Goal: Communication & Community: Answer question/provide support

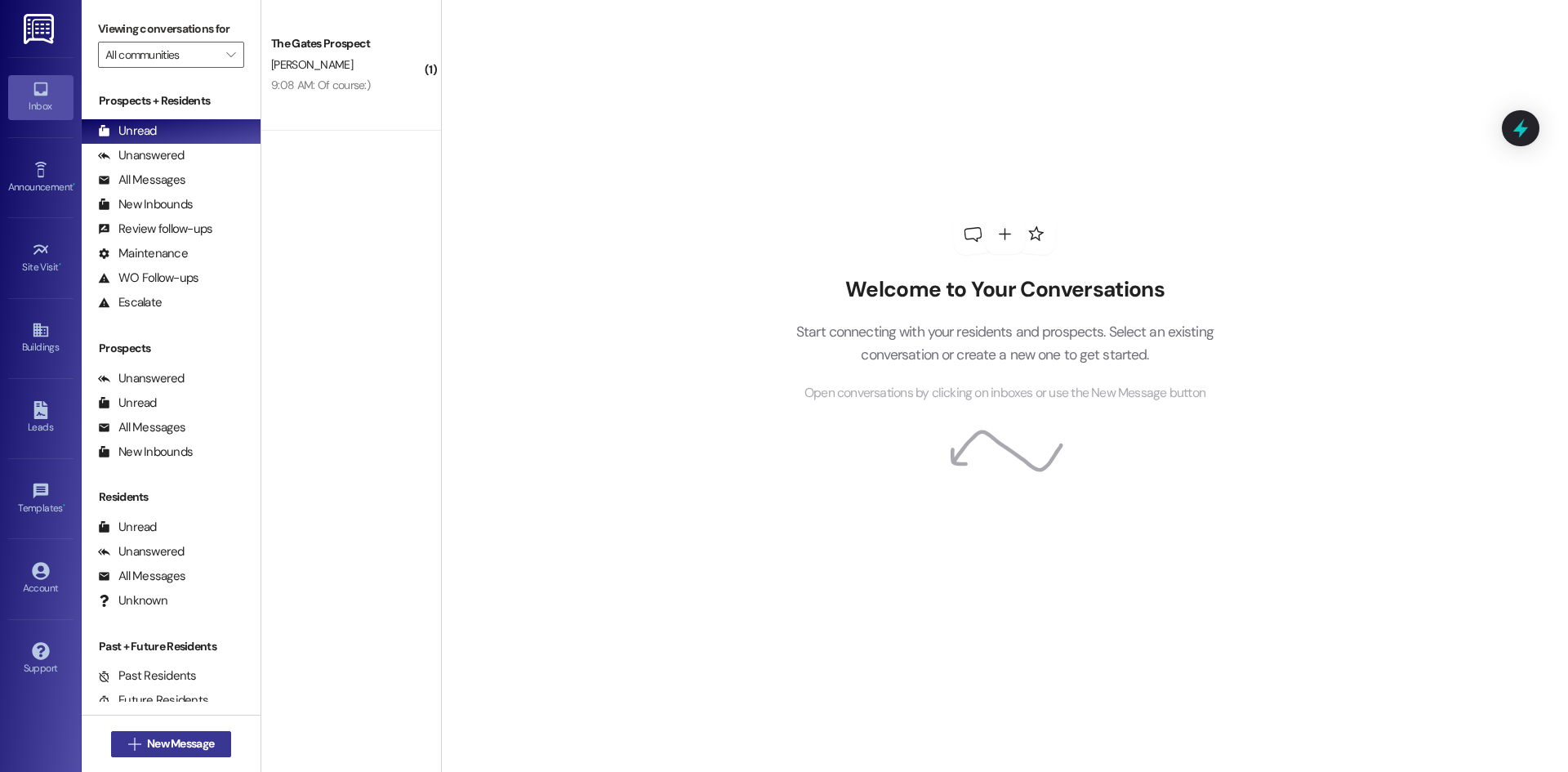
click at [147, 736] on span "New Message" at bounding box center [180, 744] width 67 height 17
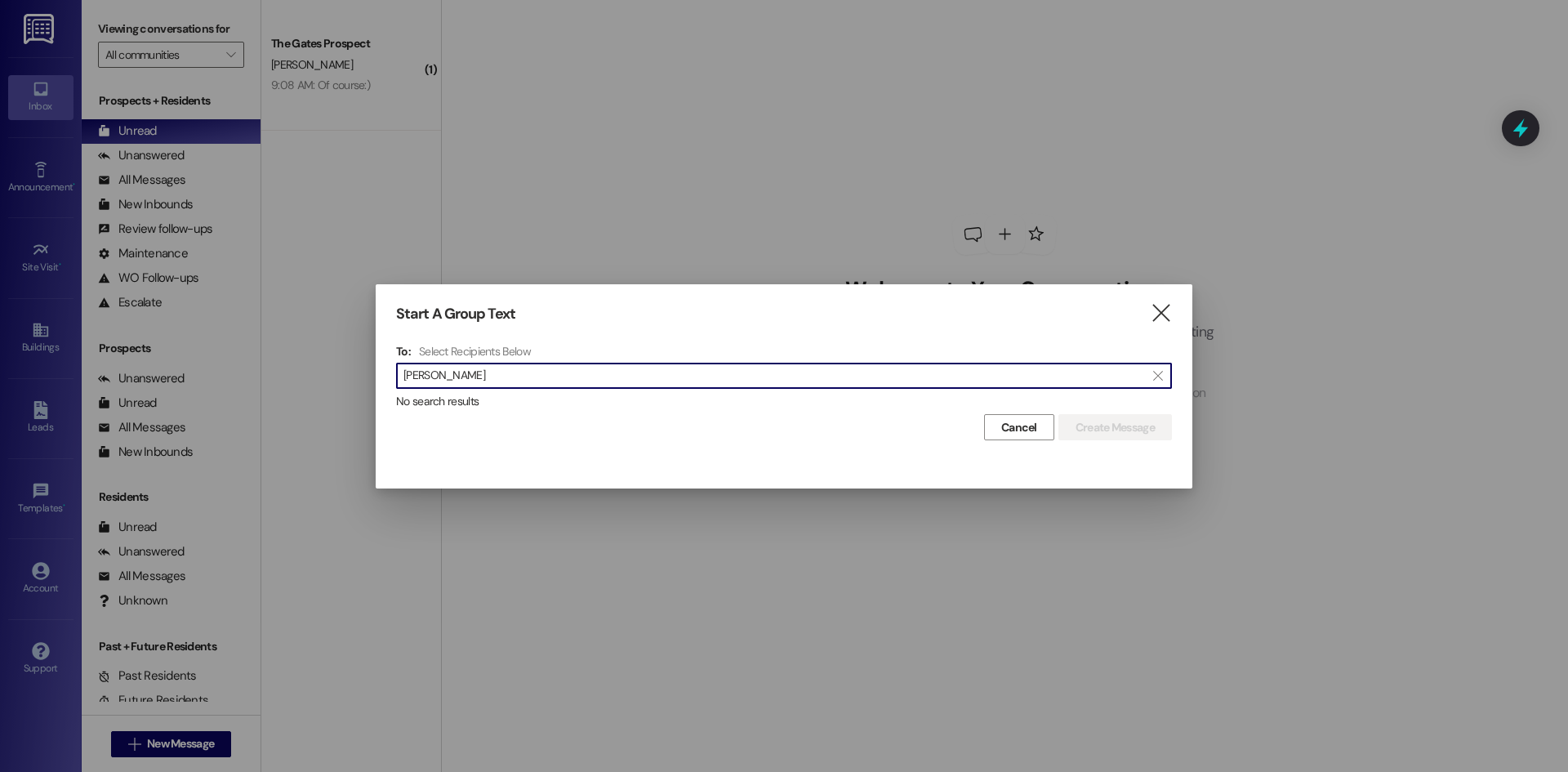
type input "[PERSON_NAME]"
drag, startPoint x: 451, startPoint y: 379, endPoint x: 231, endPoint y: 330, distance: 225.4
click at [231, 330] on div "Start A Group Text  To: Select Recipients Below  [PERSON_NAME]  No search re…" at bounding box center [784, 386] width 1568 height 772
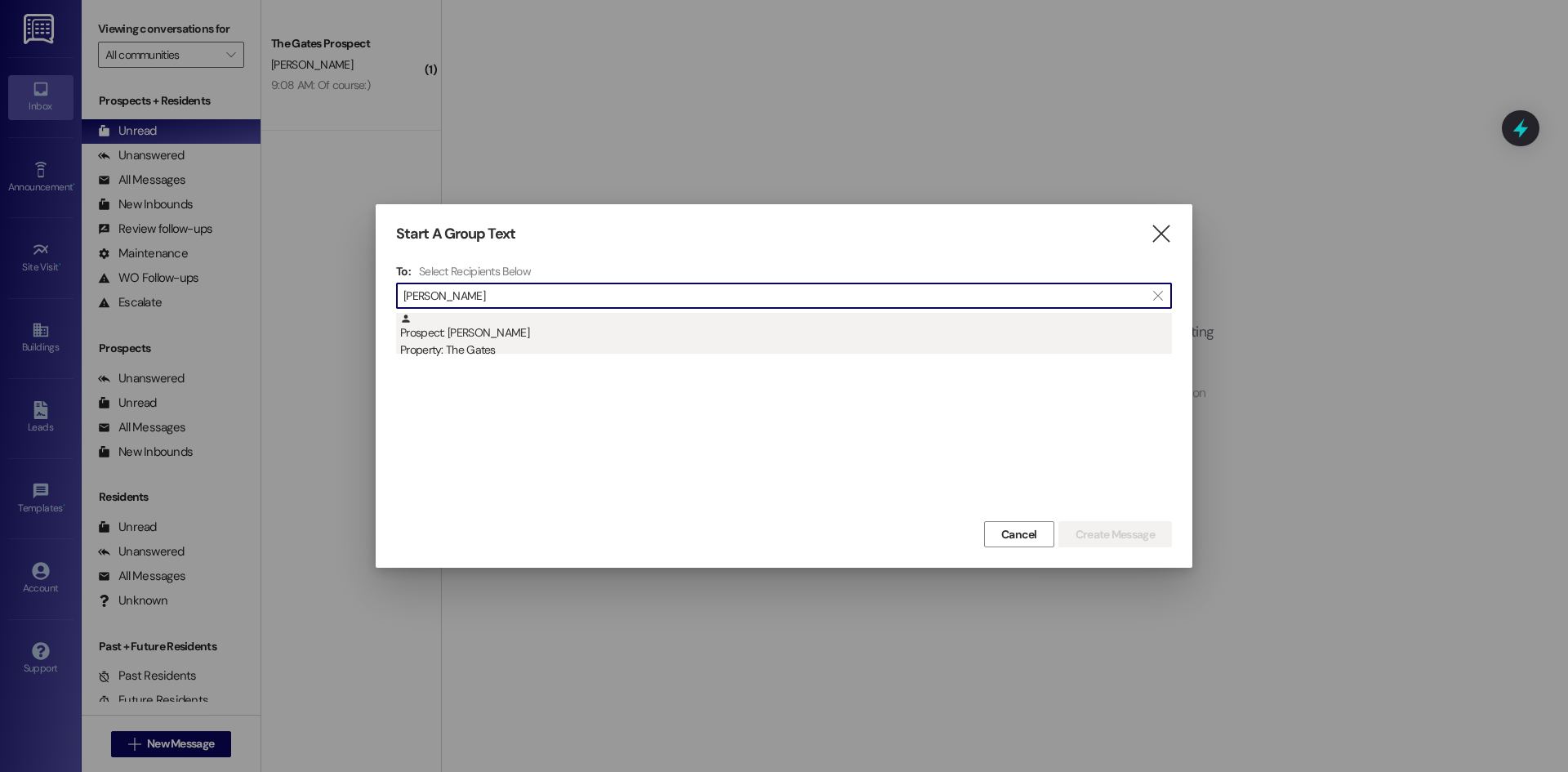
type input "[PERSON_NAME]"
click at [508, 335] on div "Prospect: [PERSON_NAME] Property: The Gates" at bounding box center [785, 336] width 772 height 46
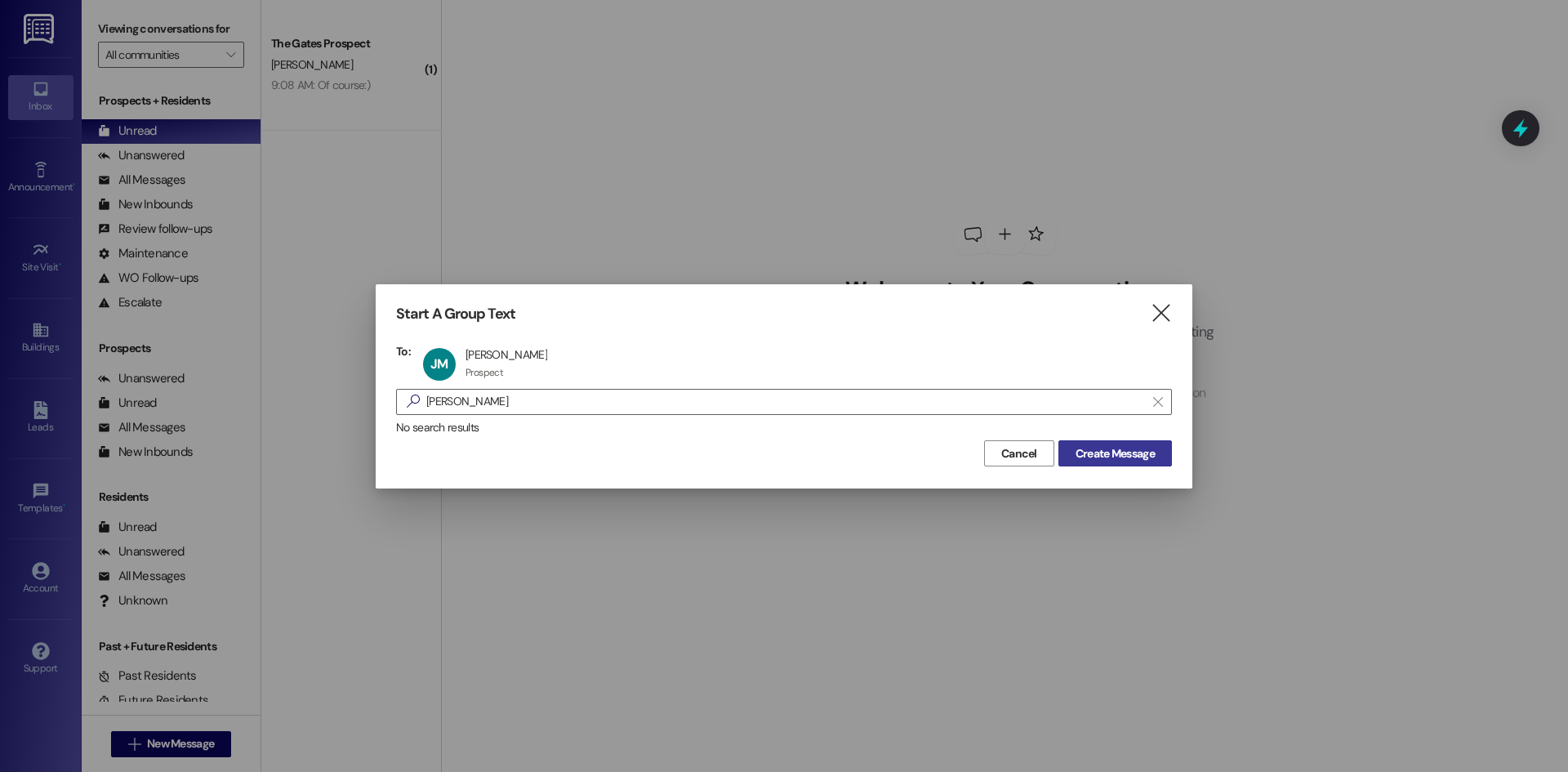
click at [1102, 446] on span "Create Message" at bounding box center [1116, 454] width 79 height 17
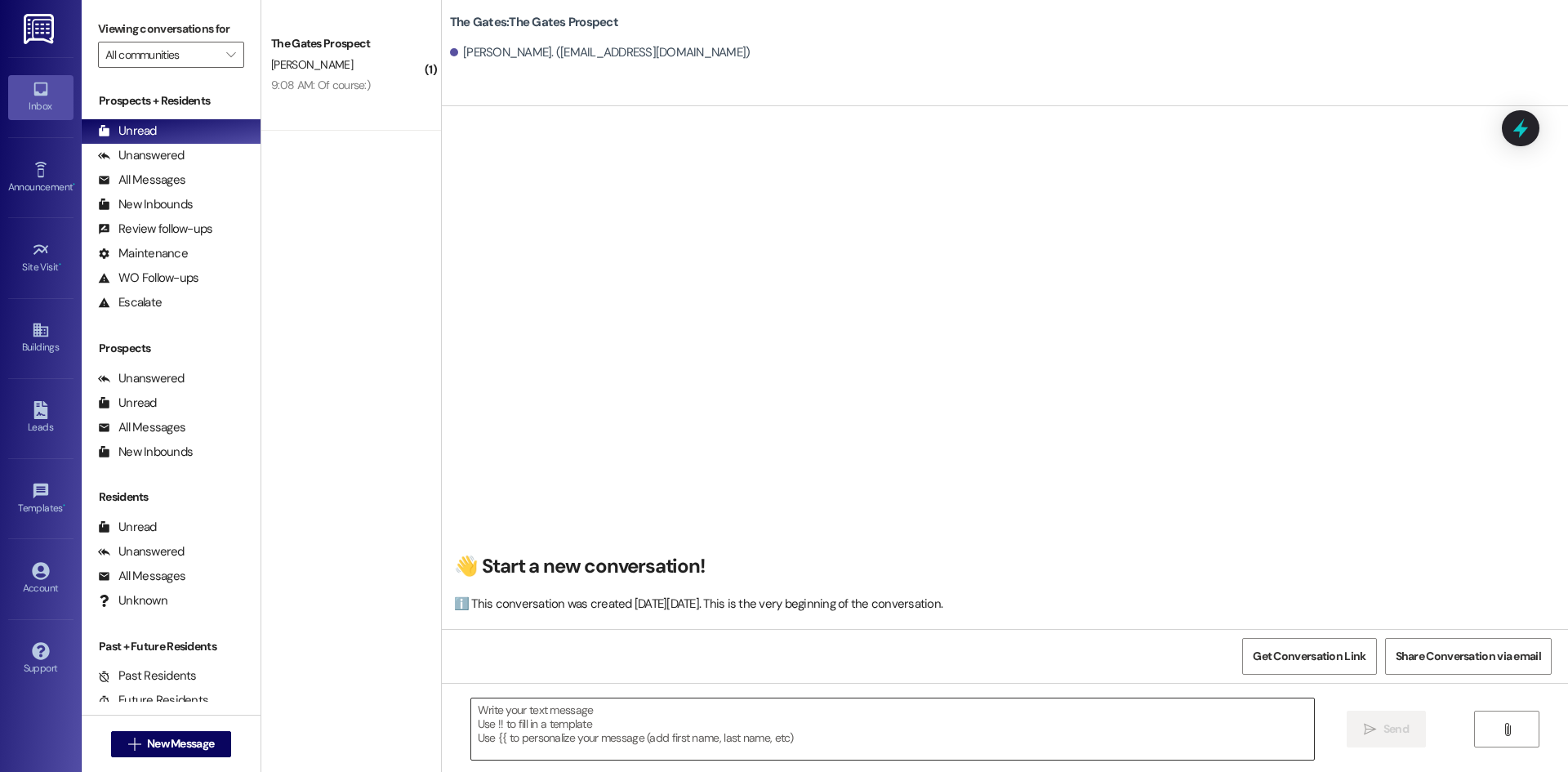
click at [660, 724] on textarea at bounding box center [893, 728] width 843 height 61
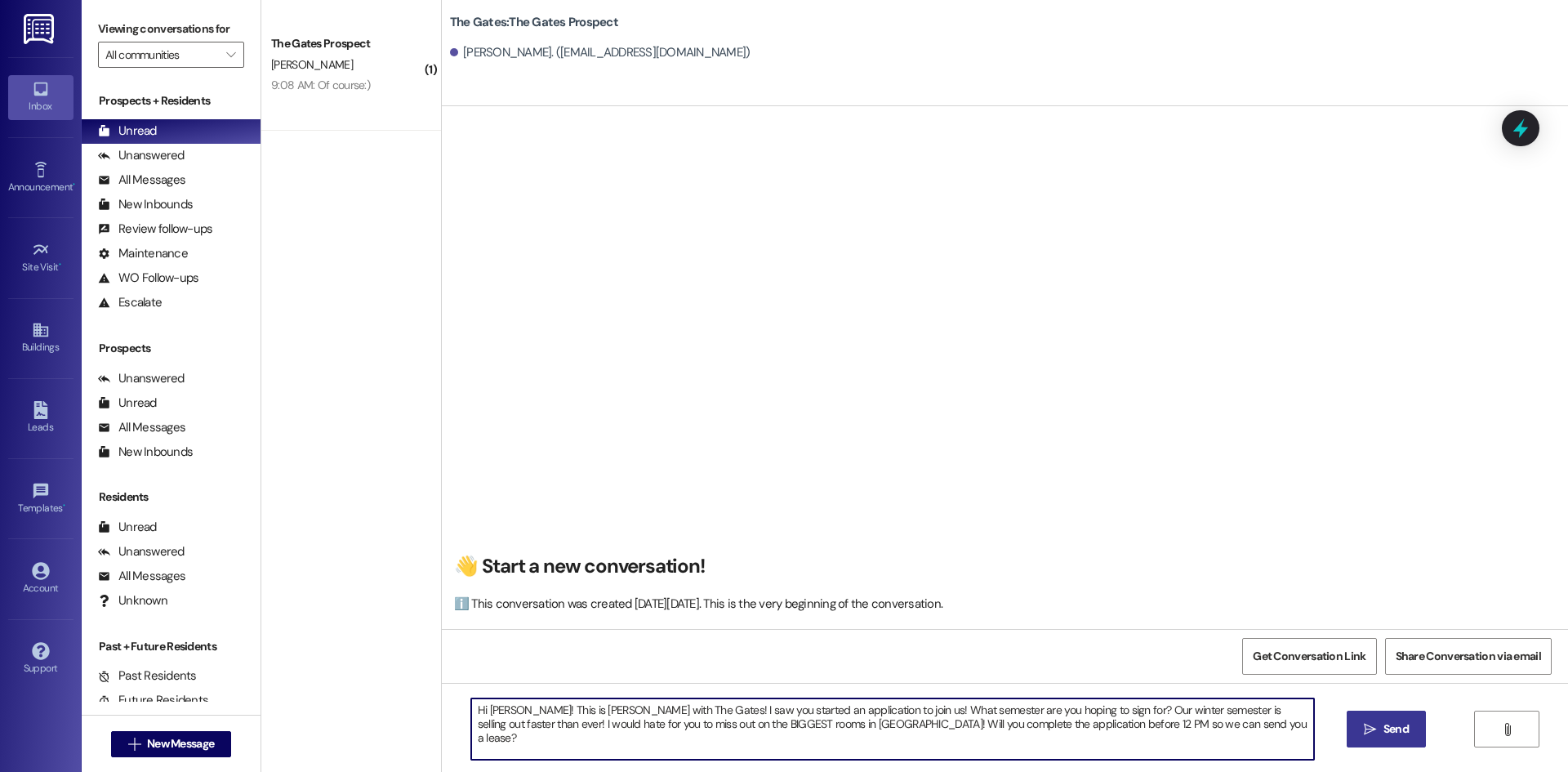
type textarea "Hi [PERSON_NAME]! This is [PERSON_NAME] with The Gates! I saw you started an ap…"
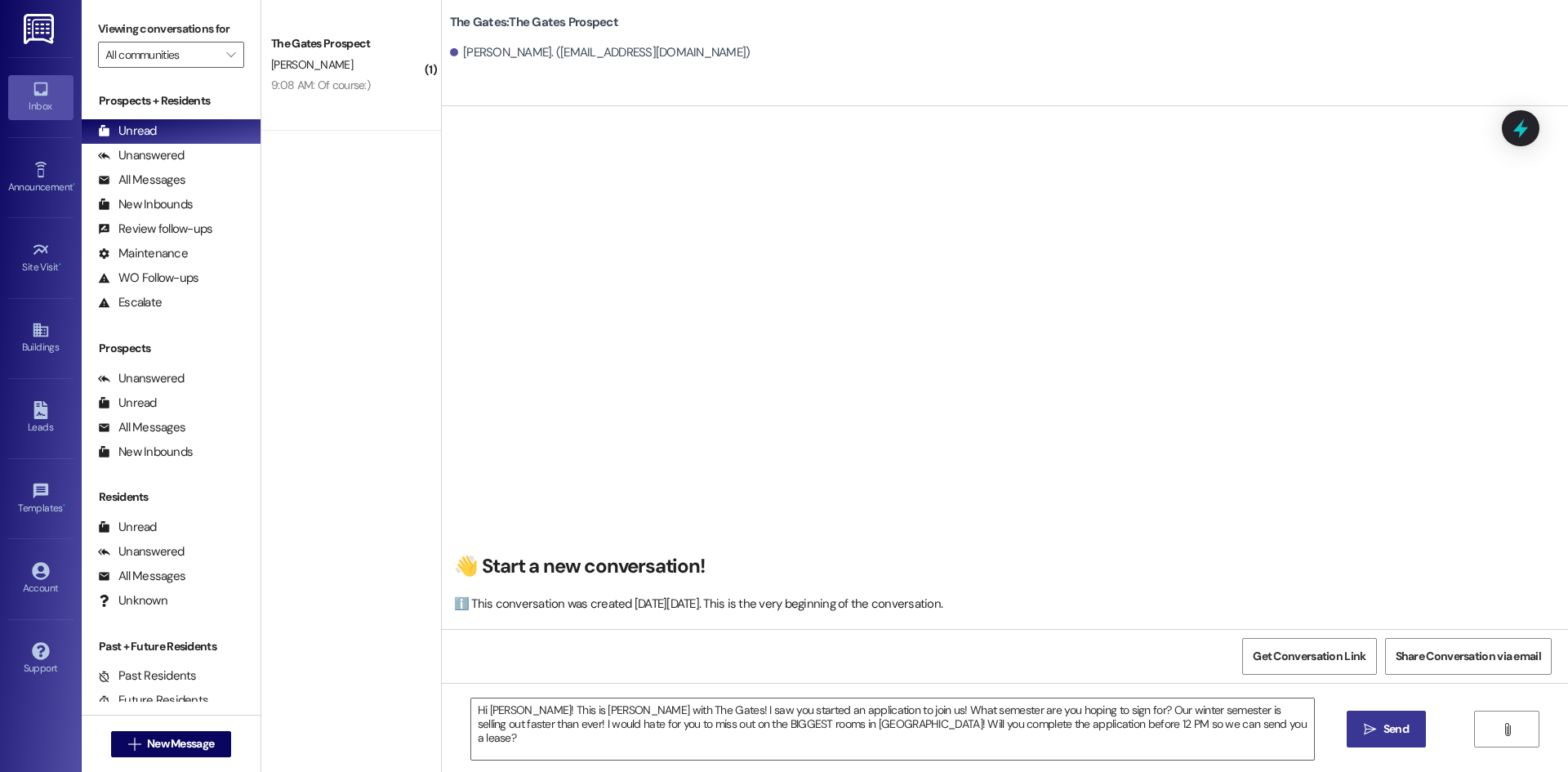
click at [1367, 726] on icon "" at bounding box center [1369, 728] width 13 height 13
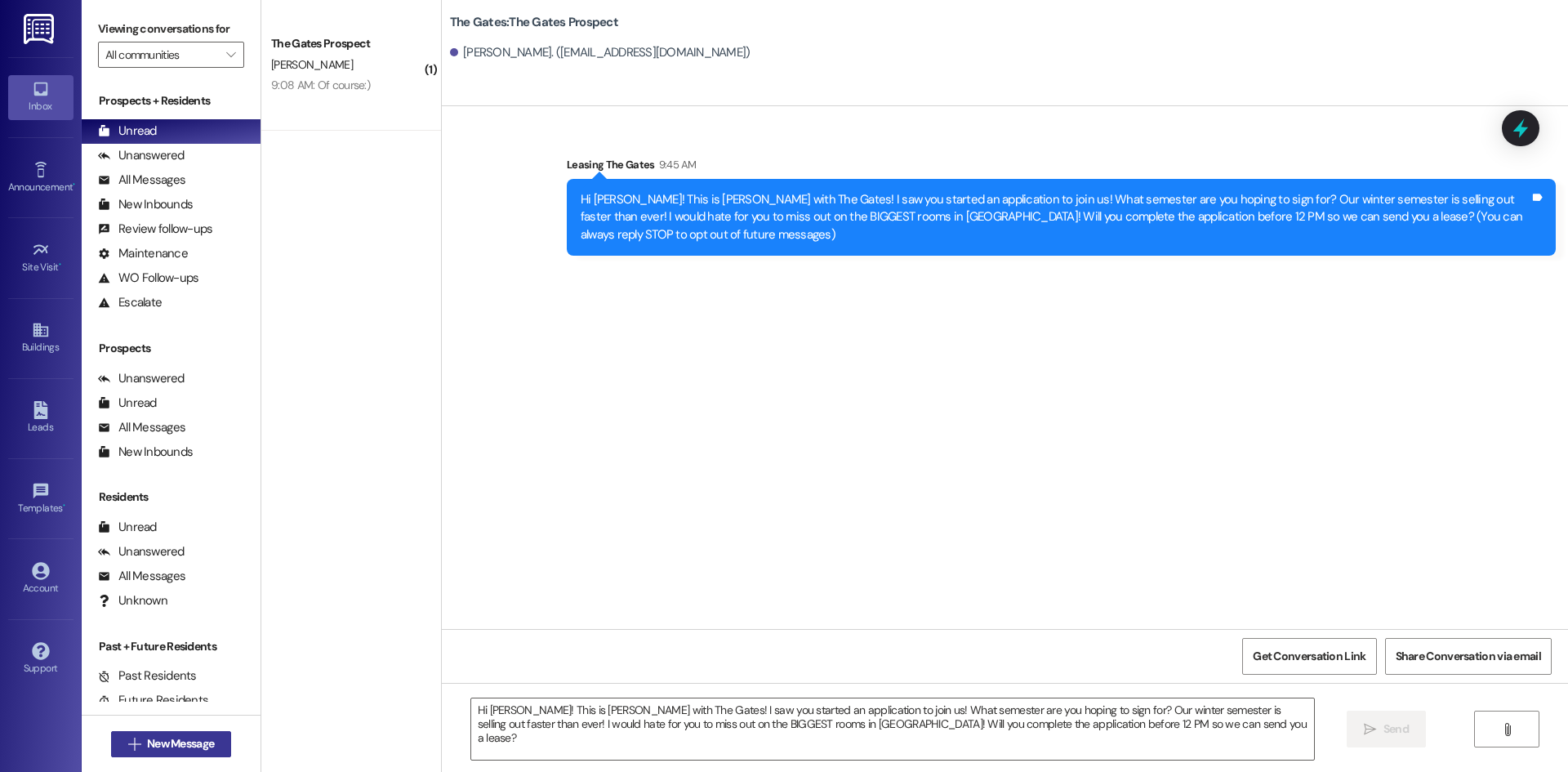
click at [197, 745] on span "New Message" at bounding box center [180, 744] width 67 height 17
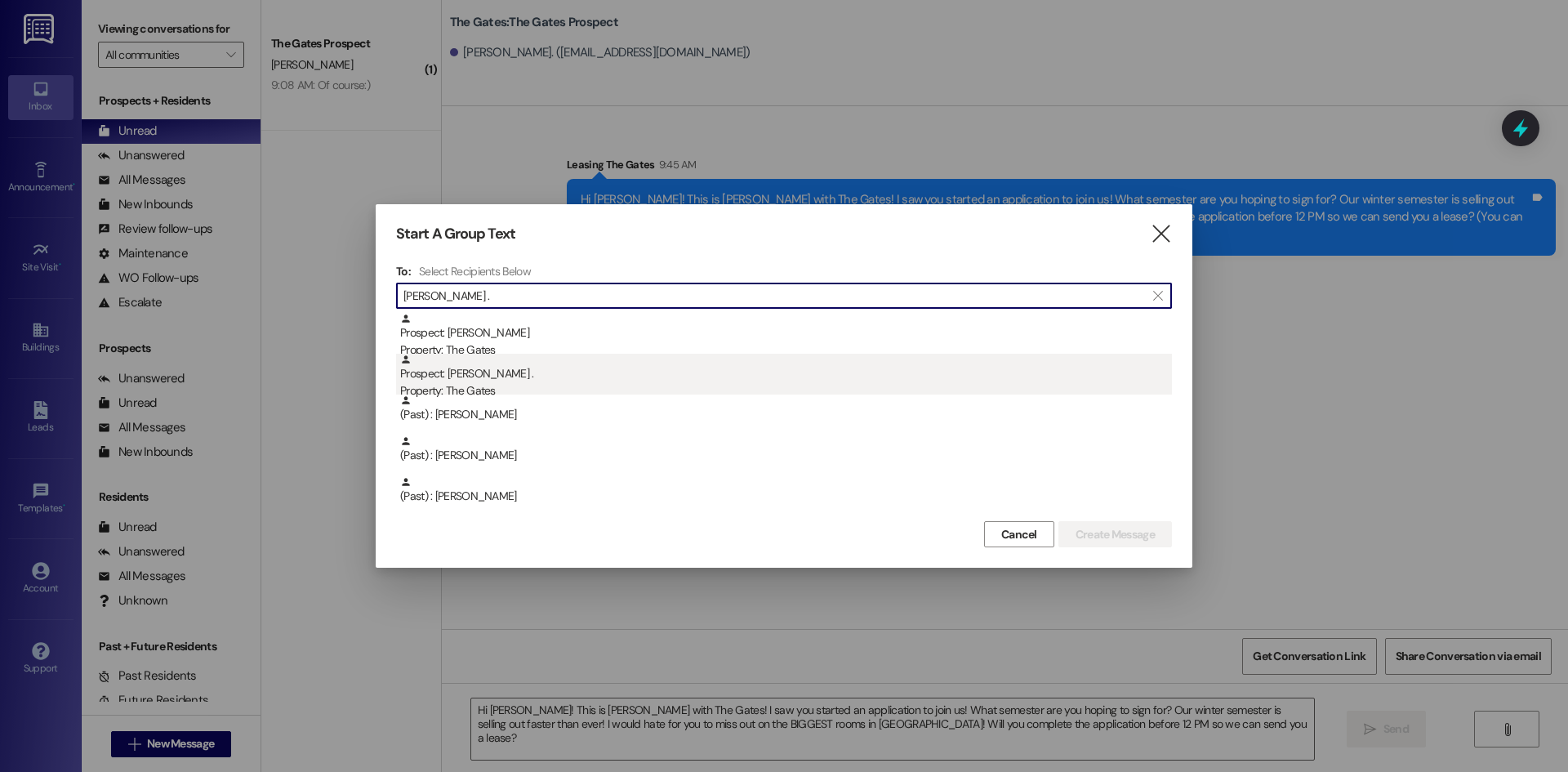
type input "[PERSON_NAME] ."
click at [516, 376] on div "Prospect: [PERSON_NAME] . Property: The Gates" at bounding box center [785, 377] width 772 height 46
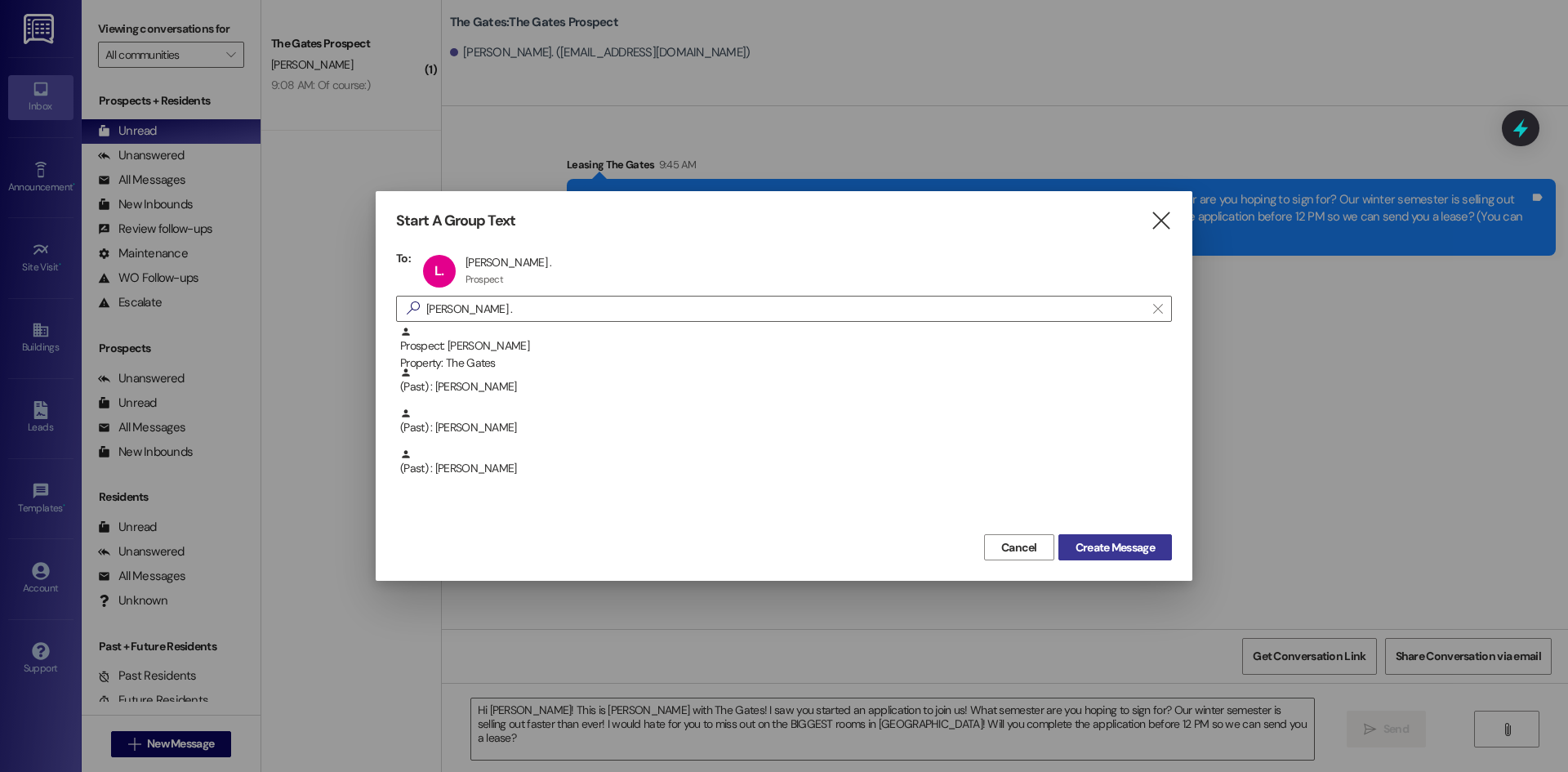
click at [1123, 543] on span "Create Message" at bounding box center [1116, 548] width 79 height 17
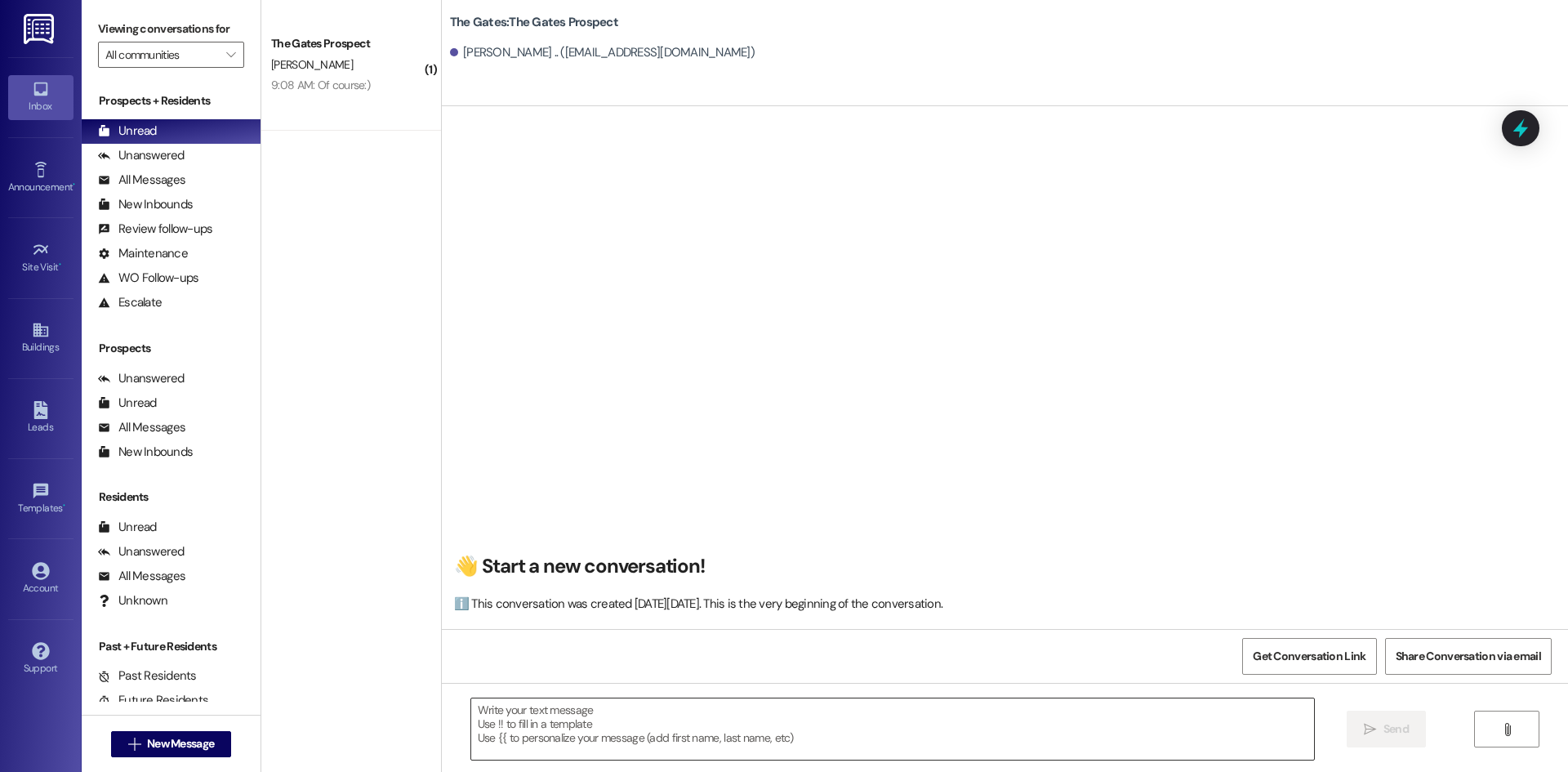
click at [564, 726] on textarea at bounding box center [893, 728] width 843 height 61
paste textarea "Hi [PERSON_NAME]! This is [PERSON_NAME] with The Gates! I saw you started an ap…"
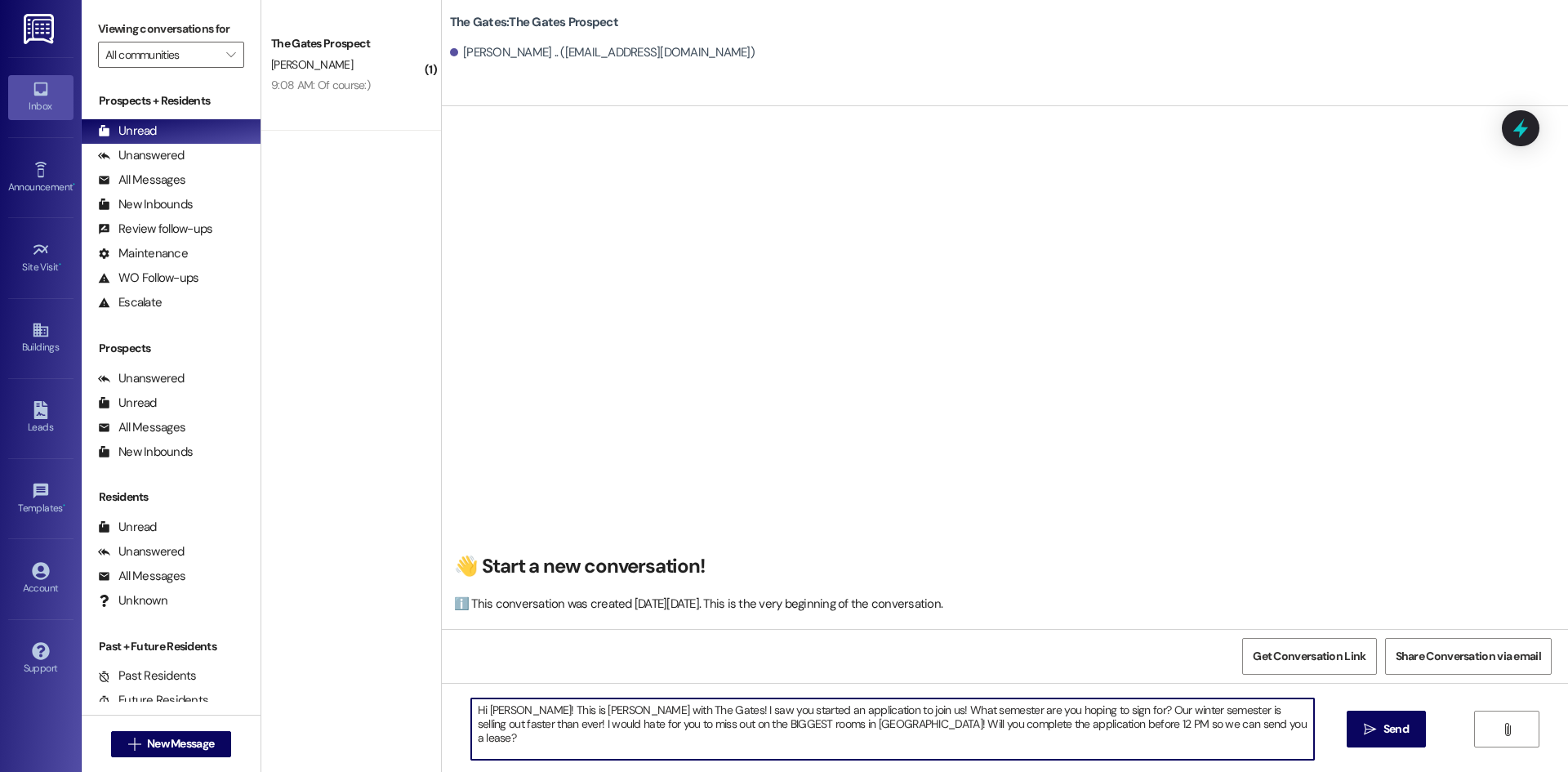
click at [512, 709] on textarea "Hi [PERSON_NAME]! This is [PERSON_NAME] with The Gates! I saw you started an ap…" at bounding box center [893, 728] width 843 height 61
type textarea "Hi [PERSON_NAME]! This is [PERSON_NAME] with The Gates! I saw you started an ap…"
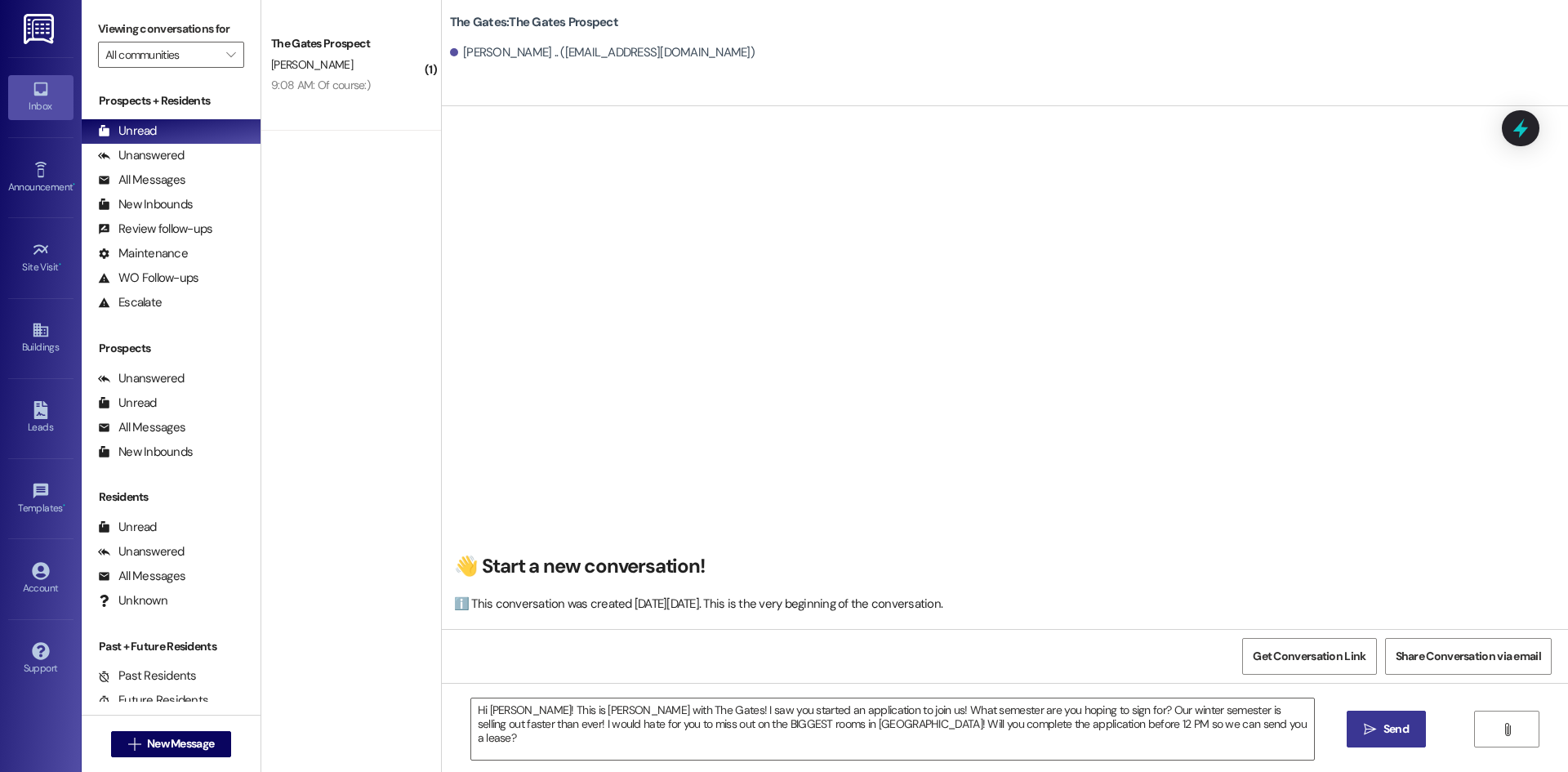
click at [1405, 739] on button " Send" at bounding box center [1387, 729] width 79 height 37
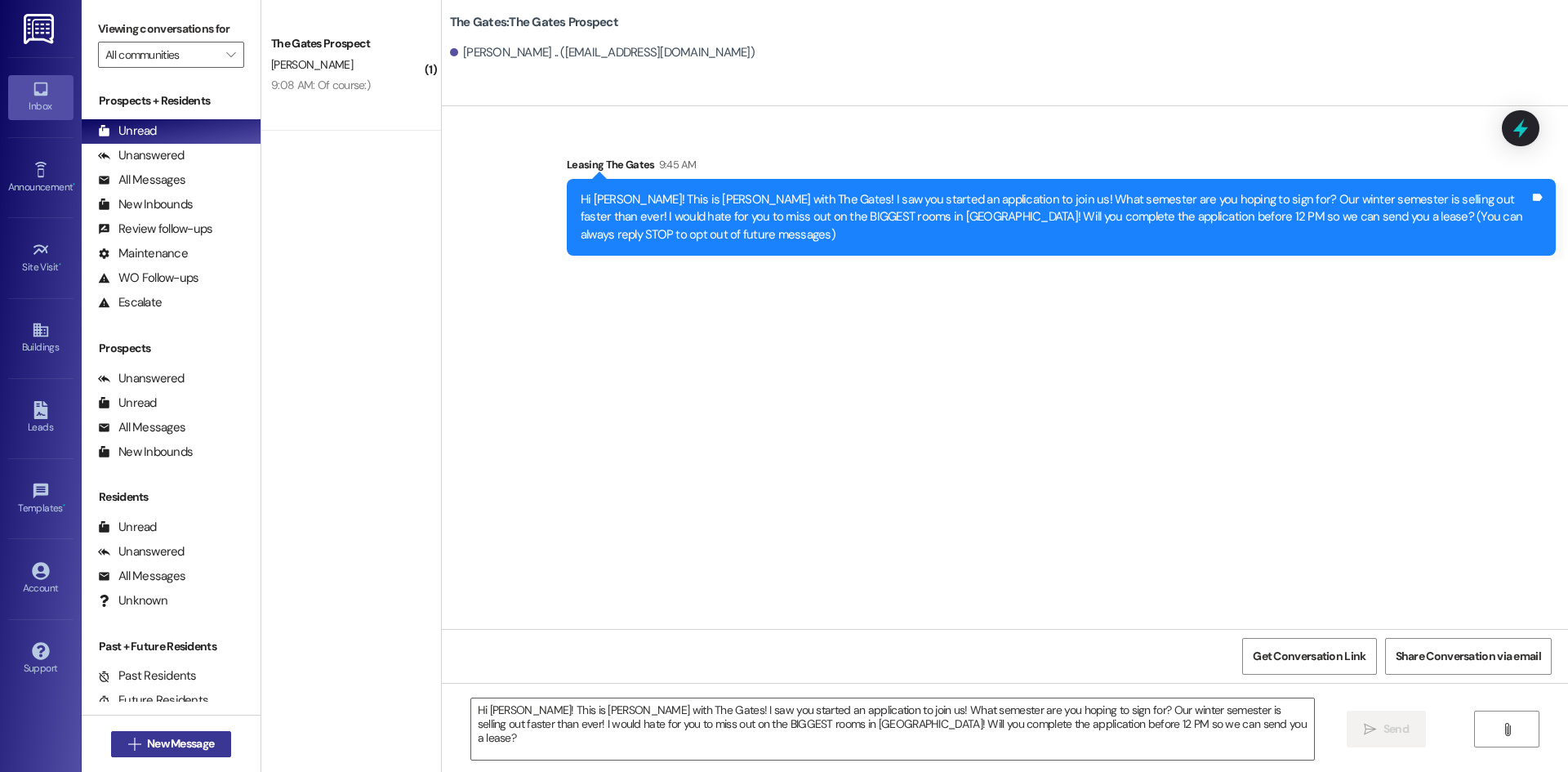
click at [190, 750] on span "New Message" at bounding box center [180, 744] width 67 height 17
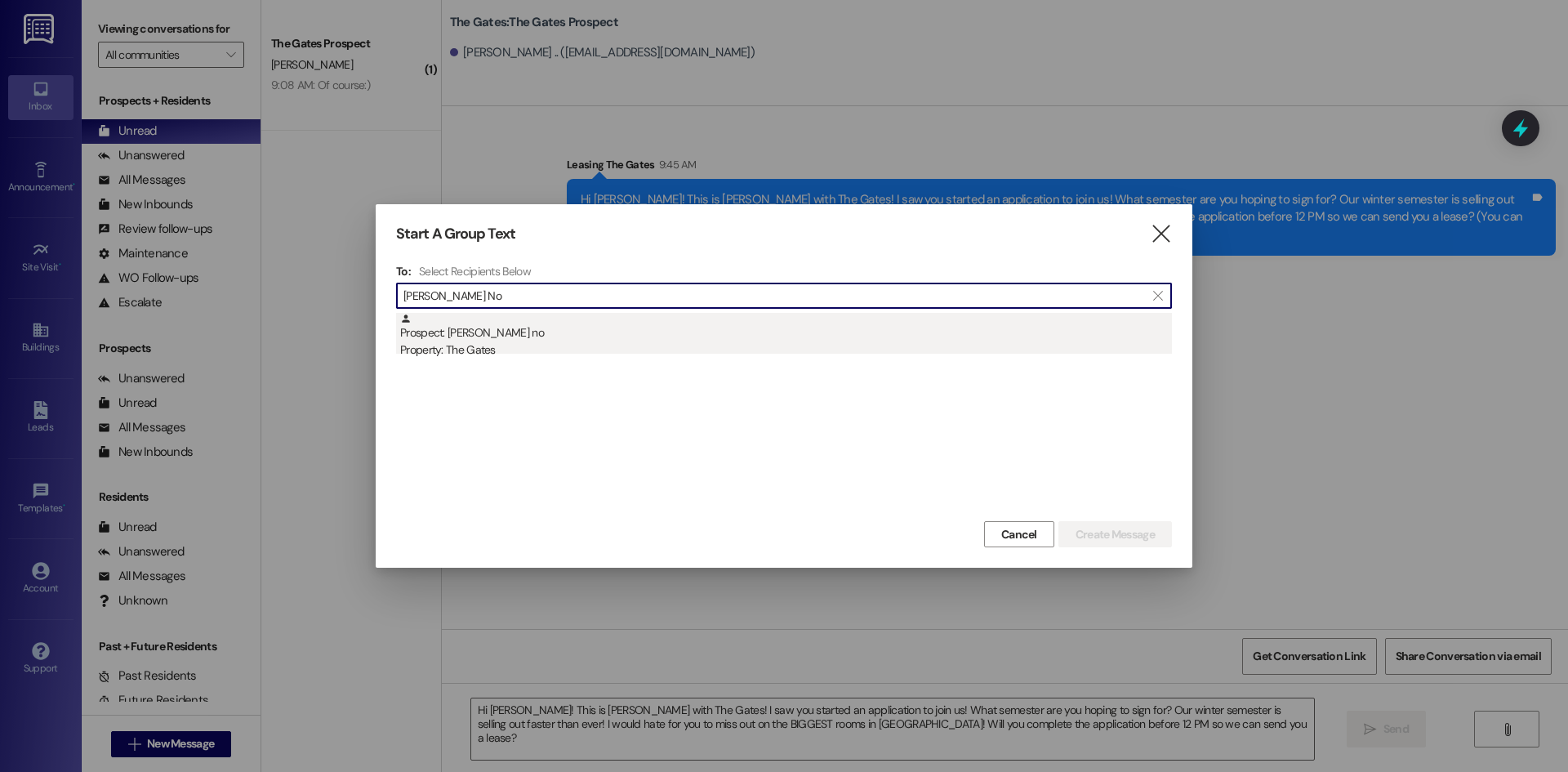
type input "[PERSON_NAME] No"
click at [450, 347] on div "Property: The Gates" at bounding box center [785, 350] width 772 height 17
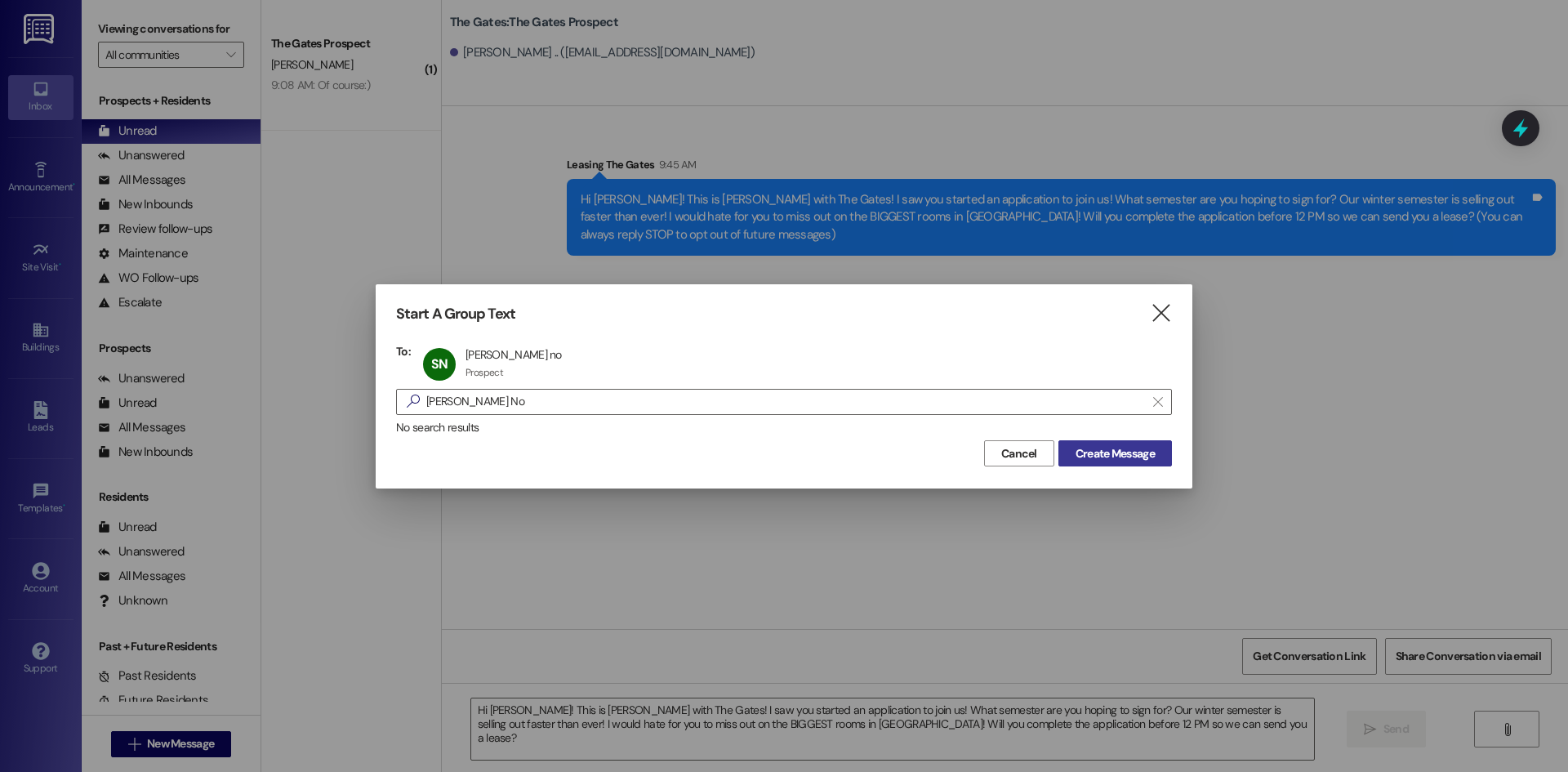
click at [1095, 455] on span "Create Message" at bounding box center [1116, 454] width 79 height 17
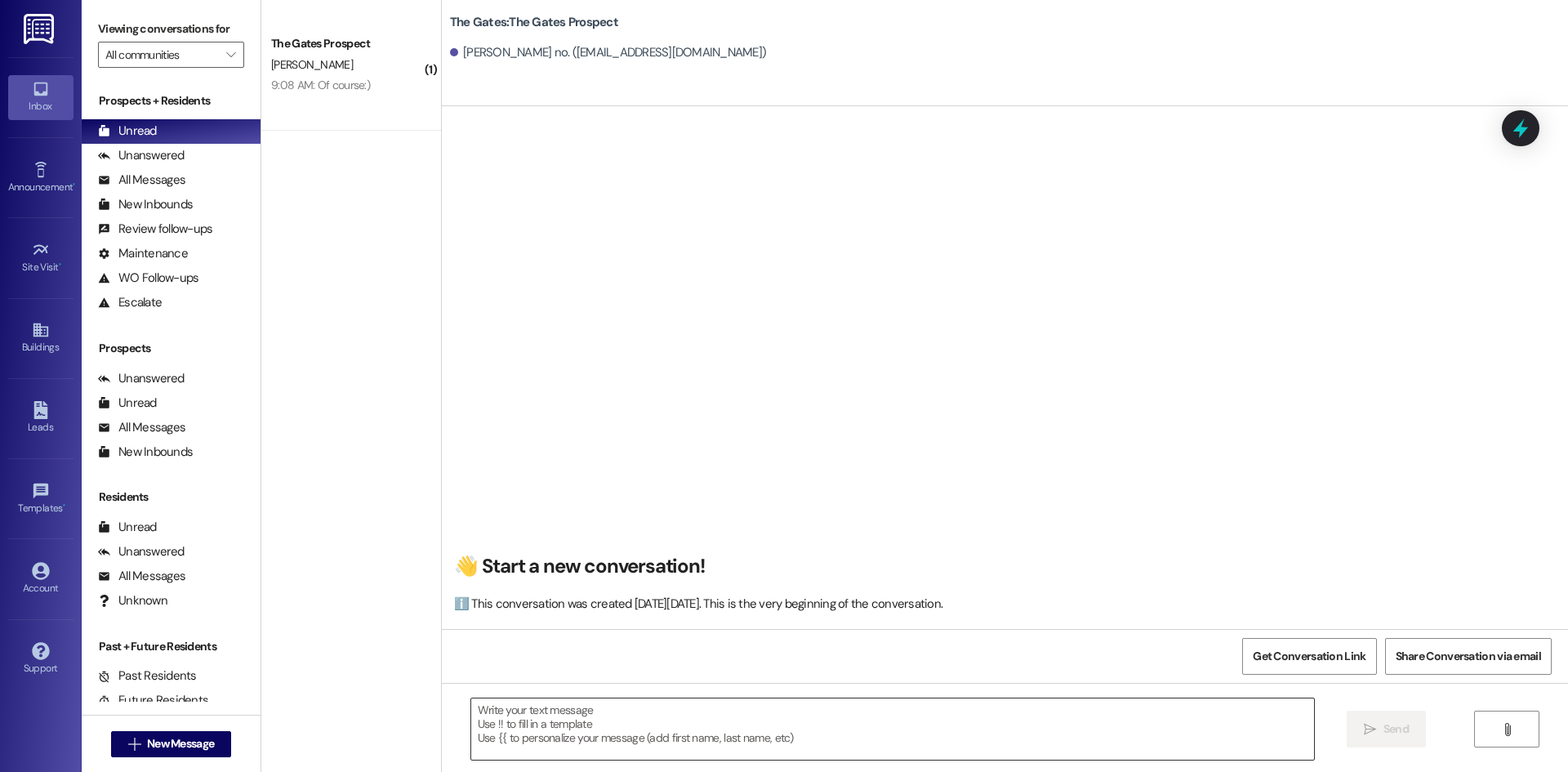
click at [577, 726] on textarea at bounding box center [893, 728] width 843 height 61
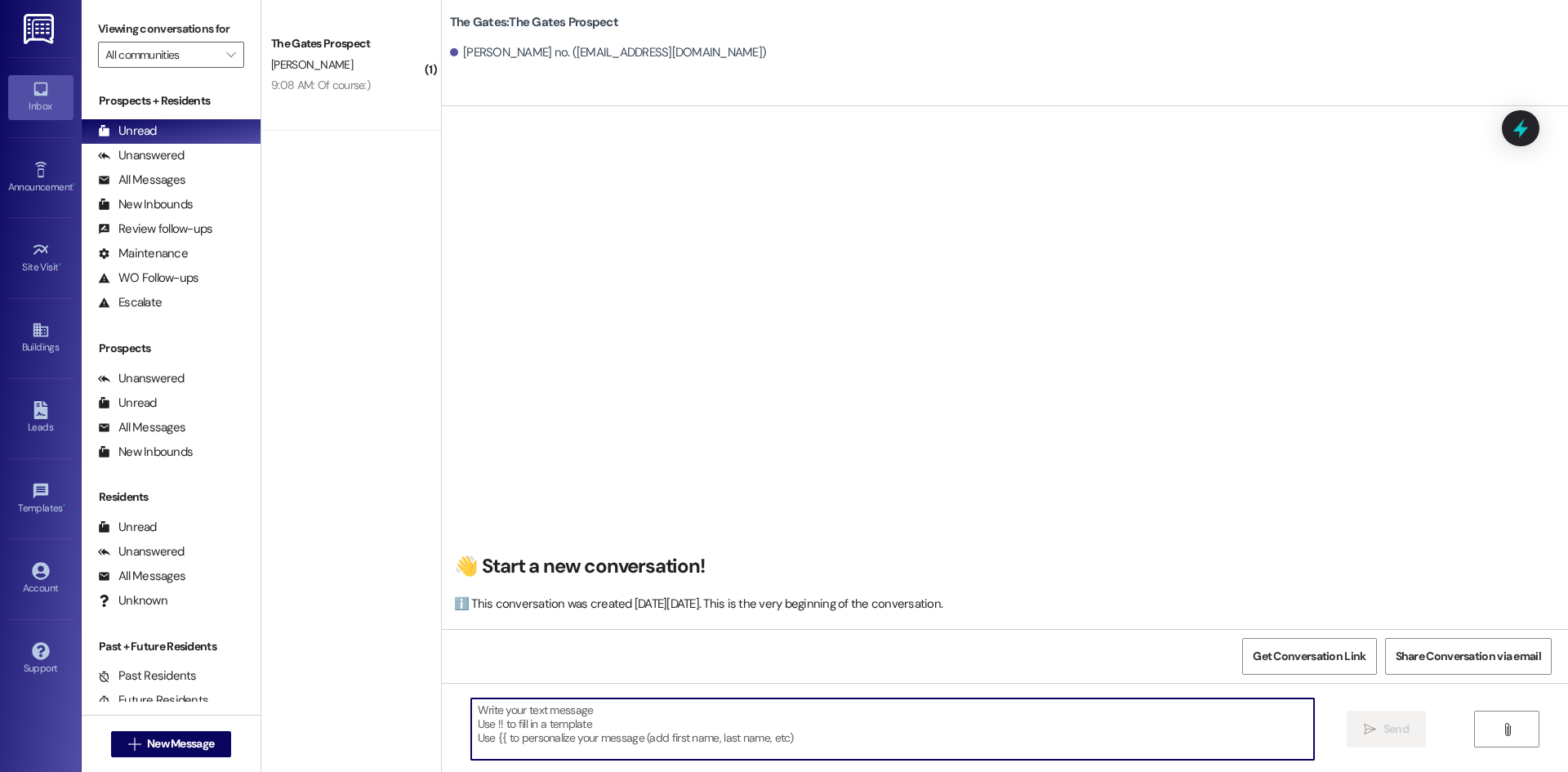
paste textarea "Hi [PERSON_NAME]! This is [PERSON_NAME] with The Gates! I saw you started an ap…"
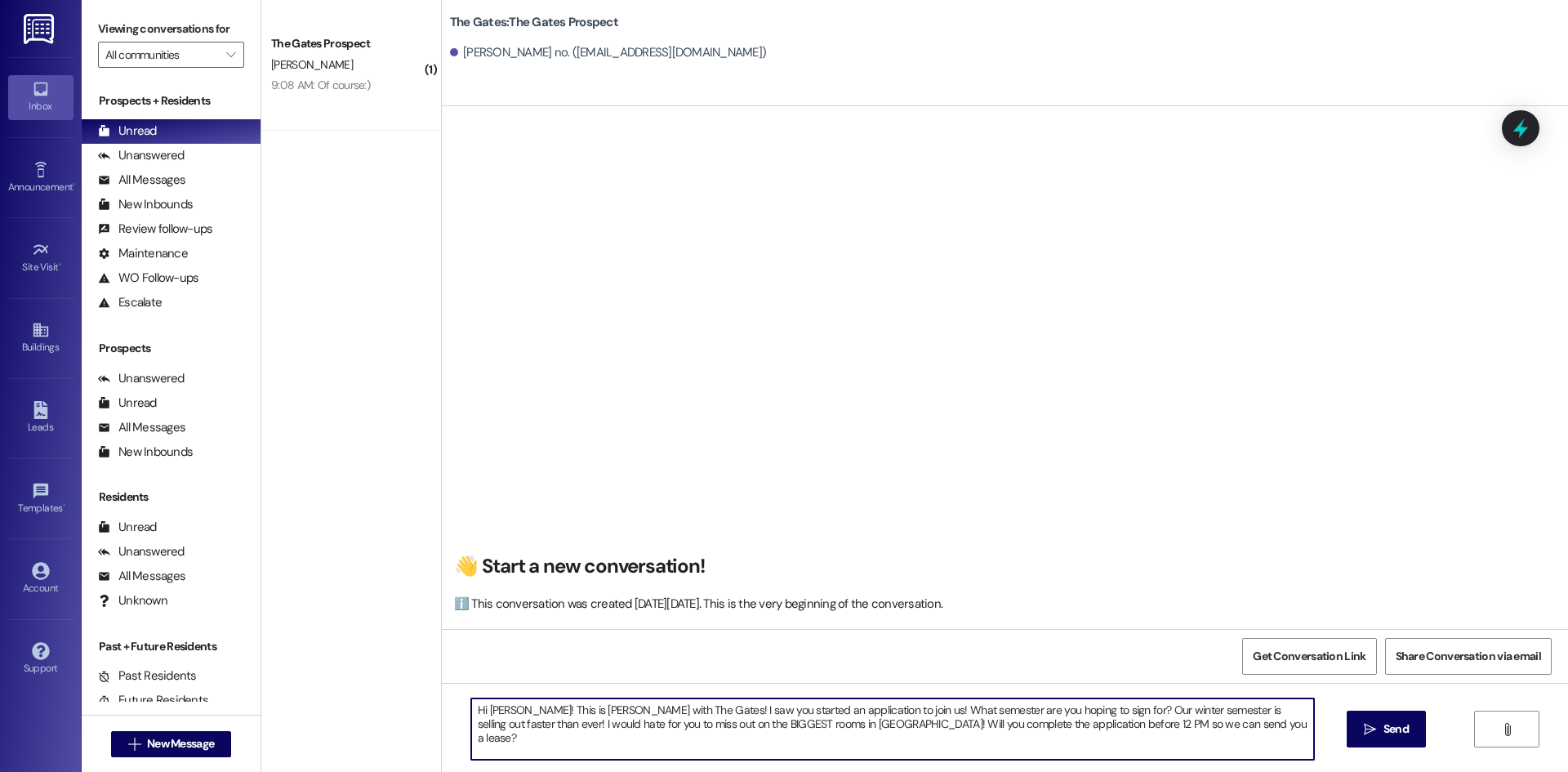
click at [498, 711] on textarea "Hi [PERSON_NAME]! This is [PERSON_NAME] with The Gates! I saw you started an ap…" at bounding box center [893, 728] width 843 height 61
type textarea "Hi [PERSON_NAME]! This is [PERSON_NAME] with The Gates! I saw you started an ap…"
click at [1373, 724] on icon "" at bounding box center [1369, 728] width 13 height 13
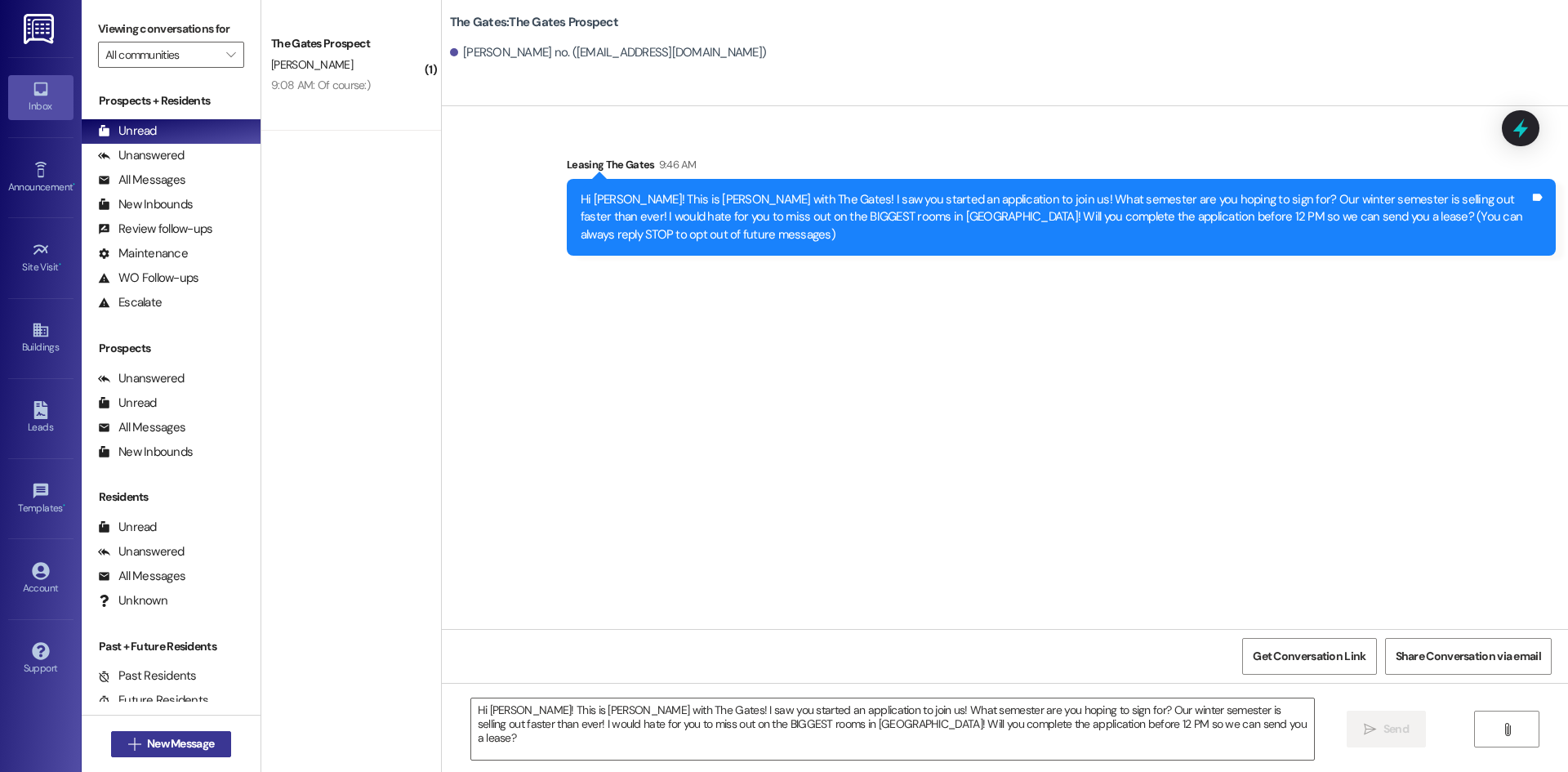
click at [205, 734] on button " New Message" at bounding box center [171, 744] width 121 height 26
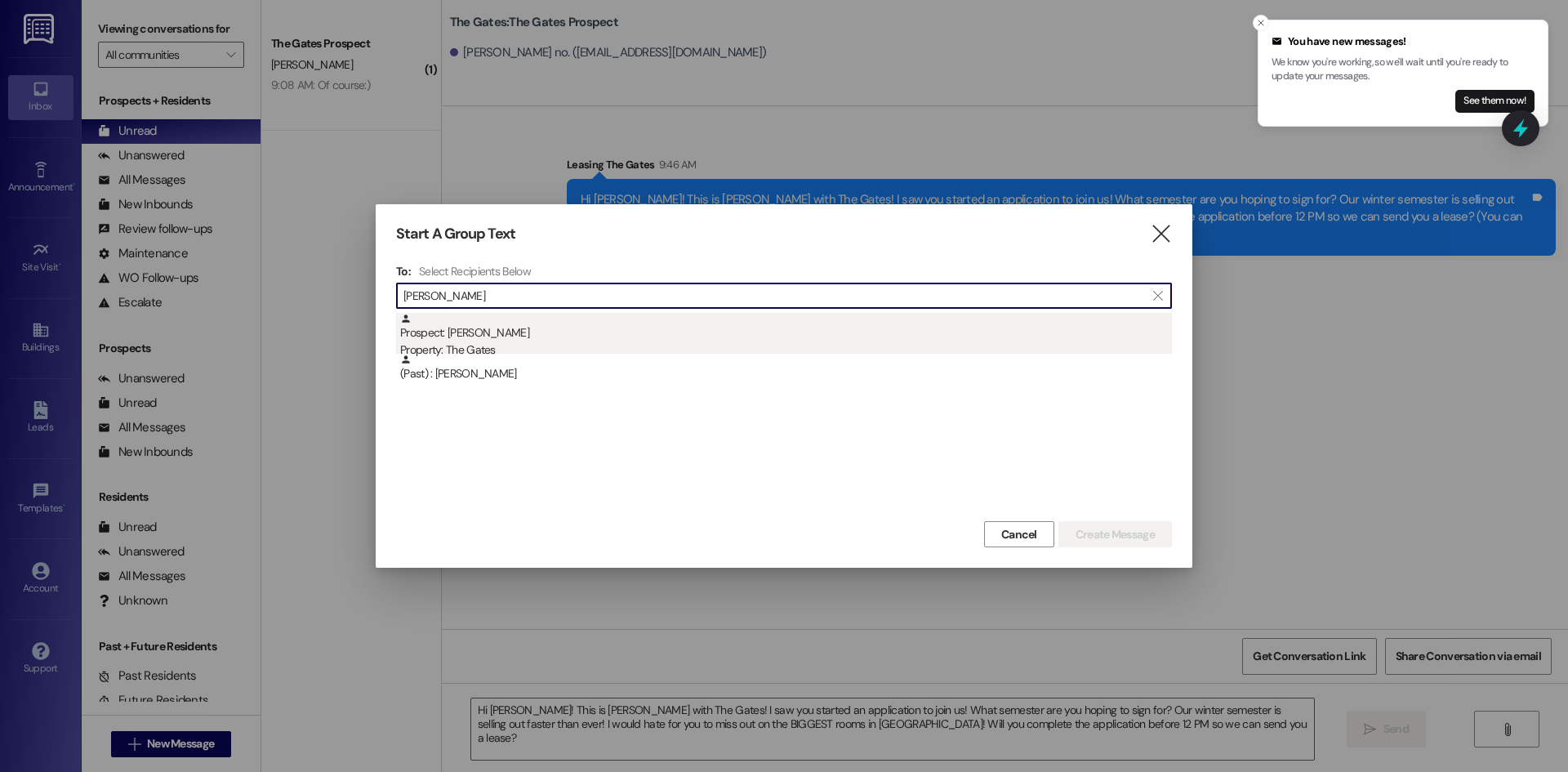
type input "[PERSON_NAME]"
click at [550, 329] on div "Prospect: [PERSON_NAME] Property: The Gates" at bounding box center [785, 336] width 772 height 46
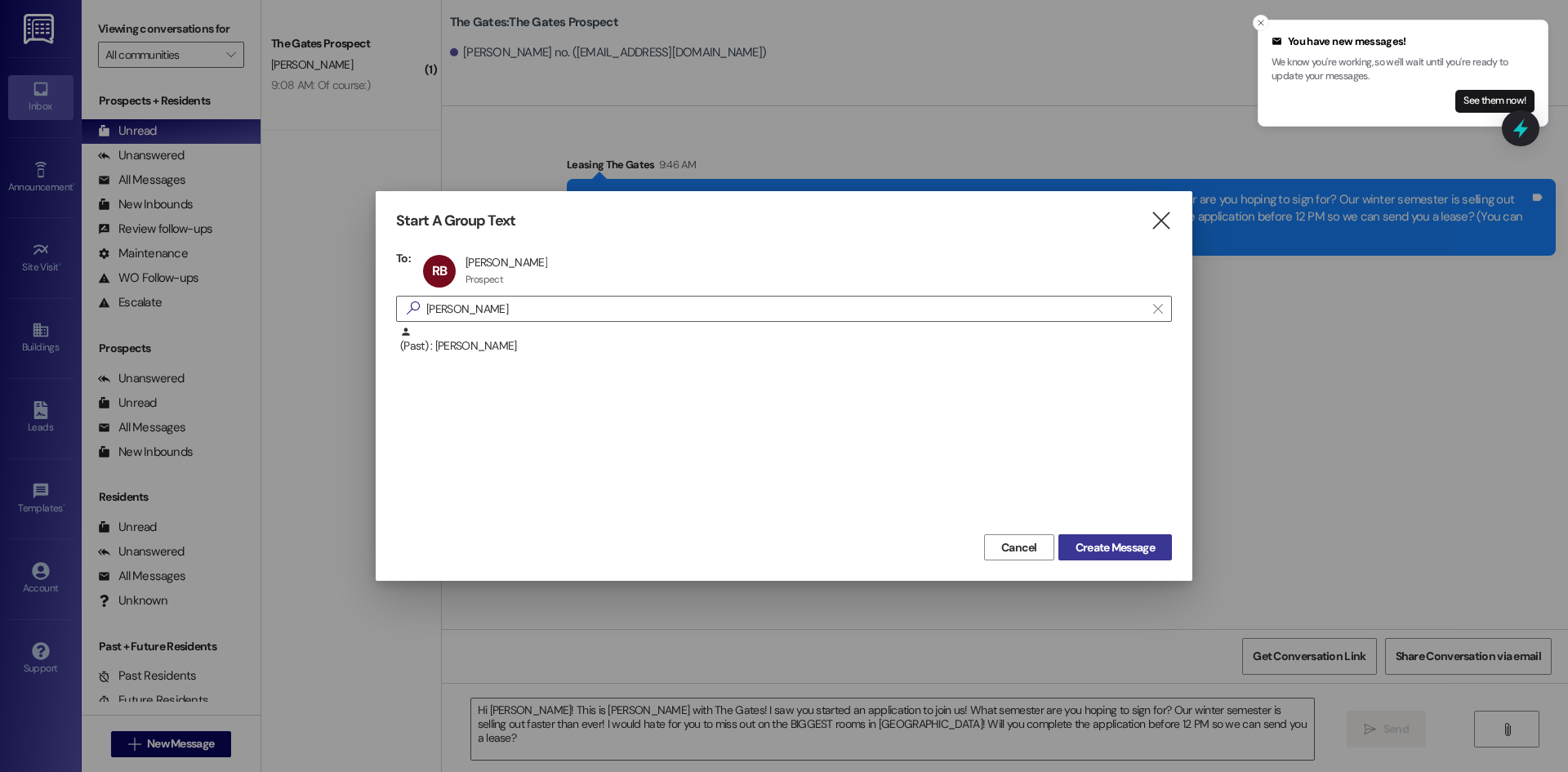
click at [1105, 546] on span "Create Message" at bounding box center [1116, 548] width 79 height 17
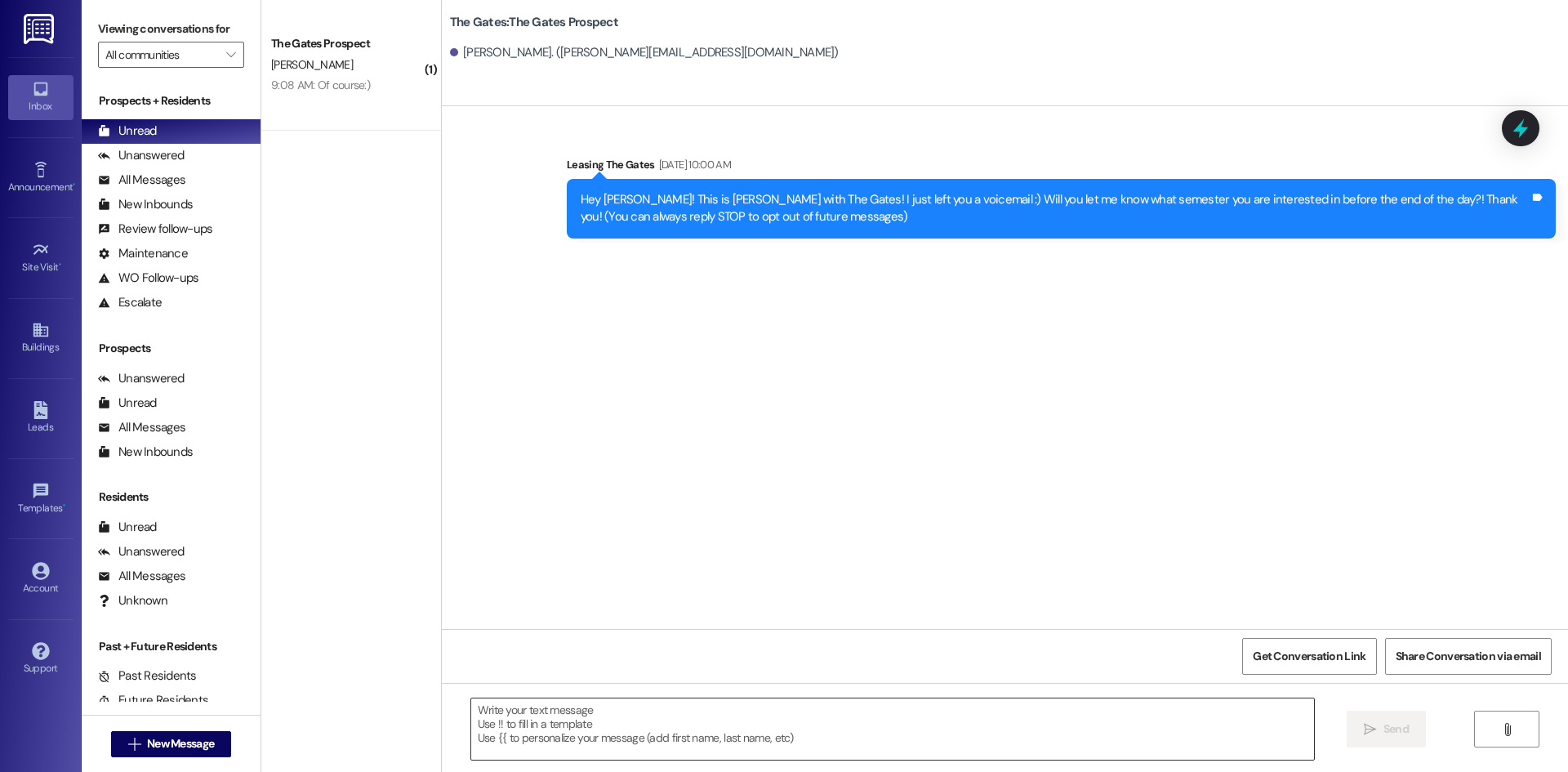
click at [657, 707] on textarea at bounding box center [893, 728] width 843 height 61
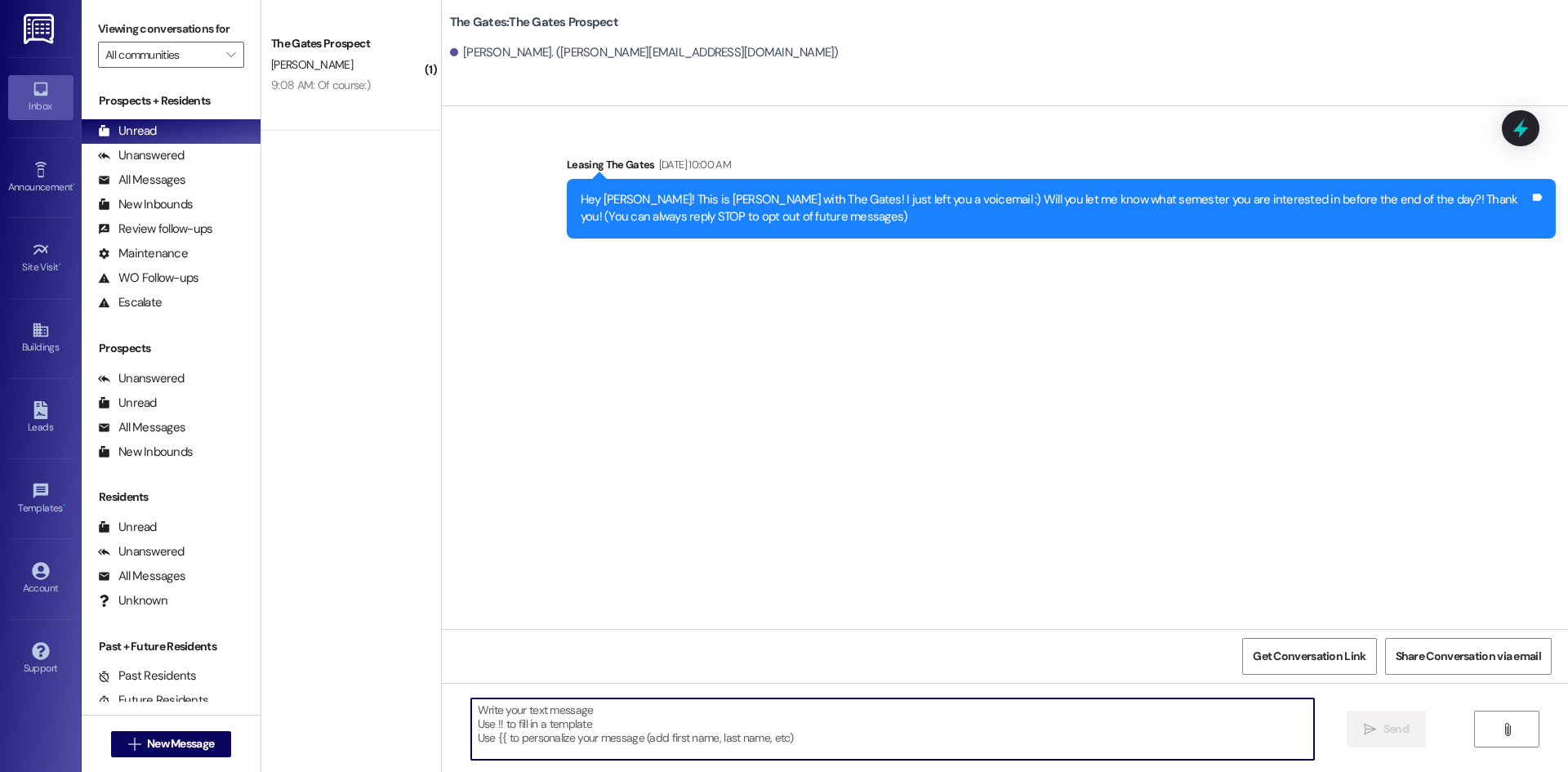
paste textarea "Hi [PERSON_NAME]! This is [PERSON_NAME] with The Gates! I saw you started an ap…"
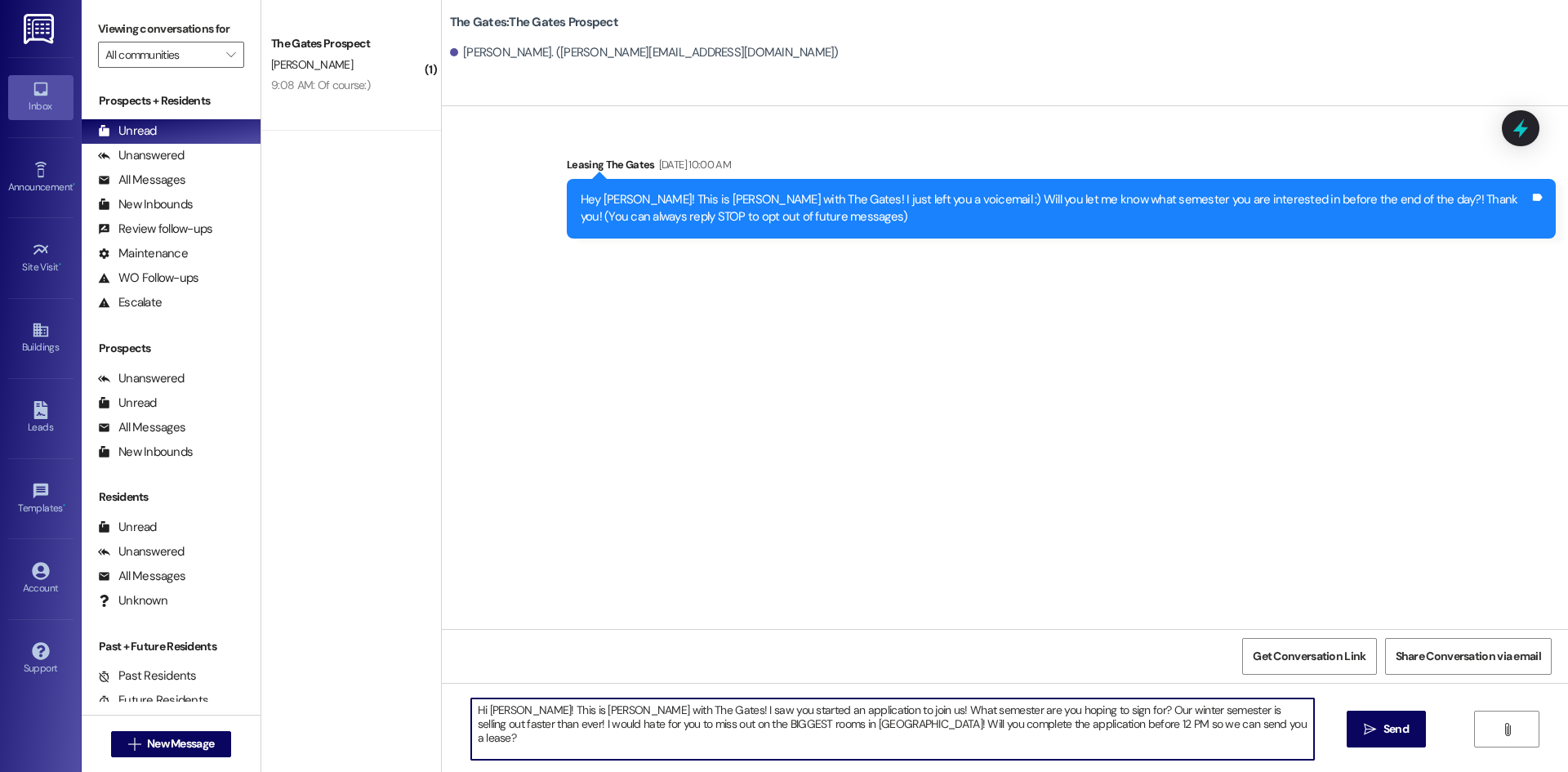
click at [510, 710] on textarea "Hi [PERSON_NAME]! This is [PERSON_NAME] with The Gates! I saw you started an ap…" at bounding box center [893, 728] width 843 height 61
type textarea "Hi [PERSON_NAME]! This is [PERSON_NAME] with The Gates! I saw you started an ap…"
click at [1380, 735] on span "Send" at bounding box center [1396, 729] width 32 height 17
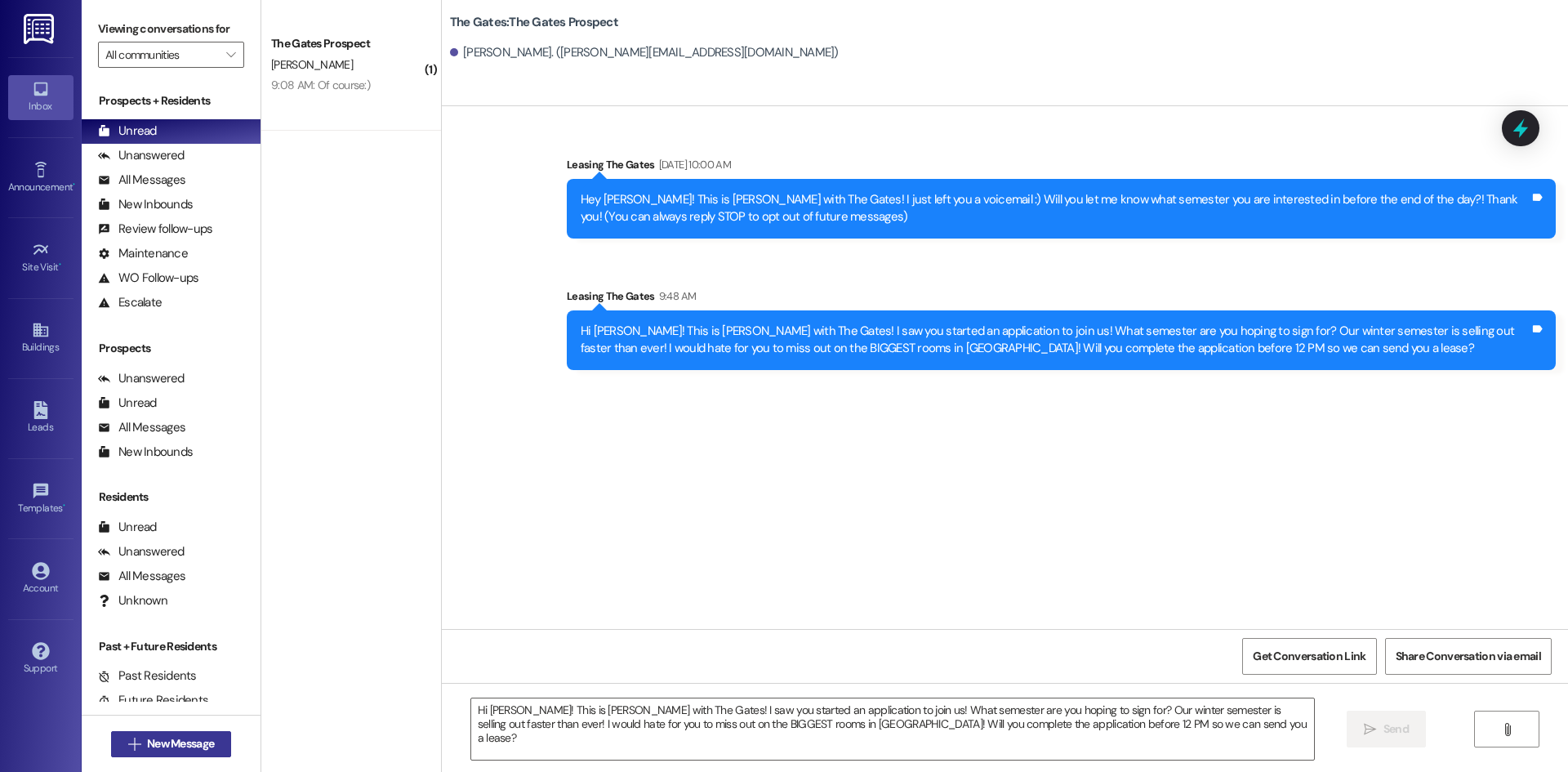
click at [151, 754] on button " New Message" at bounding box center [171, 744] width 121 height 26
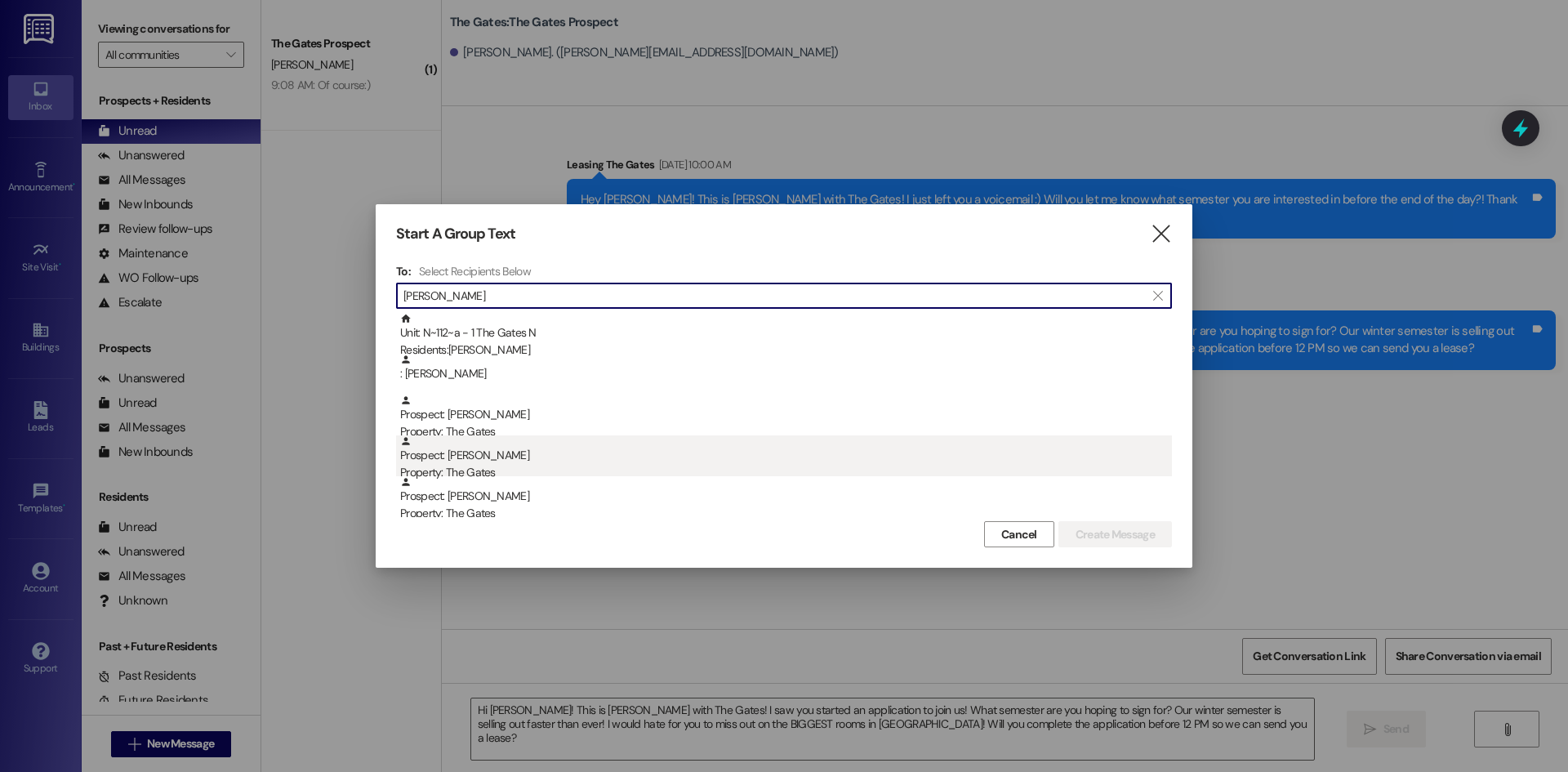
type input "[PERSON_NAME]"
click at [481, 463] on div "Prospect: [PERSON_NAME] Property: The Gates" at bounding box center [785, 458] width 772 height 46
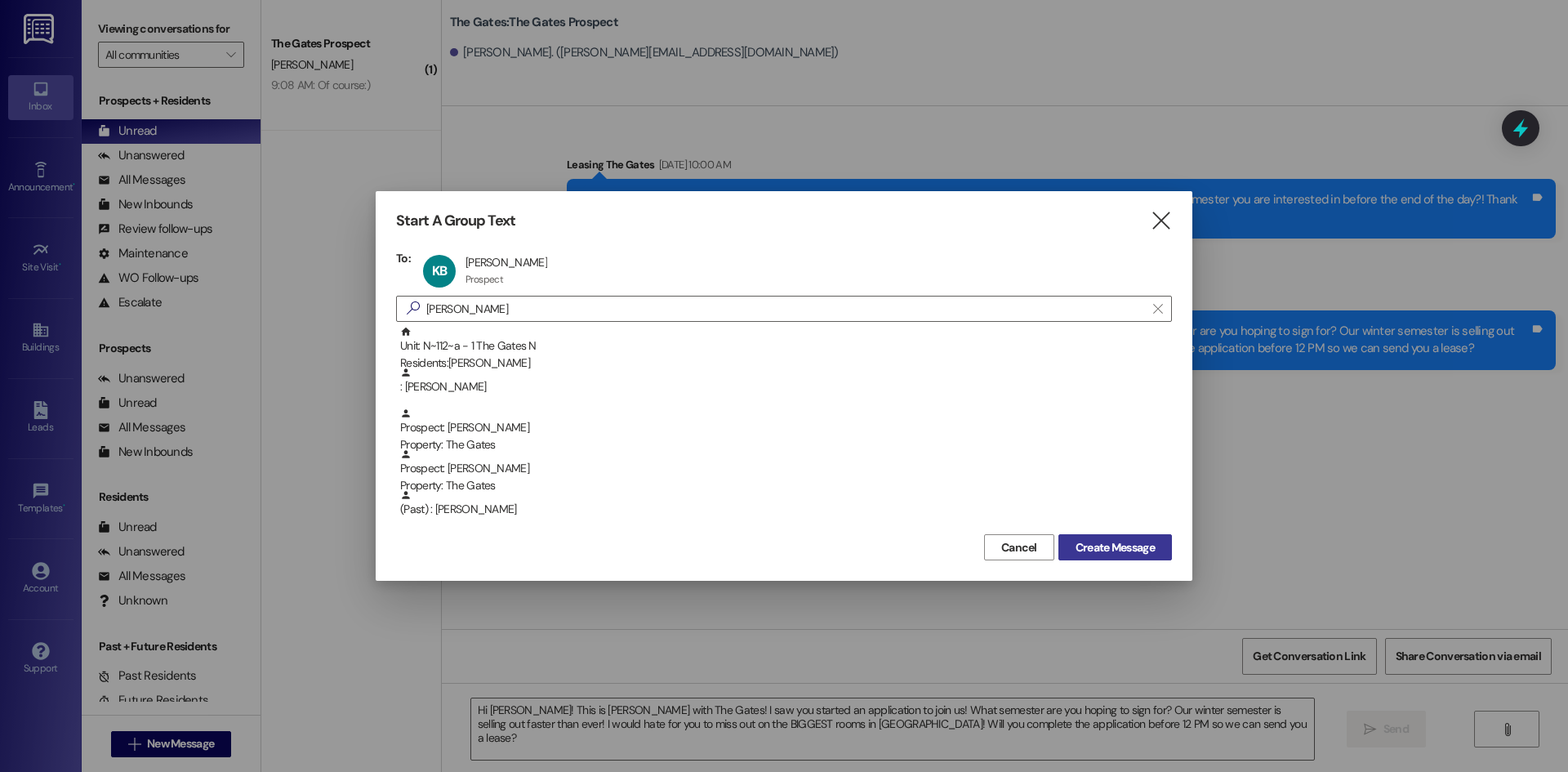
click at [1107, 544] on span "Create Message" at bounding box center [1116, 548] width 79 height 17
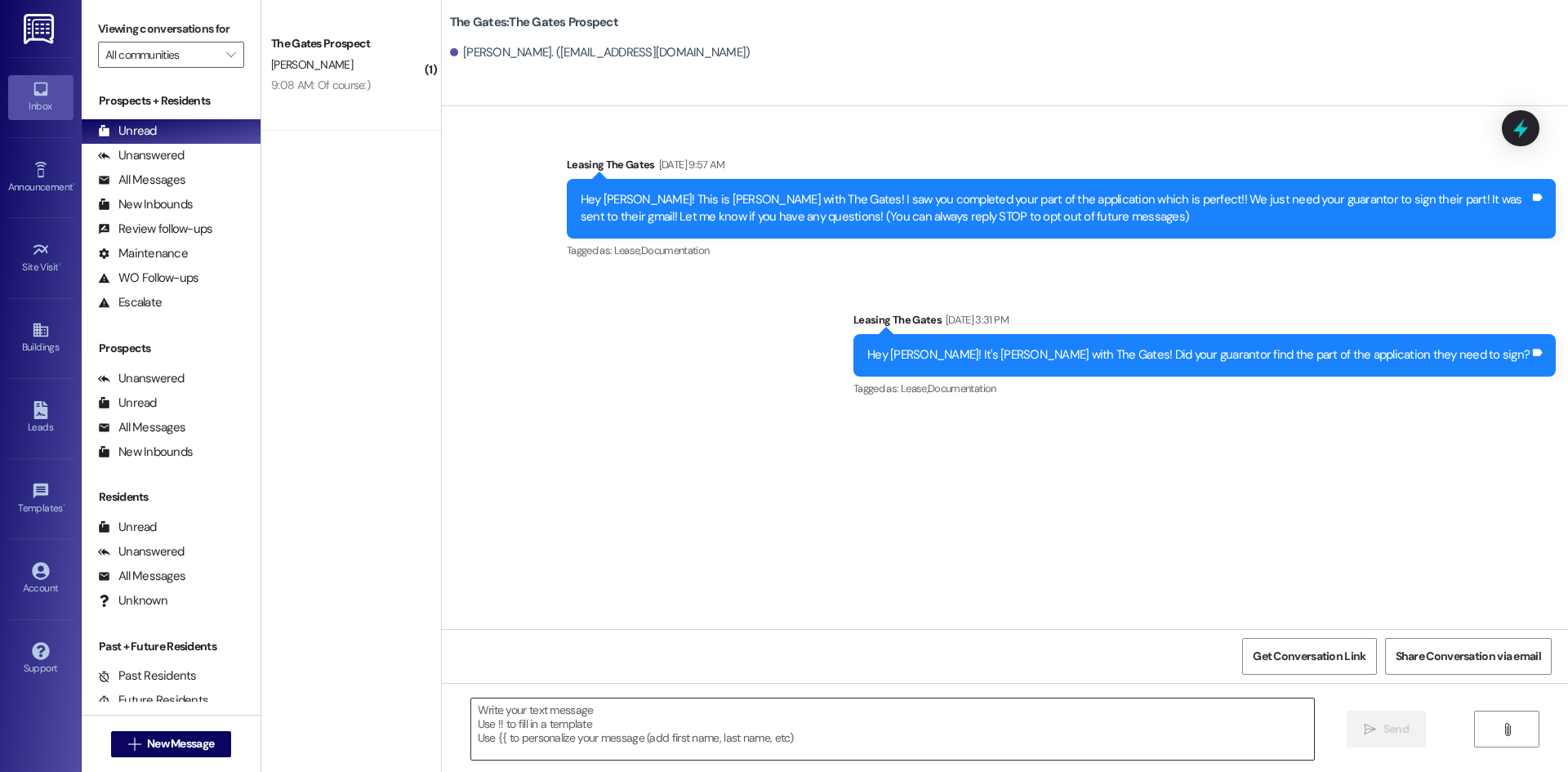
click at [598, 728] on textarea at bounding box center [893, 728] width 843 height 61
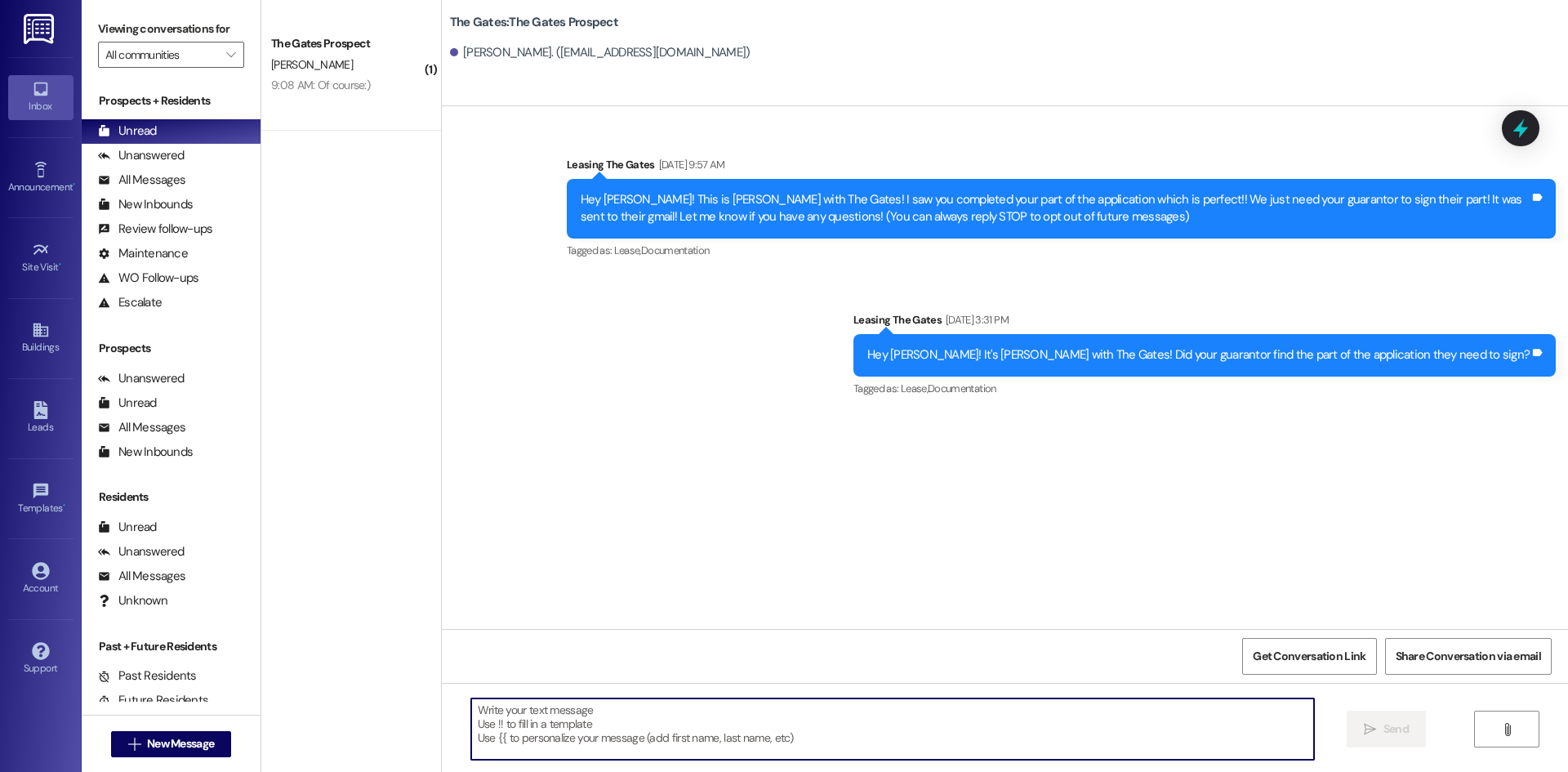
paste textarea "Hi [PERSON_NAME]! This is [PERSON_NAME] with The Gates! I saw you started an ap…"
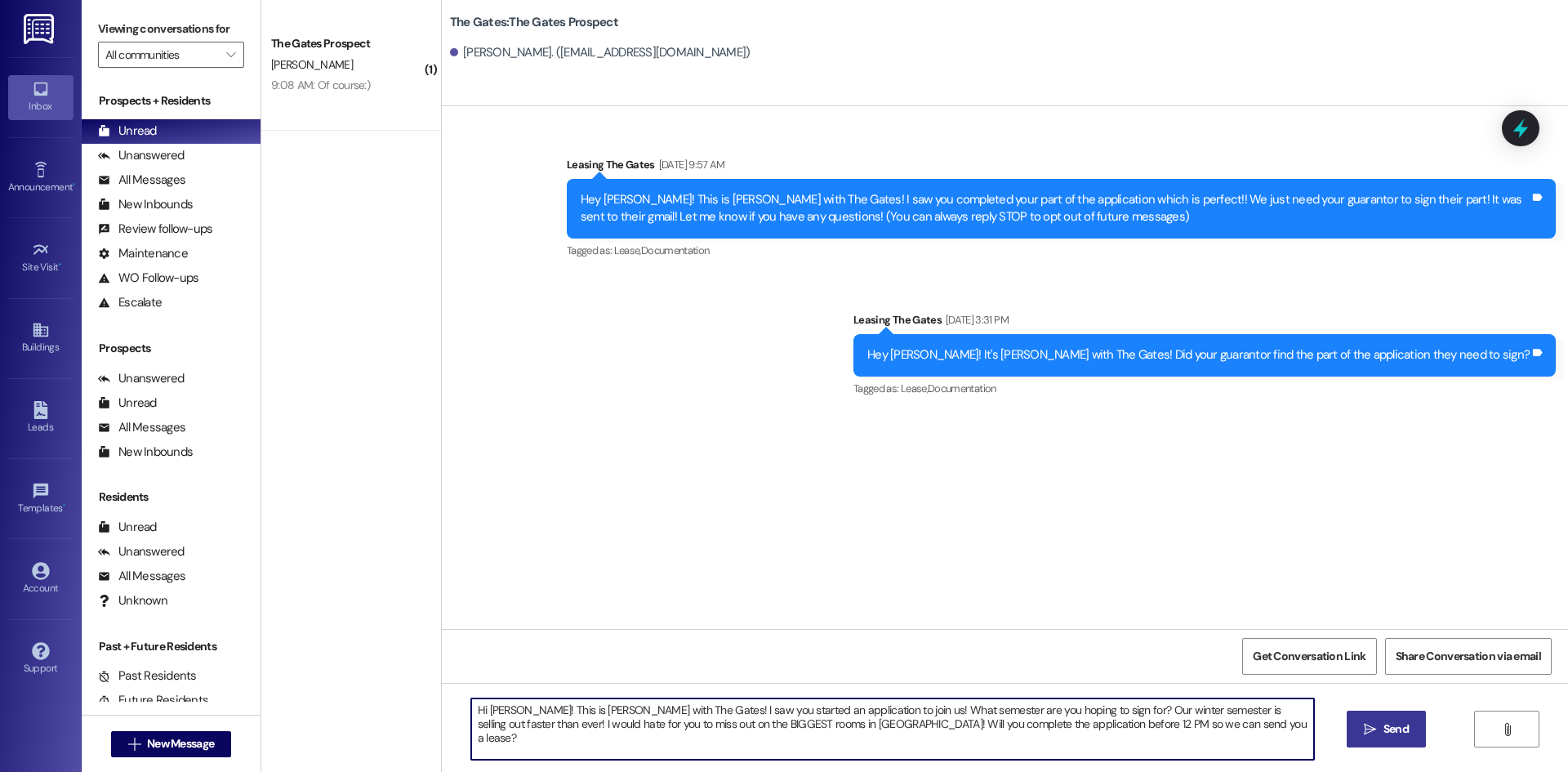
click at [504, 707] on textarea "Hi [PERSON_NAME]! This is [PERSON_NAME] with The Gates! I saw you started an ap…" at bounding box center [893, 728] width 843 height 61
type textarea "Hi [PERSON_NAME]! This is [PERSON_NAME] with The Gates! I saw you started an ap…"
click at [1389, 731] on span "Send" at bounding box center [1397, 729] width 25 height 17
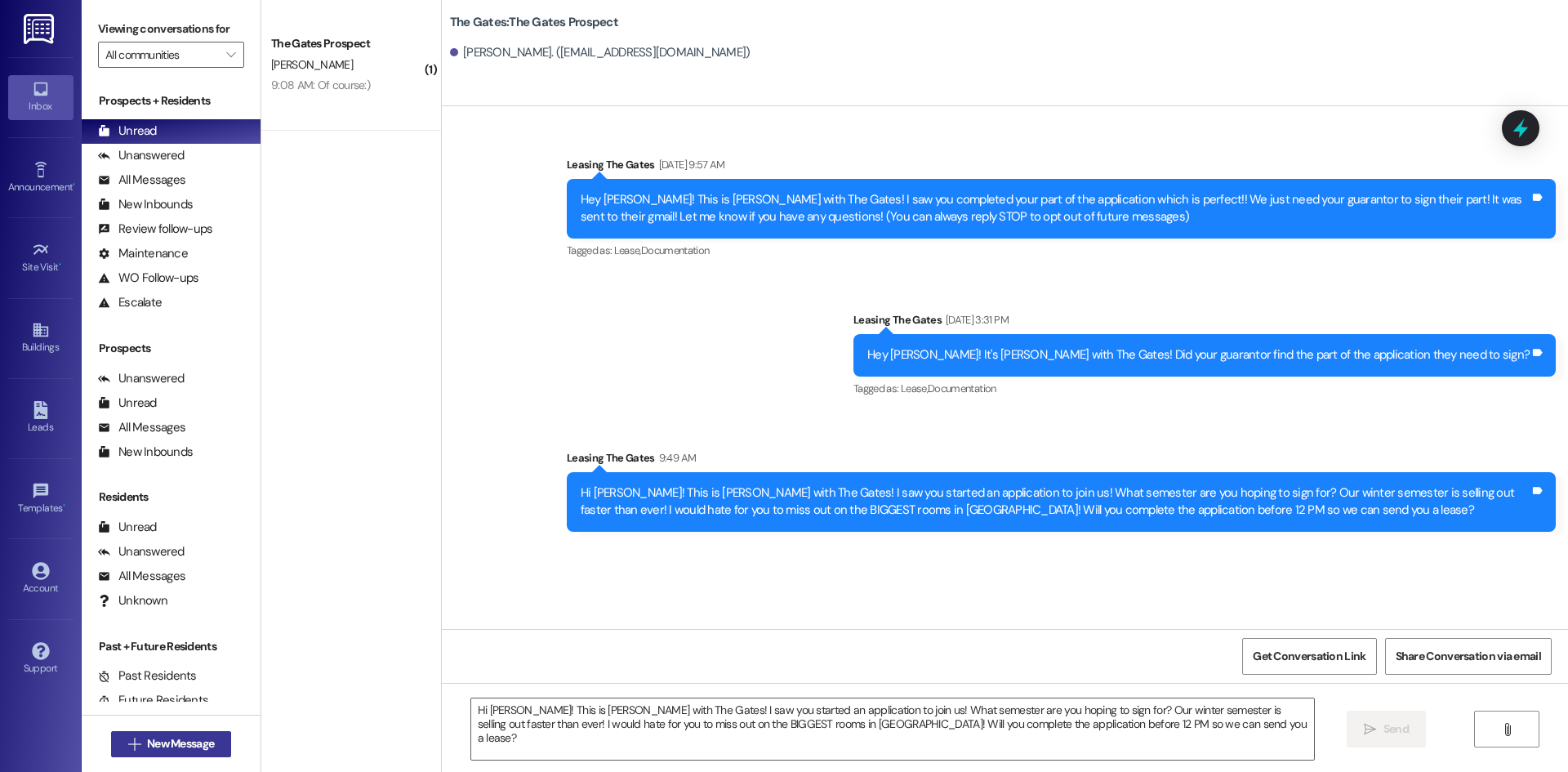
click at [176, 740] on span "New Message" at bounding box center [180, 744] width 67 height 17
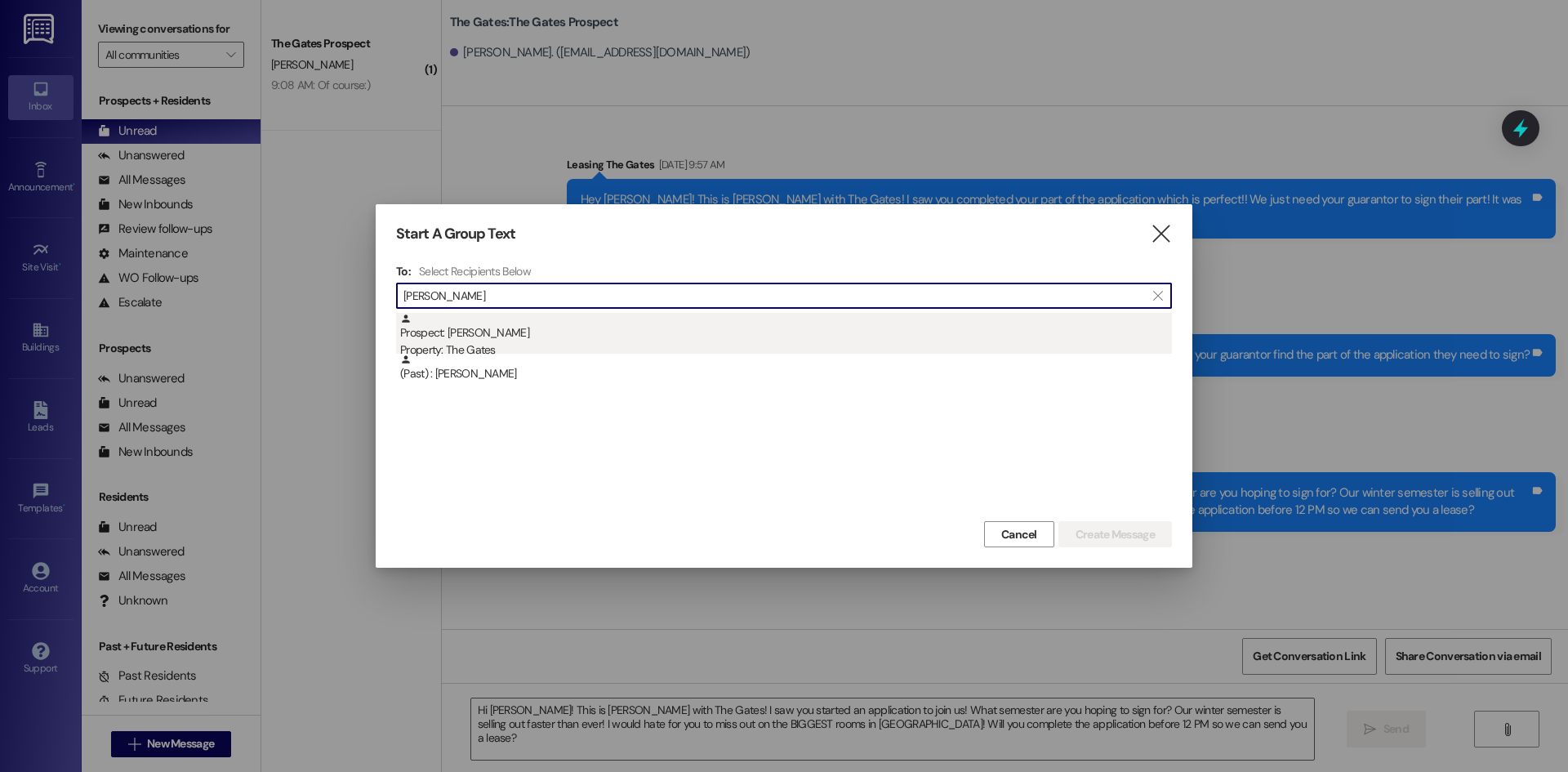
type input "[PERSON_NAME]"
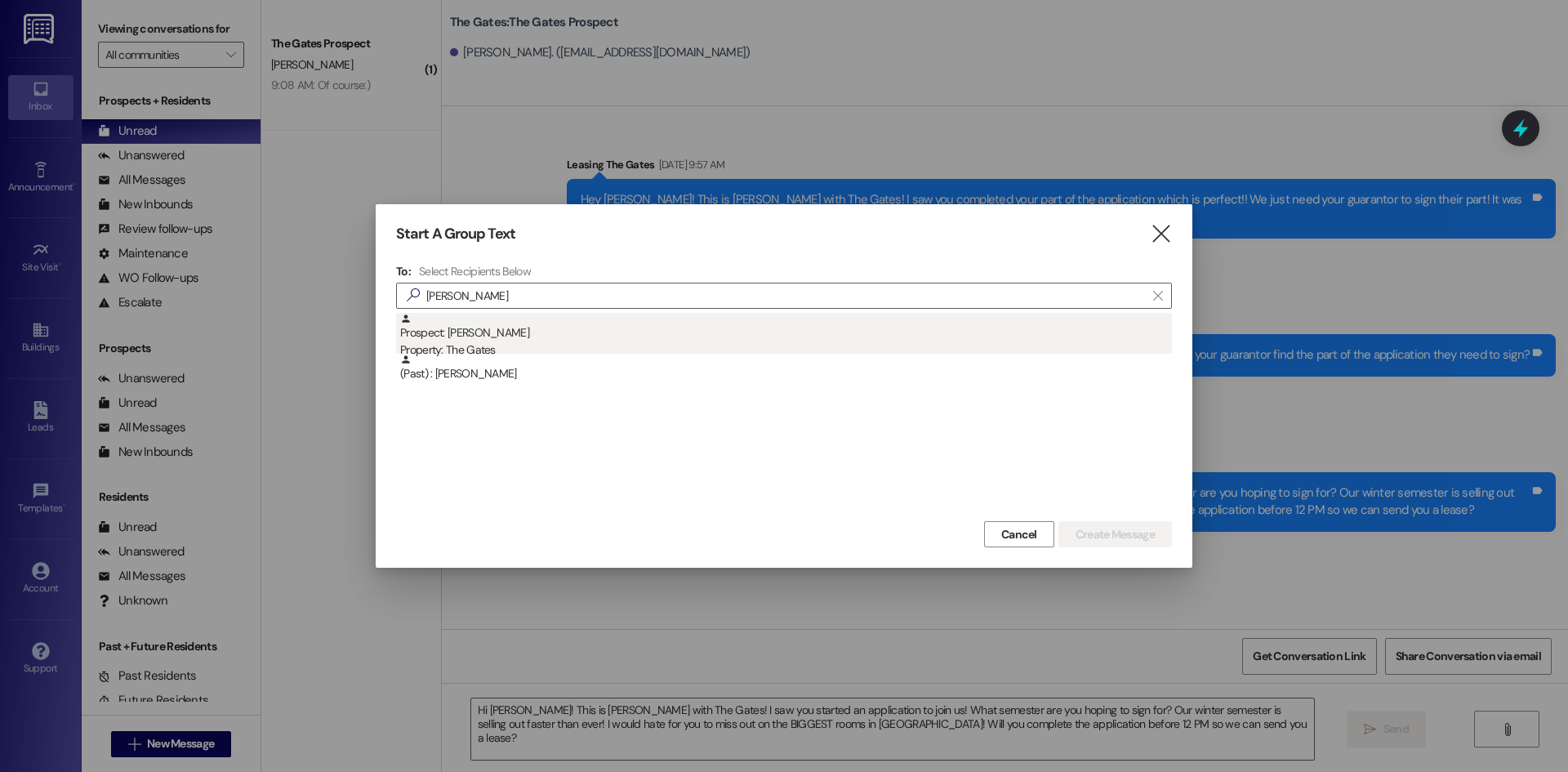
click at [490, 315] on div "Prospect: [PERSON_NAME] Property: The Gates" at bounding box center [785, 336] width 772 height 46
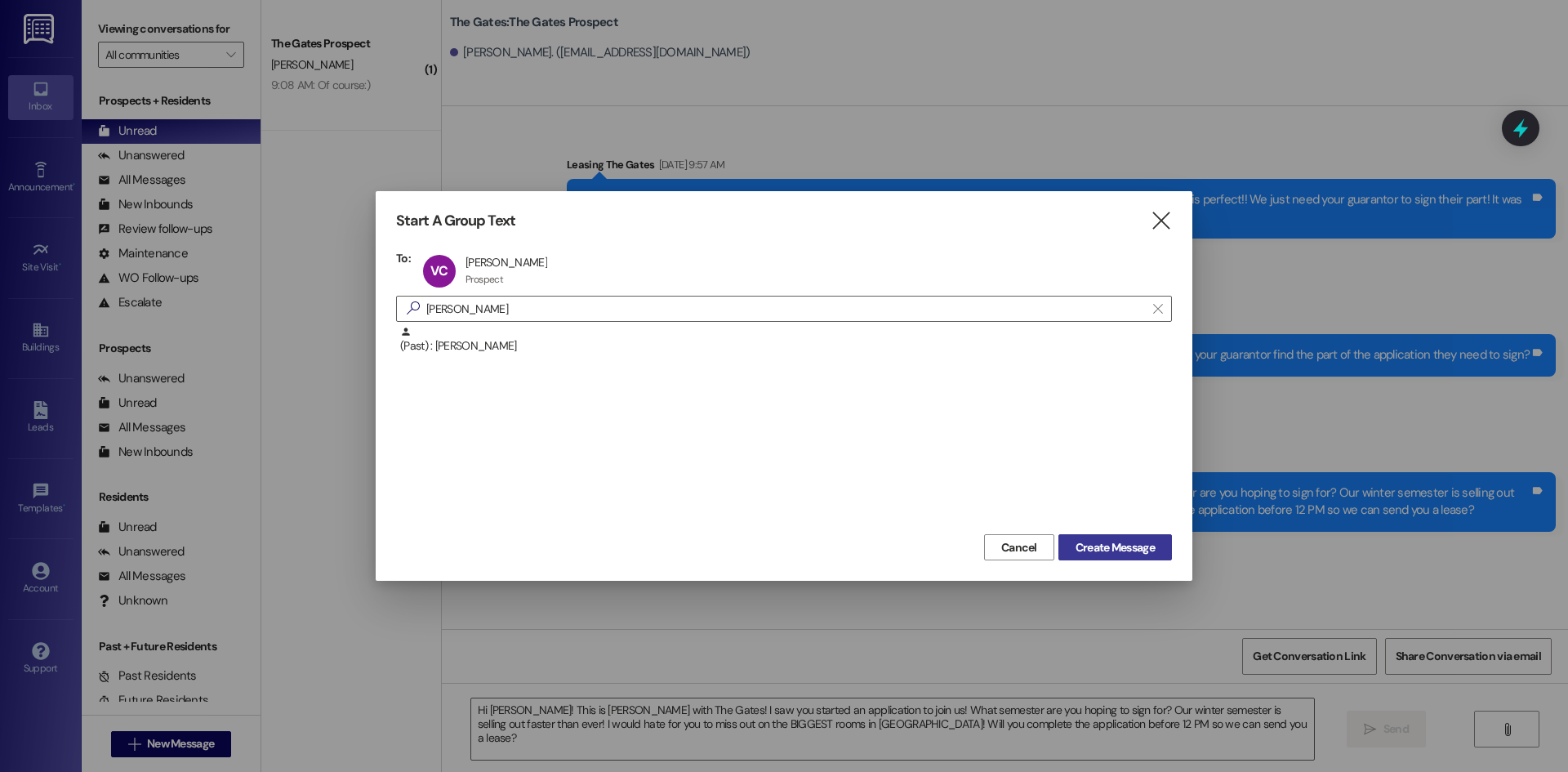
click at [1119, 545] on span "Create Message" at bounding box center [1116, 548] width 79 height 17
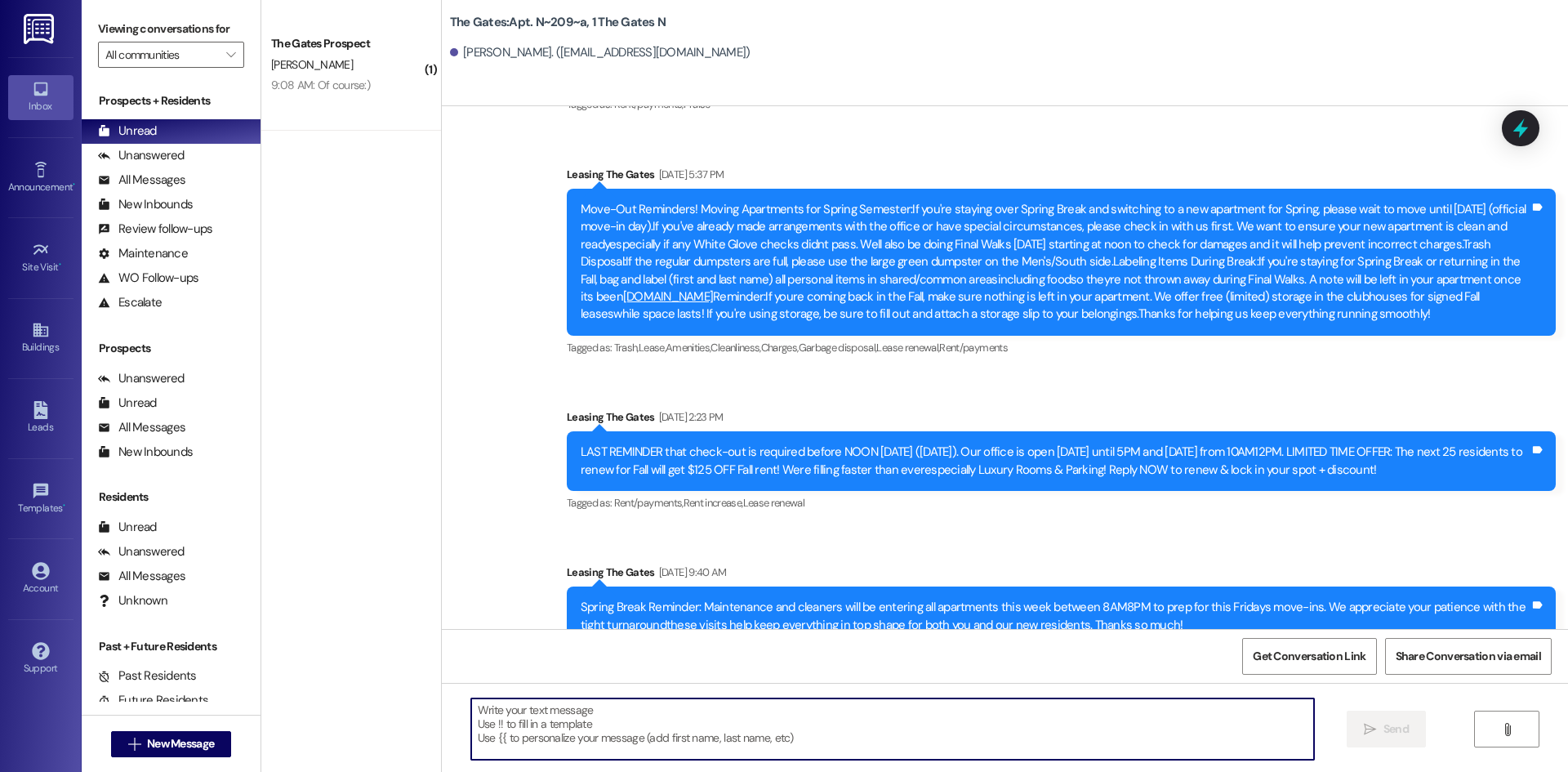
click at [534, 722] on textarea at bounding box center [893, 728] width 843 height 61
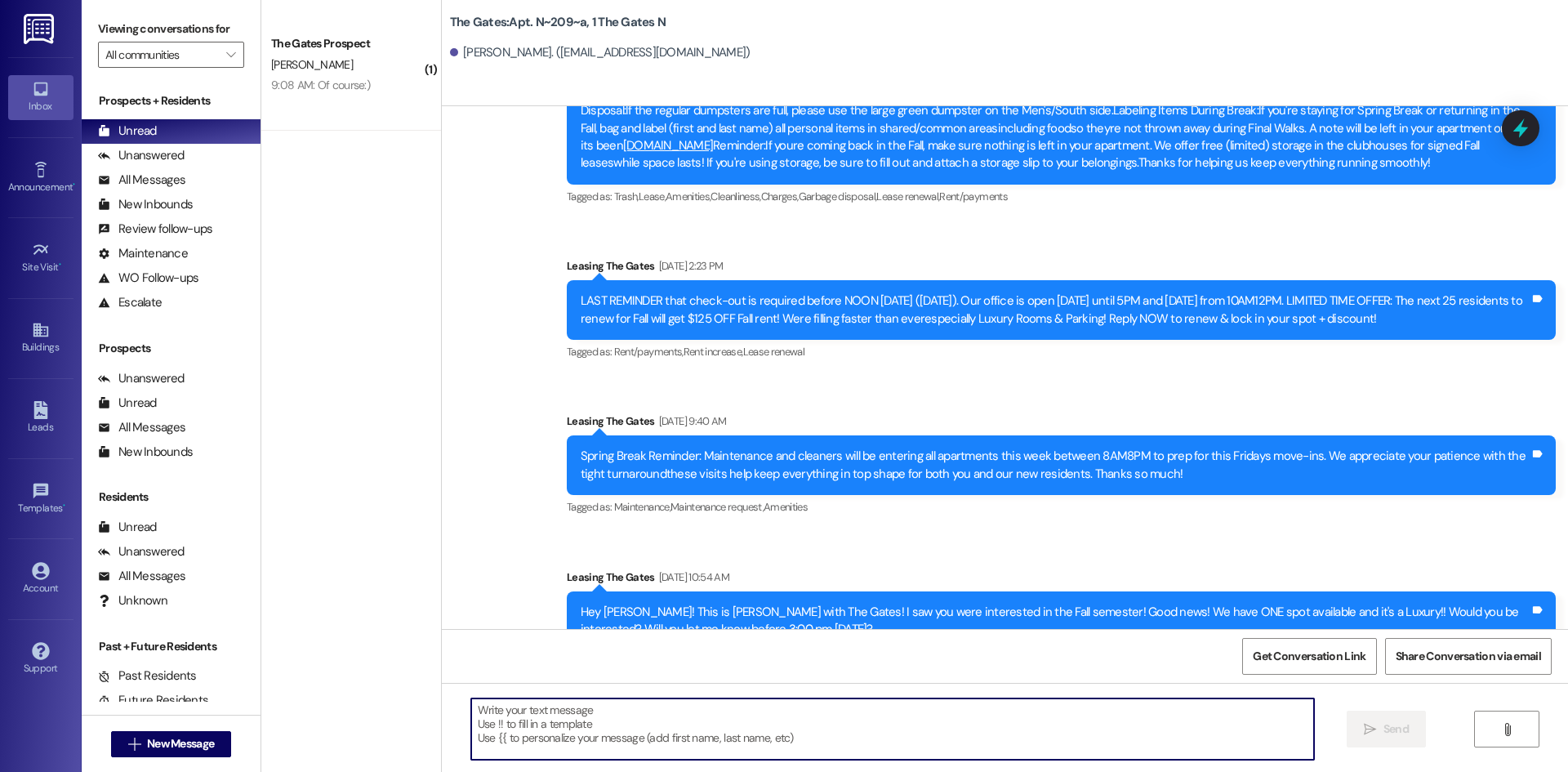
paste textarea "Hi [PERSON_NAME]! This is [PERSON_NAME] with The Gates! I saw you started an ap…"
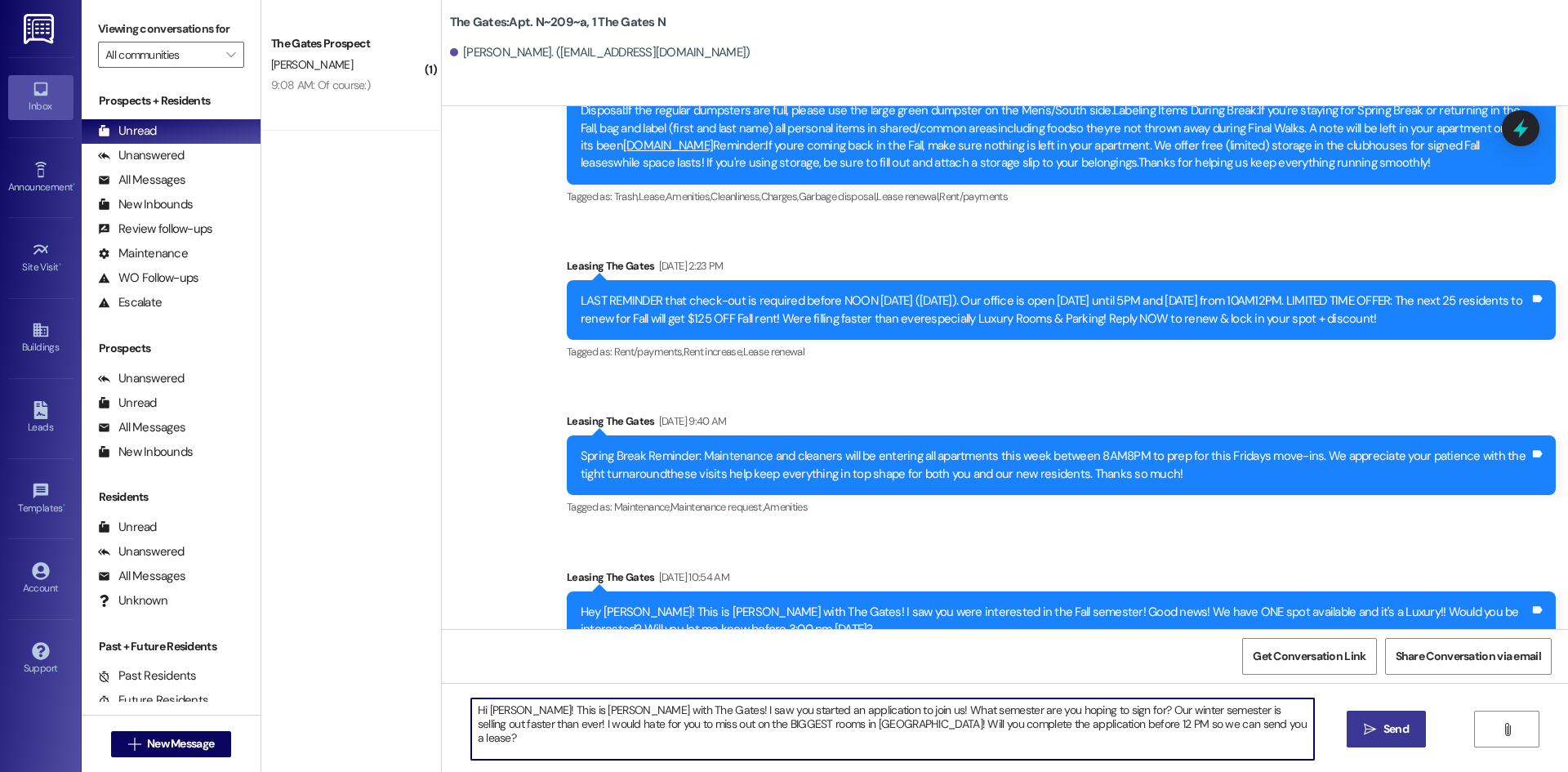
click at [498, 709] on textarea "Hi [PERSON_NAME]! This is [PERSON_NAME] with The Gates! I saw you started an ap…" at bounding box center [893, 728] width 843 height 61
type textarea "Hi [PERSON_NAME] This is [PERSON_NAME] with The Gates! I saw you started an app…"
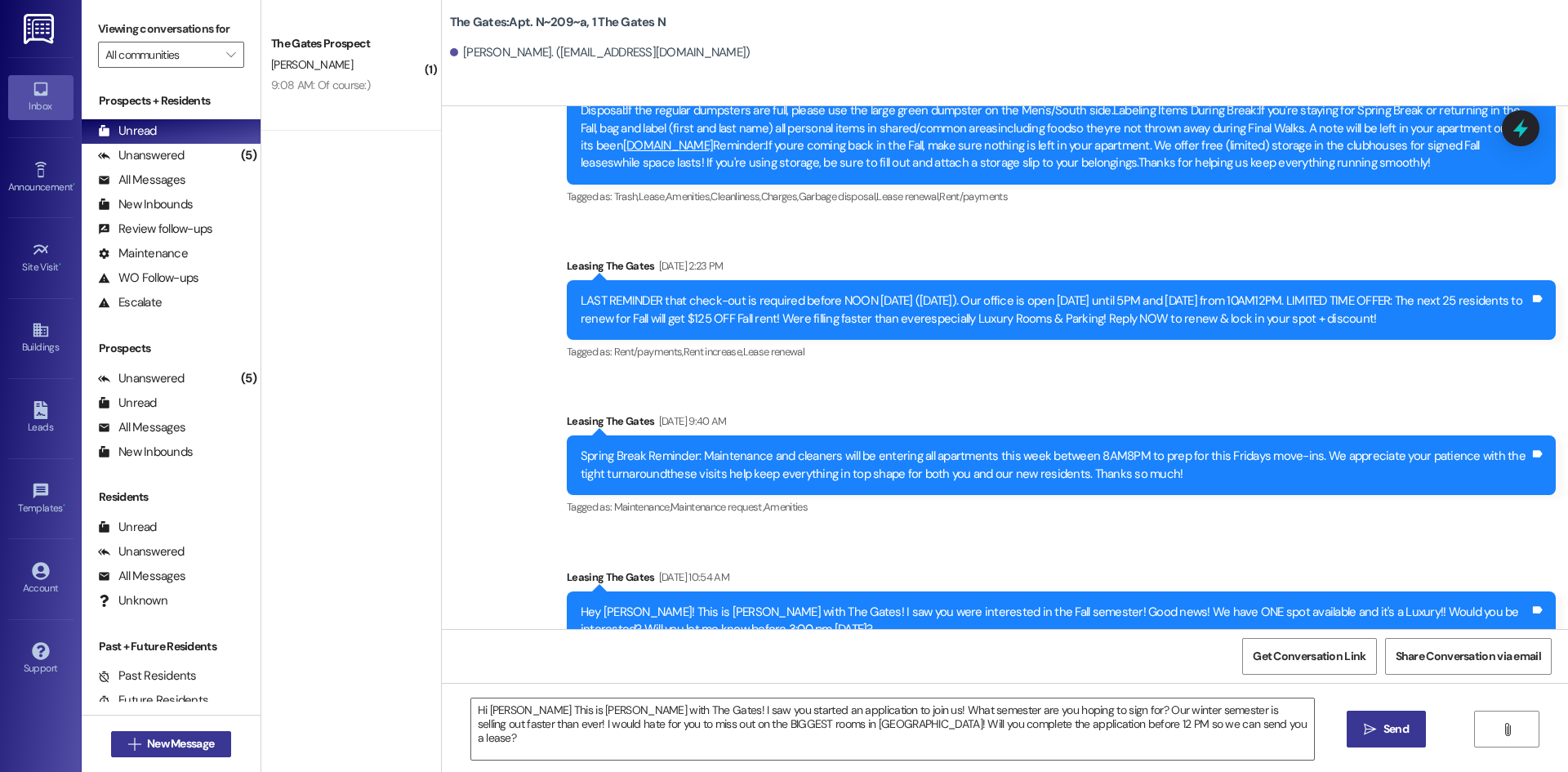
click at [222, 743] on button " New Message" at bounding box center [171, 744] width 121 height 26
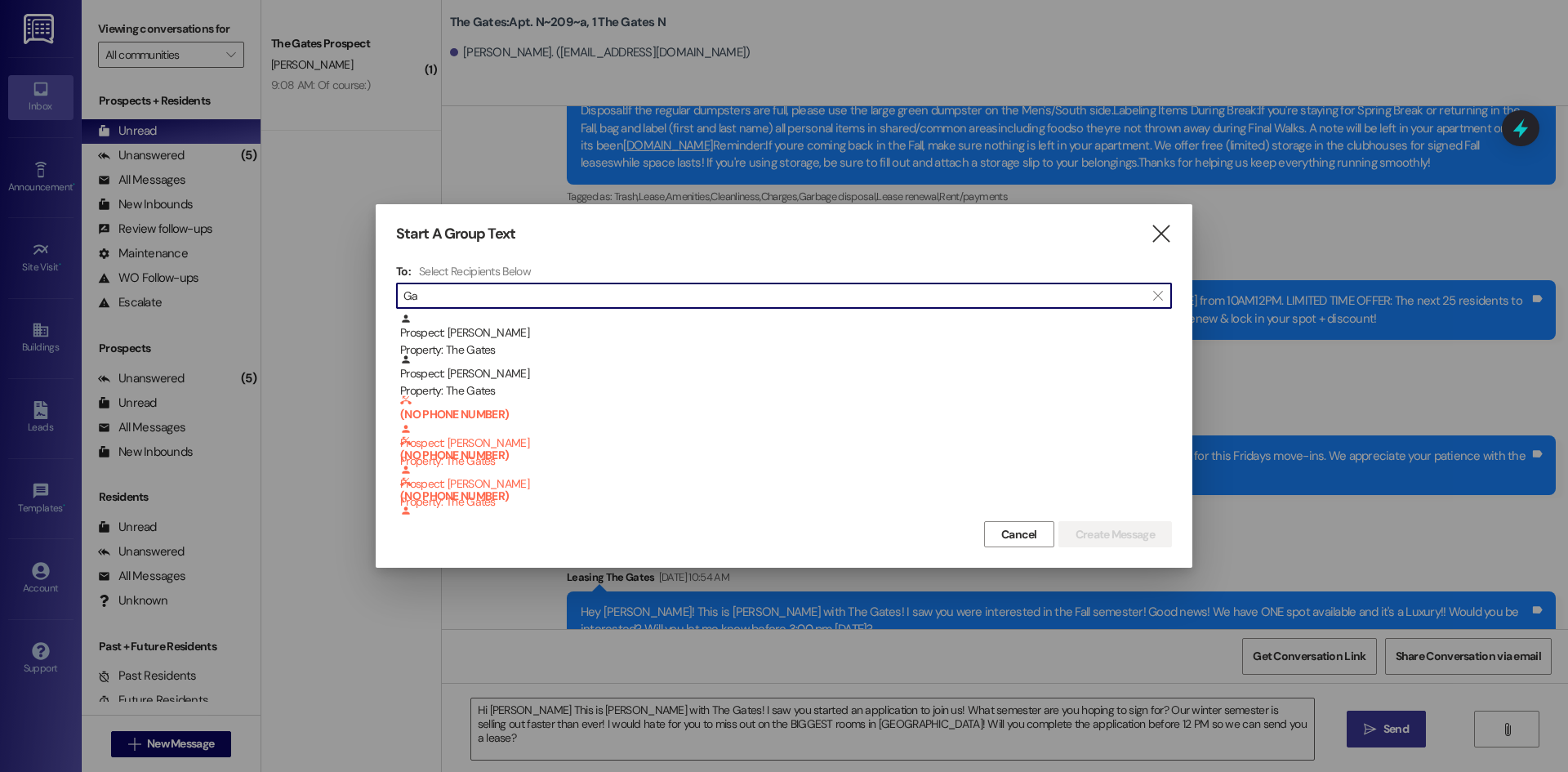
type input "G"
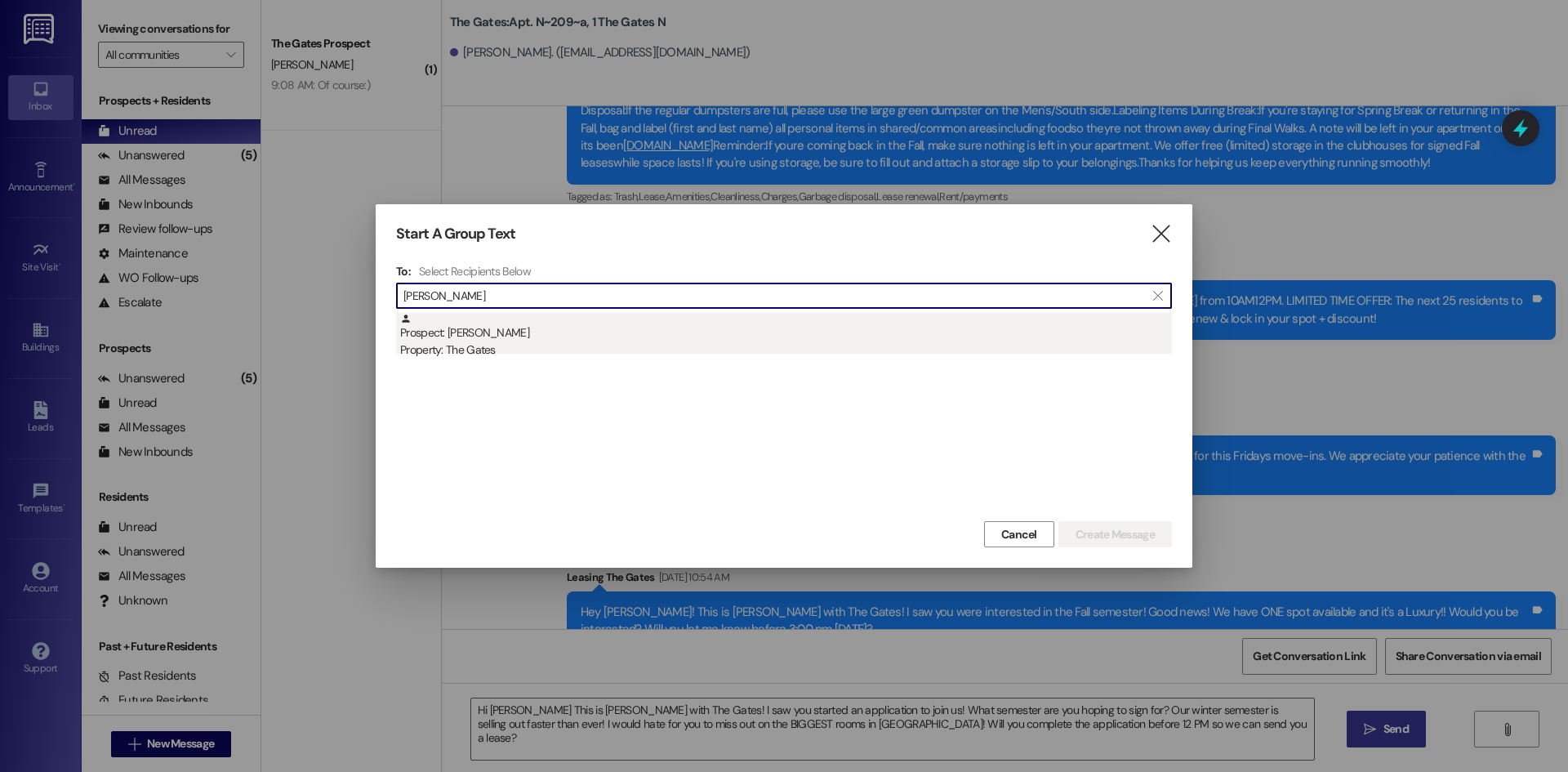
type input "[PERSON_NAME]"
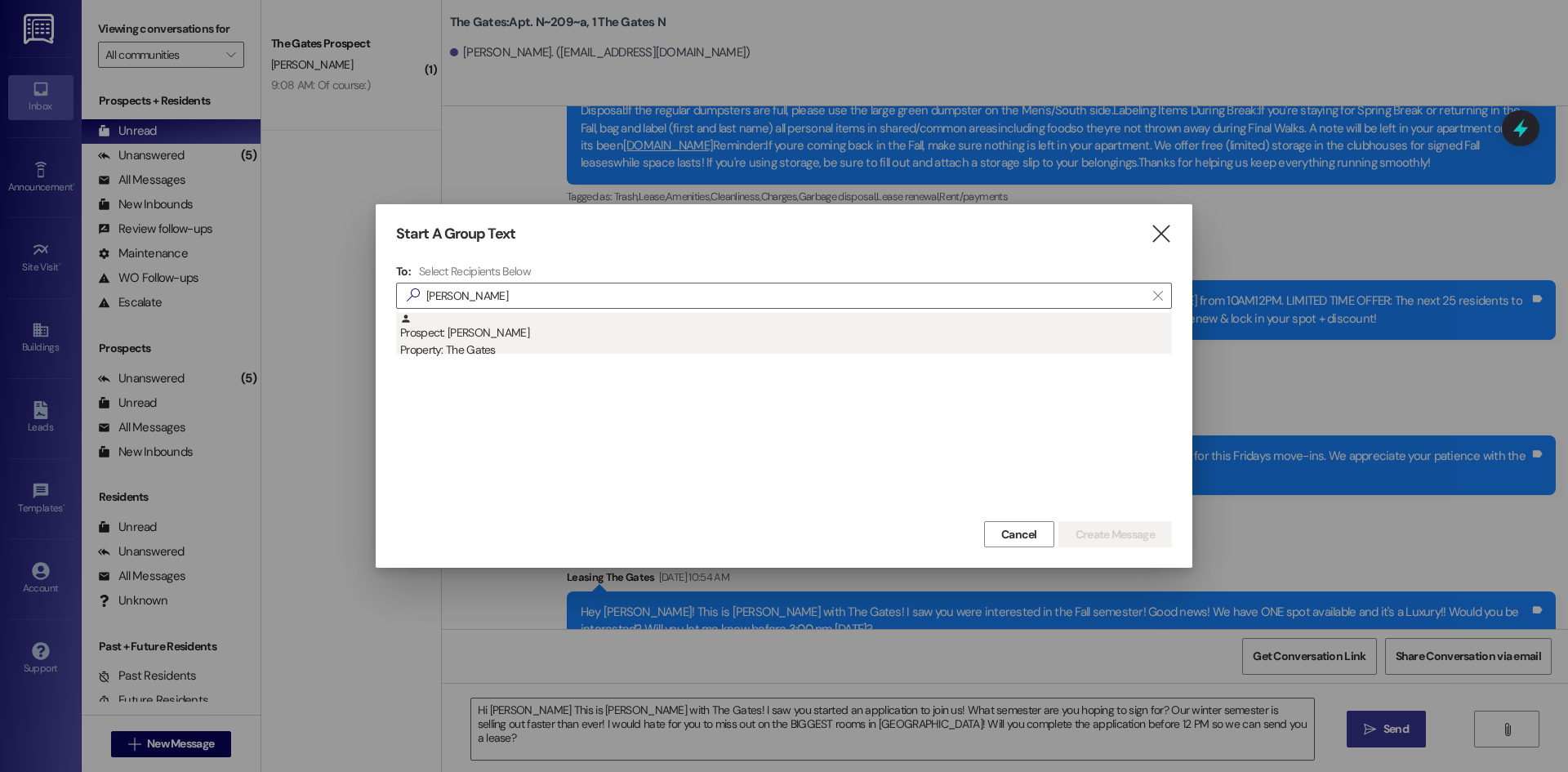
click at [490, 351] on div "Property: The Gates" at bounding box center [785, 350] width 772 height 17
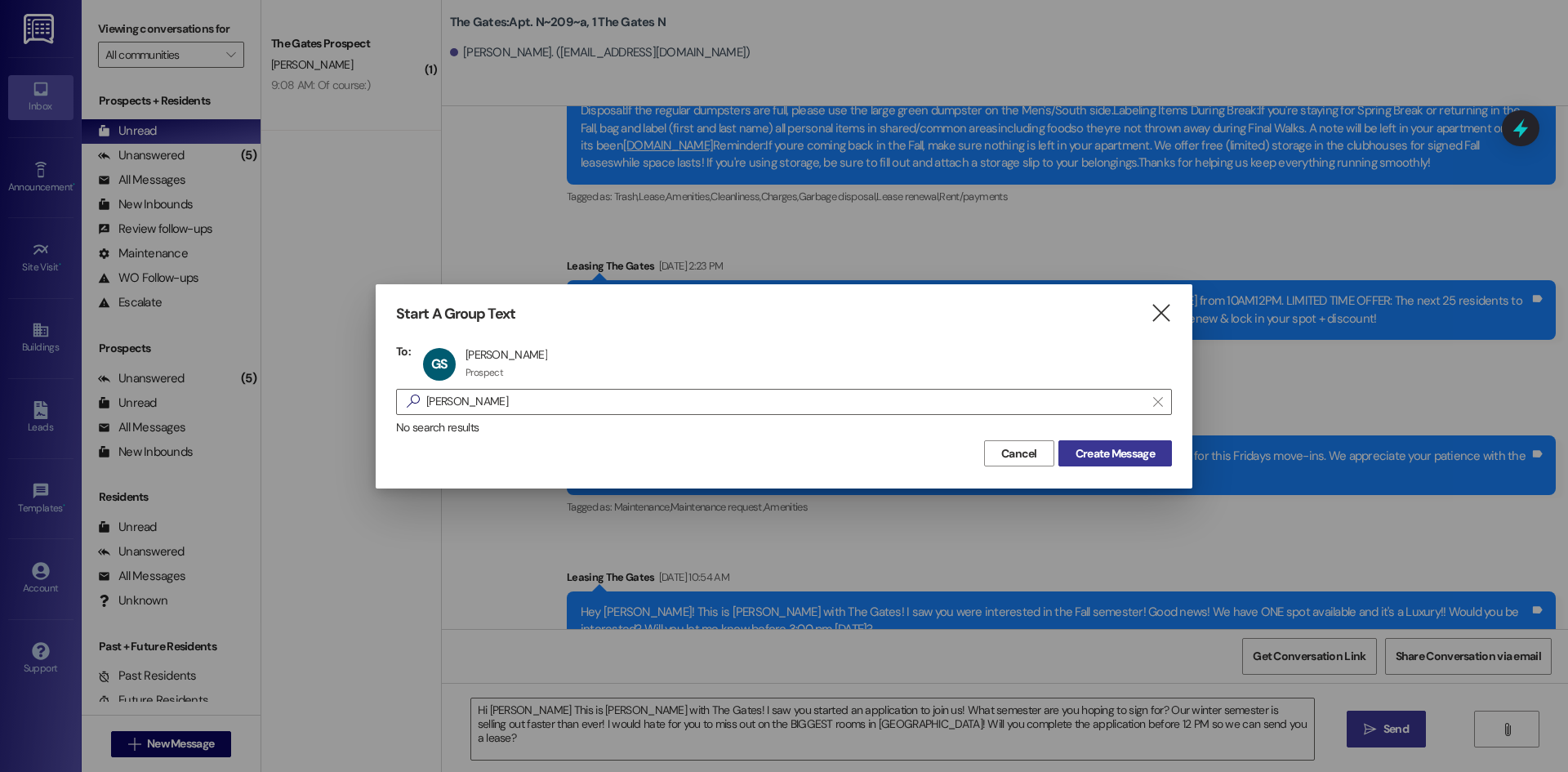
click at [1113, 451] on span "Create Message" at bounding box center [1116, 454] width 79 height 17
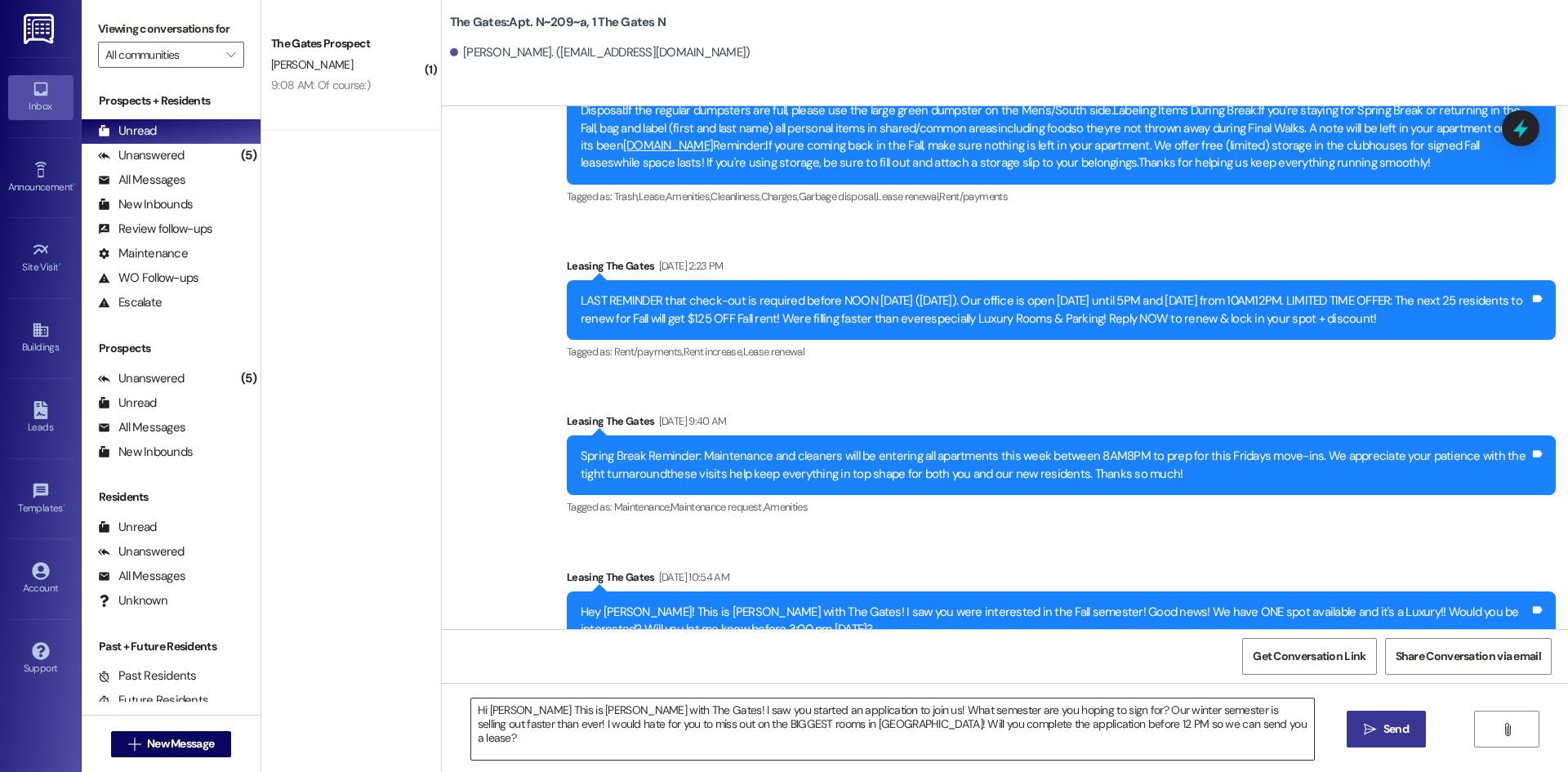
scroll to position [1, 0]
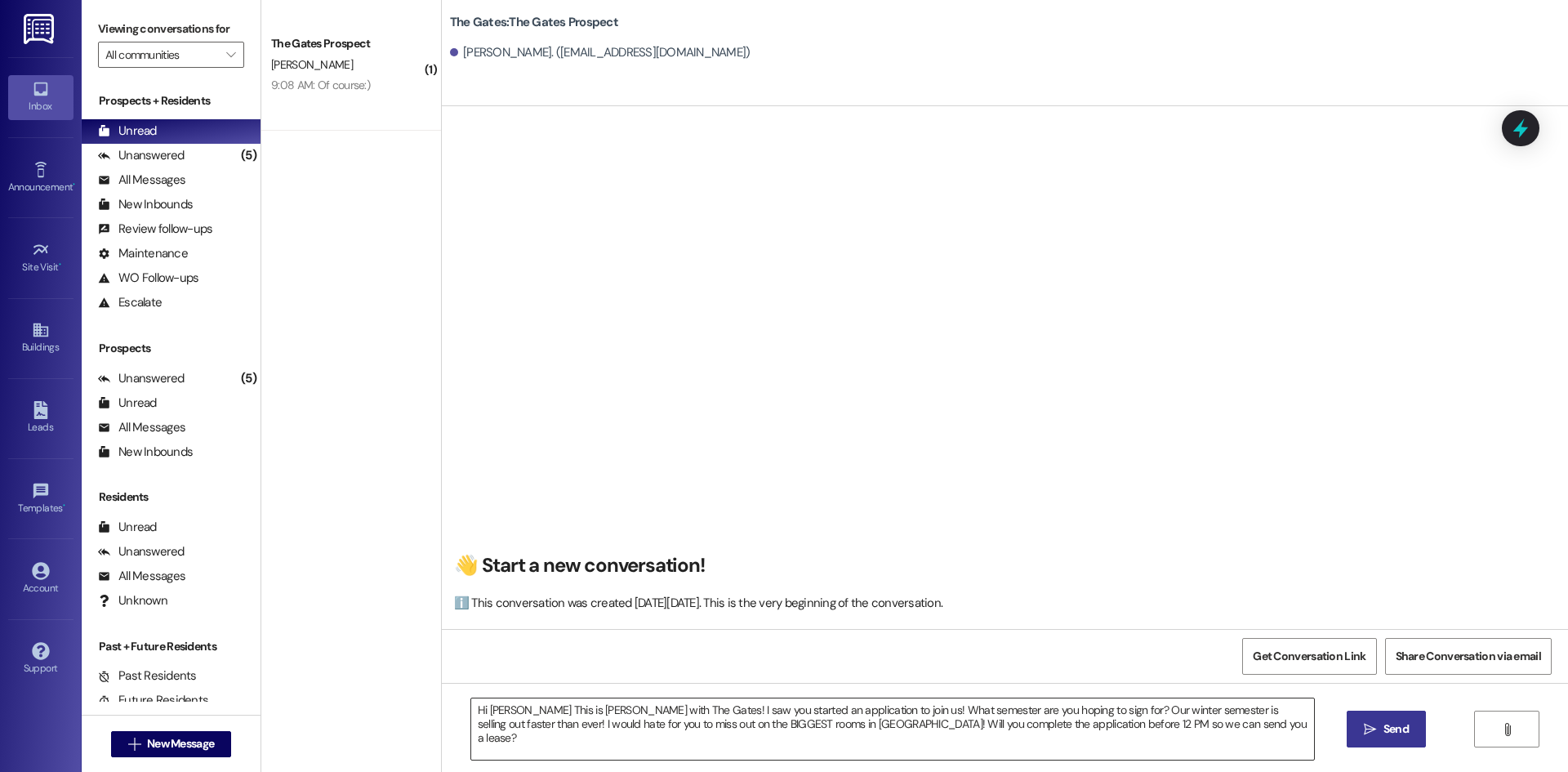
click at [508, 710] on textarea "Hi [PERSON_NAME] This is [PERSON_NAME] with The Gates! I saw you started an app…" at bounding box center [893, 728] width 843 height 61
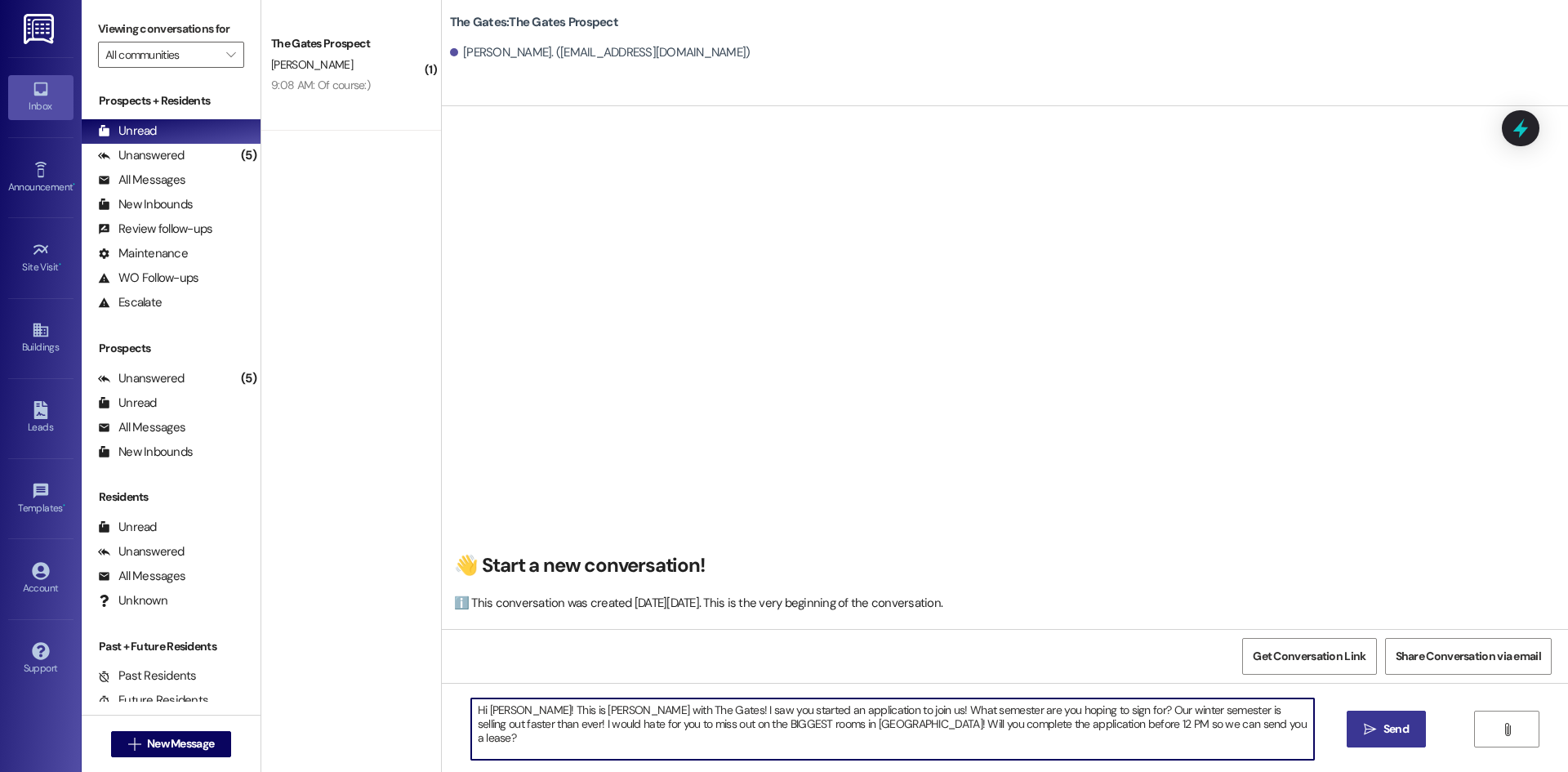
type textarea "Hi [PERSON_NAME]! This is [PERSON_NAME] with The Gates! I saw you started an ap…"
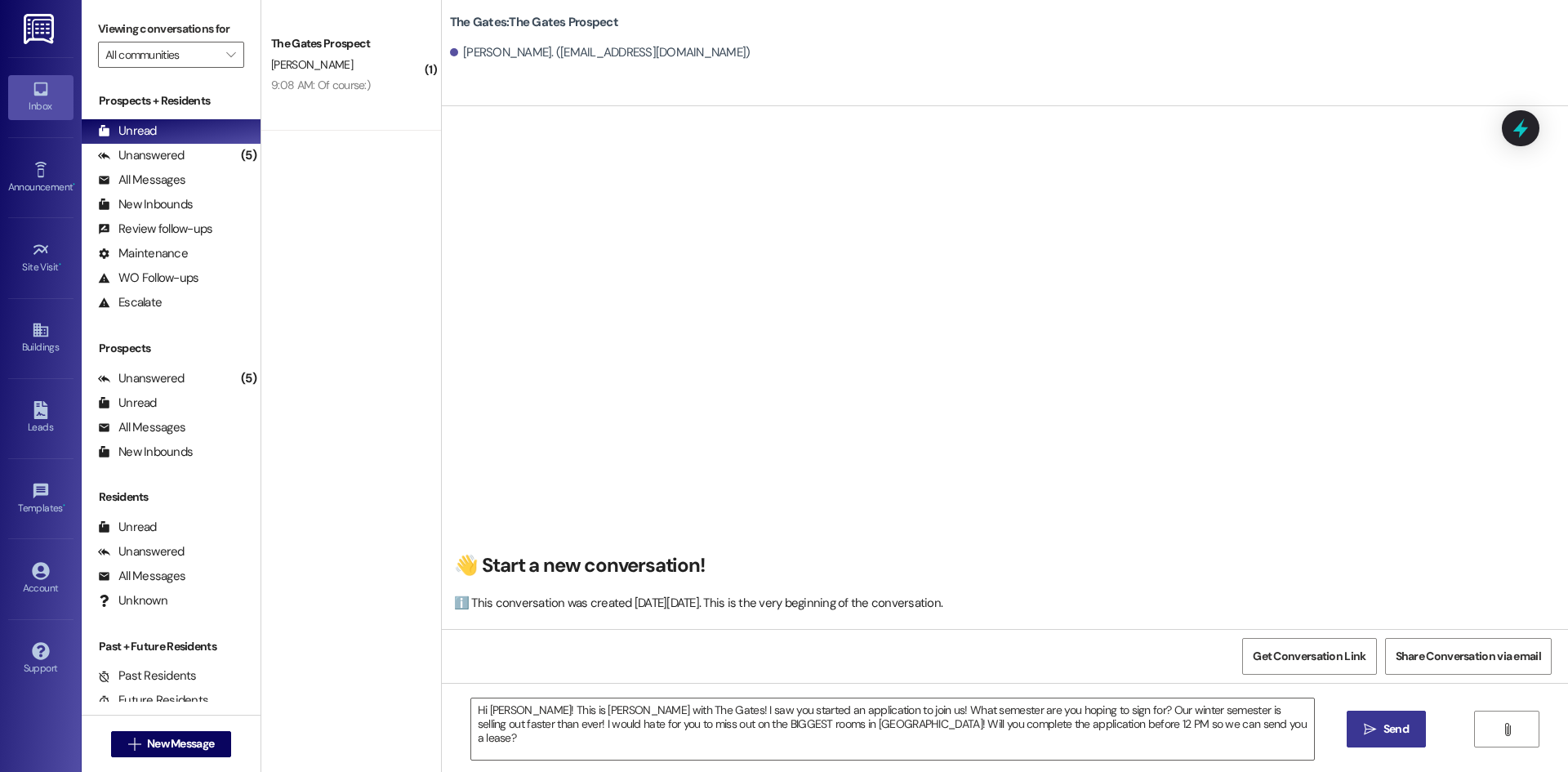
click at [1418, 737] on button " Send" at bounding box center [1387, 729] width 79 height 37
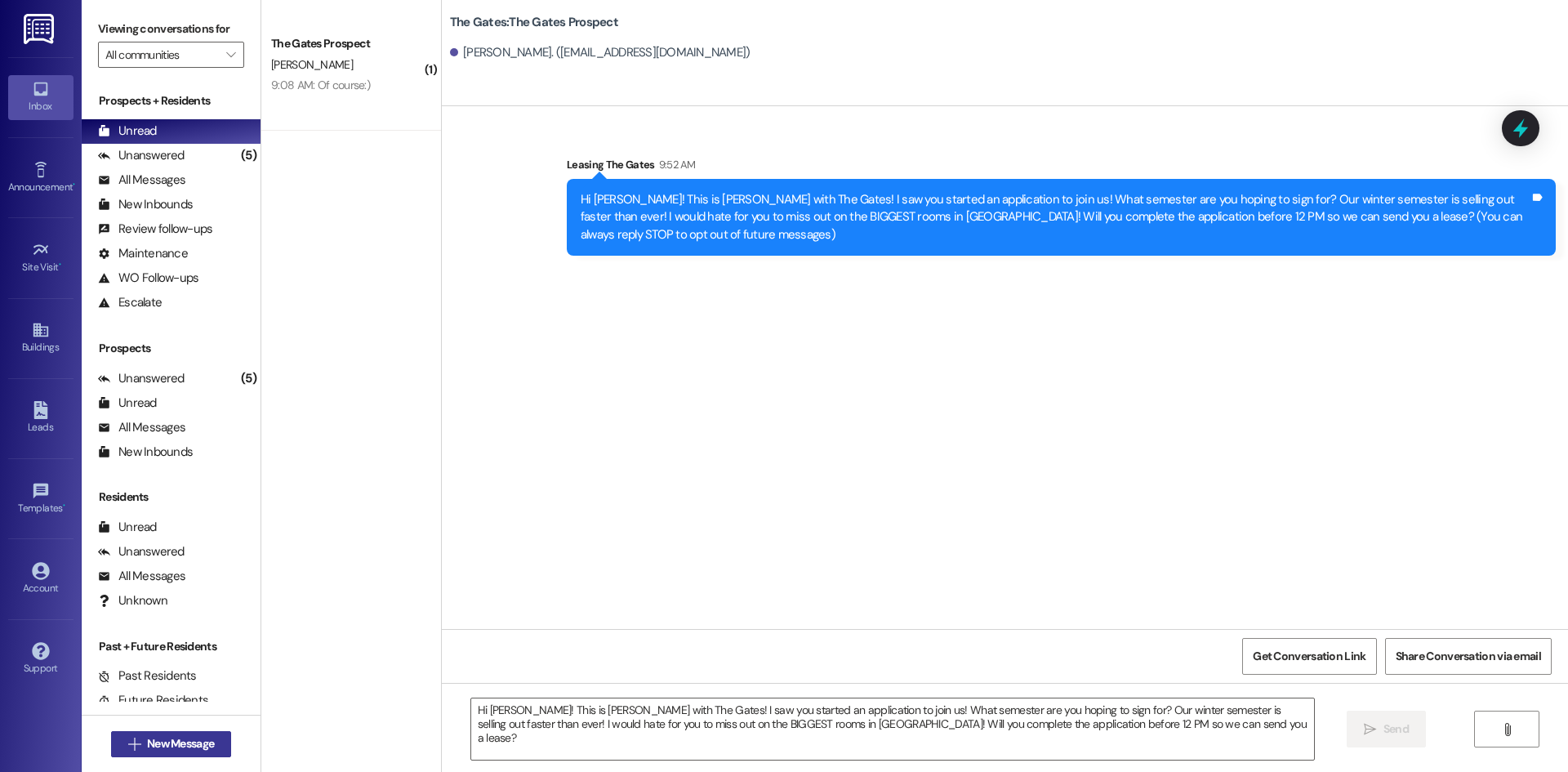
click at [216, 747] on button " New Message" at bounding box center [171, 744] width 121 height 26
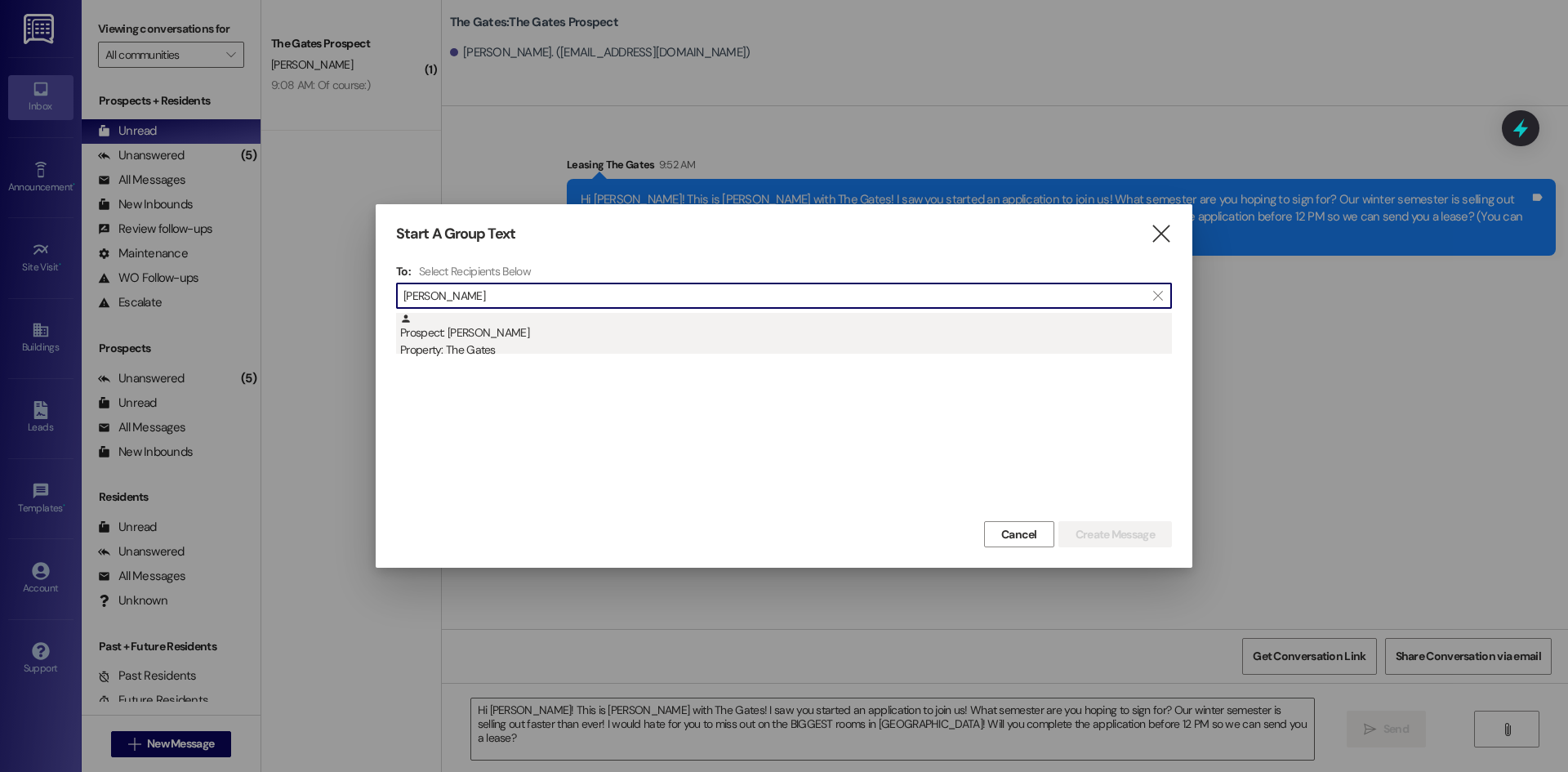
type input "[PERSON_NAME]"
click at [518, 321] on div "Prospect: [PERSON_NAME] Property: The Gates" at bounding box center [785, 336] width 772 height 46
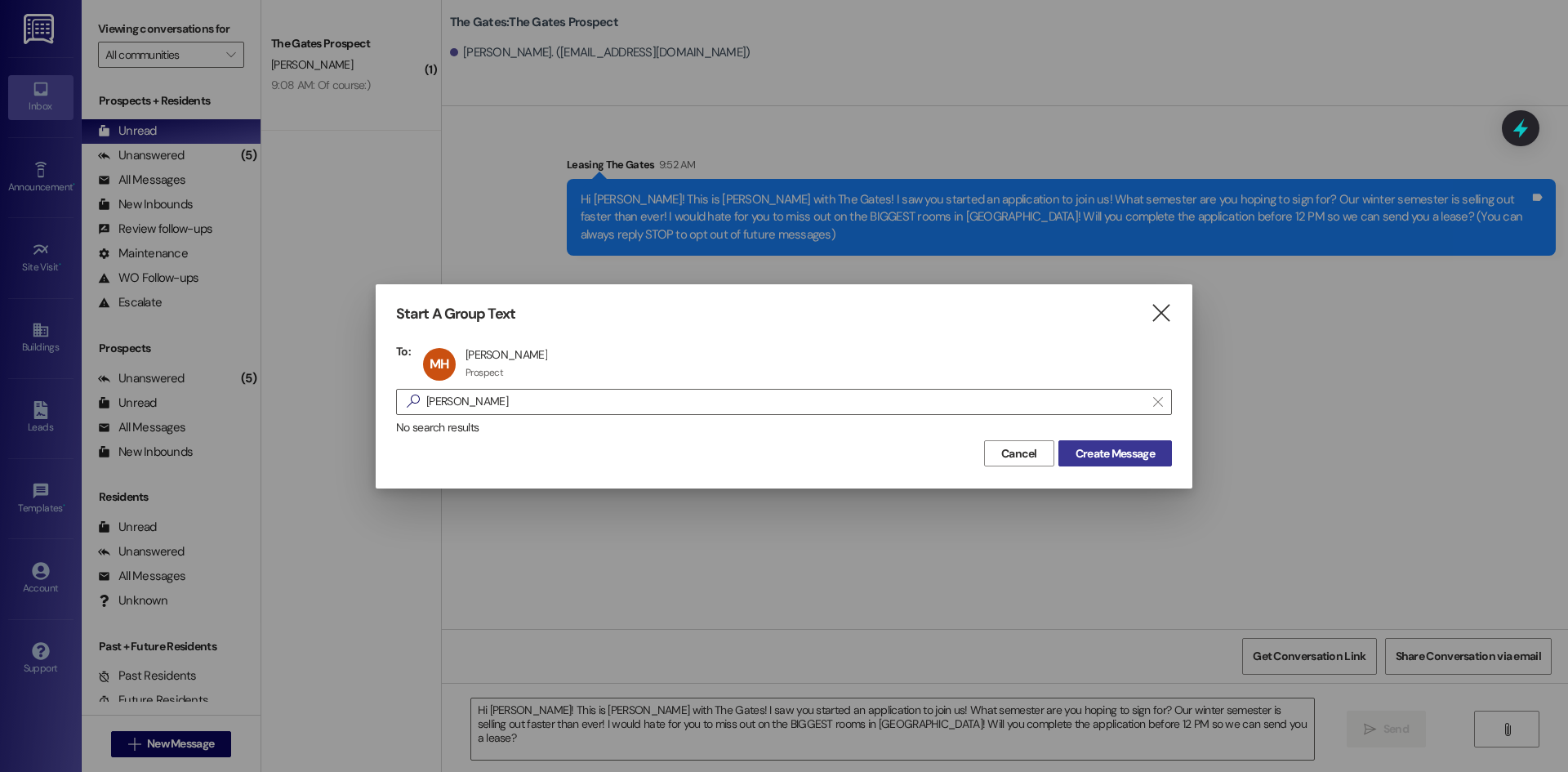
click at [1077, 459] on span "Create Message" at bounding box center [1116, 454] width 79 height 17
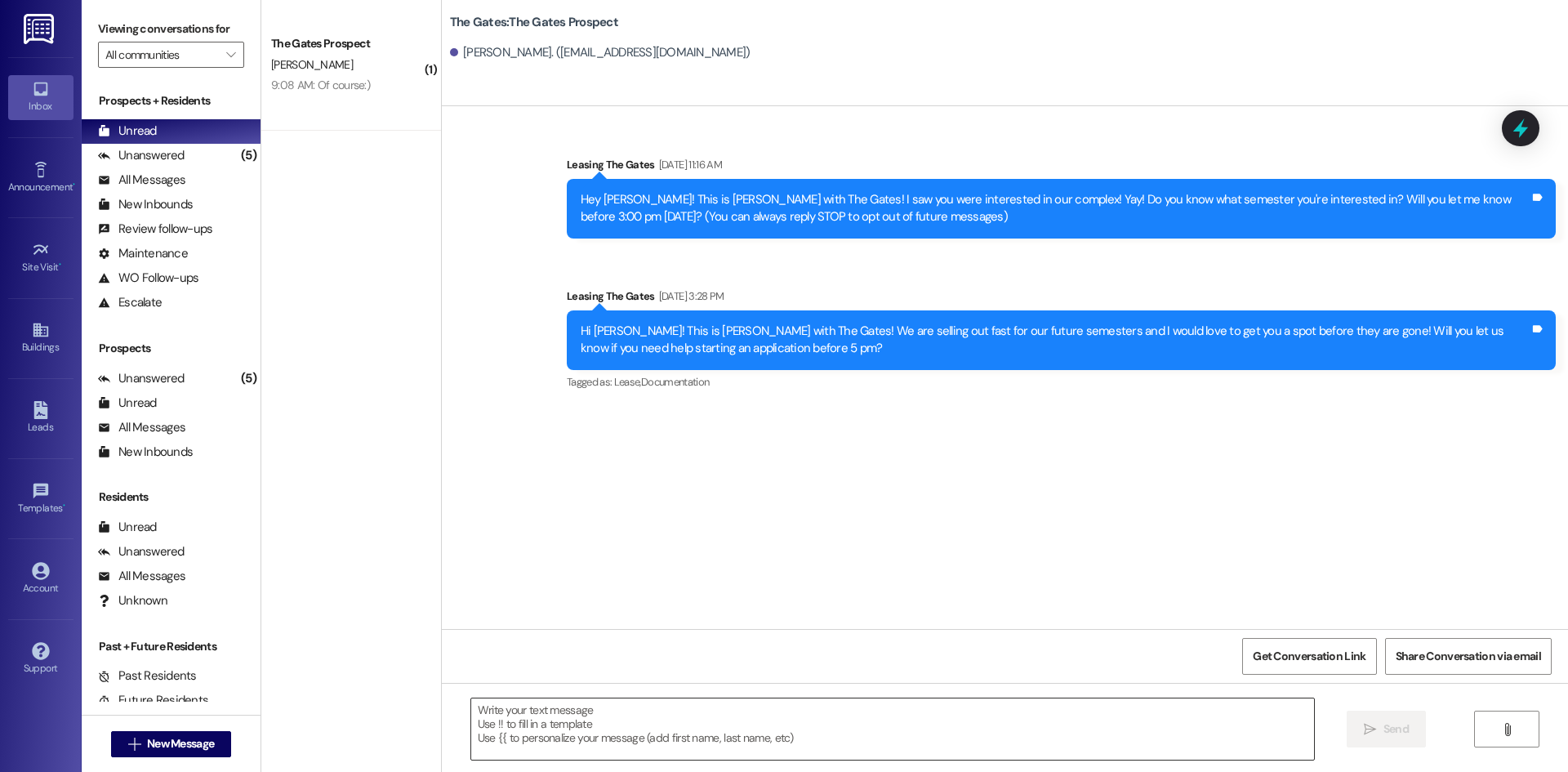
click at [492, 733] on textarea at bounding box center [893, 728] width 843 height 61
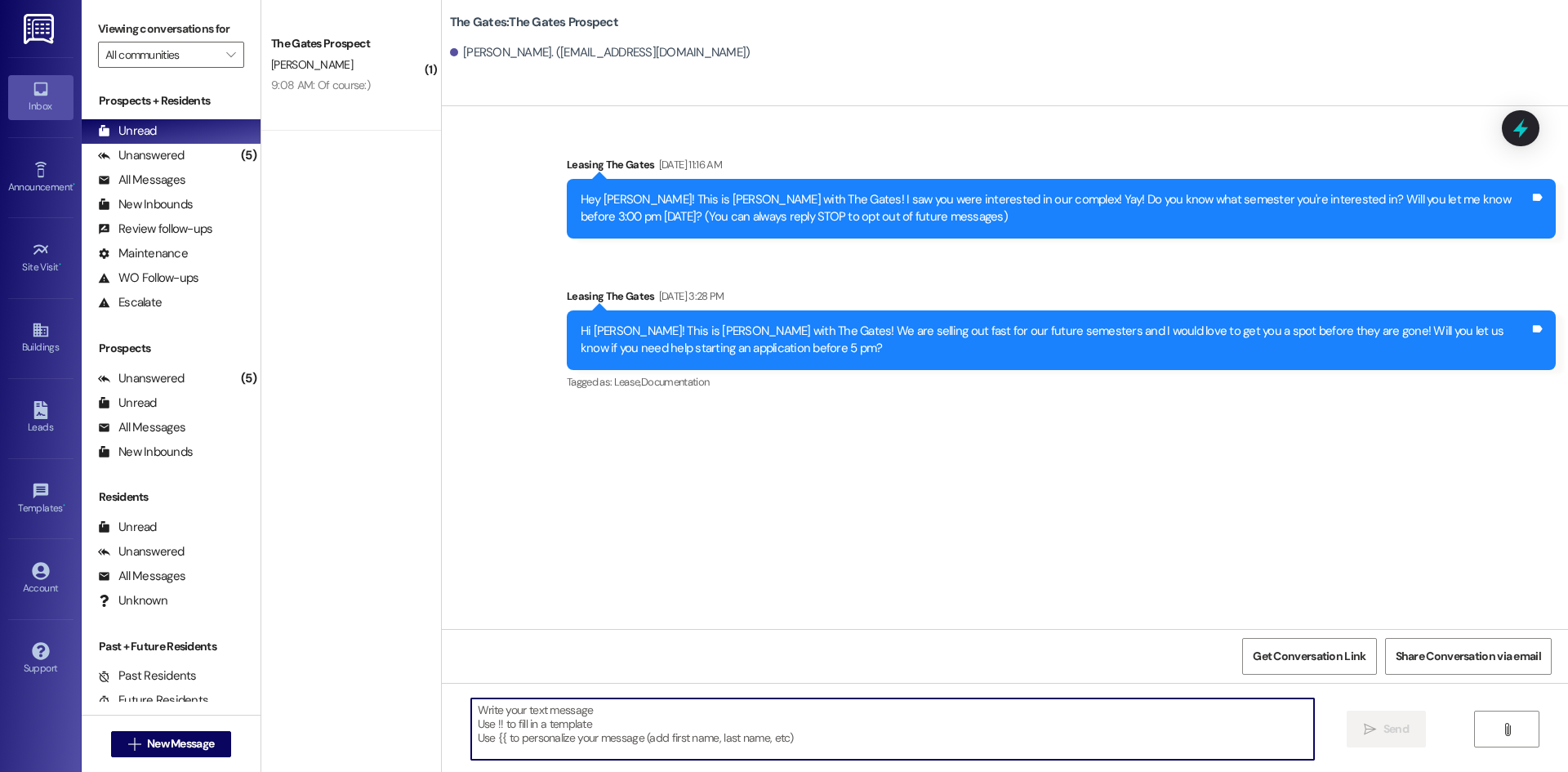
paste textarea "Hi [PERSON_NAME]! This is [PERSON_NAME] with The Gates! I saw you started an ap…"
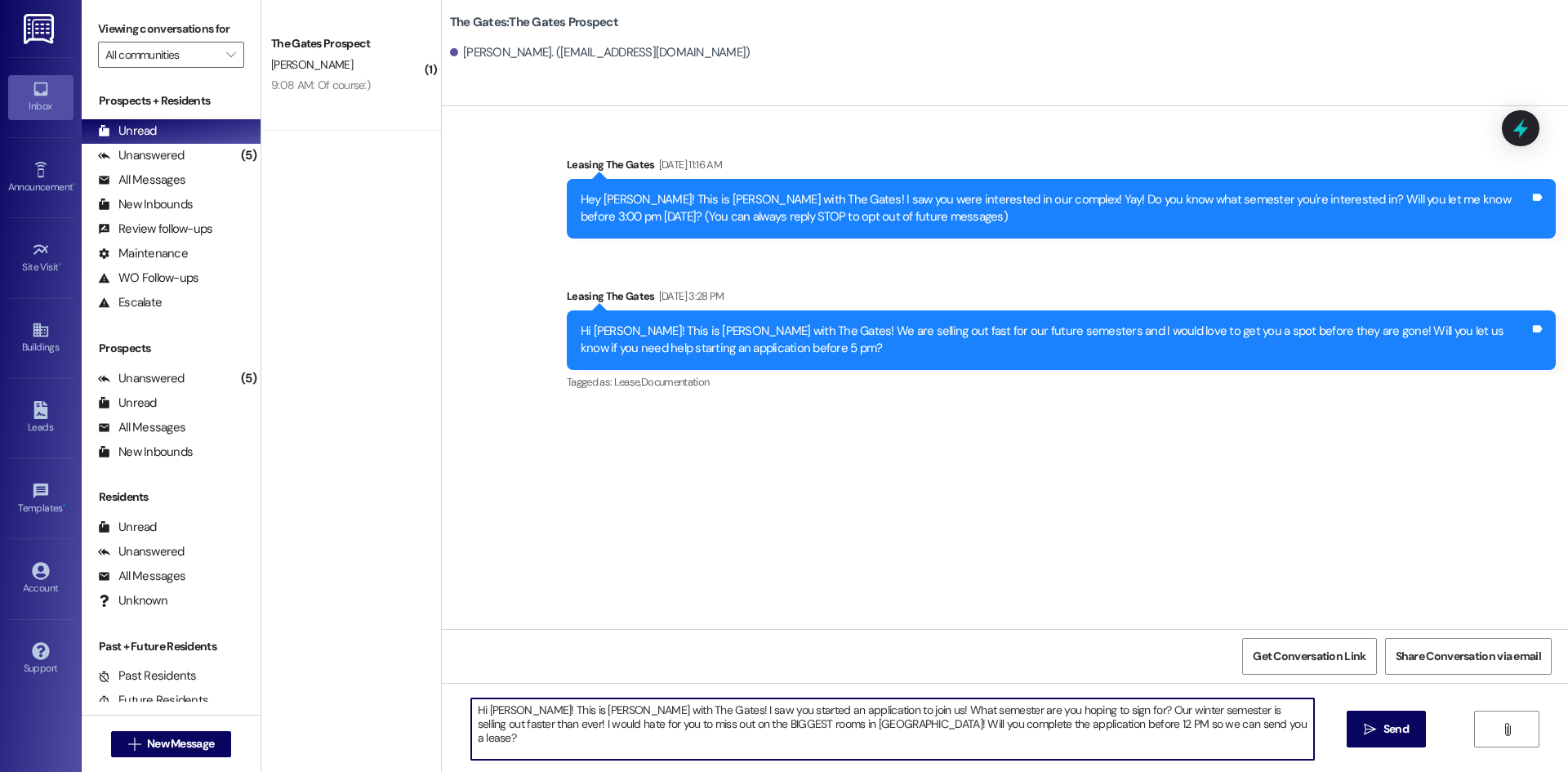
click at [507, 711] on textarea "Hi [PERSON_NAME]! This is [PERSON_NAME] with The Gates! I saw you started an ap…" at bounding box center [893, 728] width 843 height 61
type textarea "Hi [PERSON_NAME]! This is [PERSON_NAME] with The Gates! I saw you started an ap…"
click at [1347, 736] on button " Send" at bounding box center [1387, 729] width 79 height 37
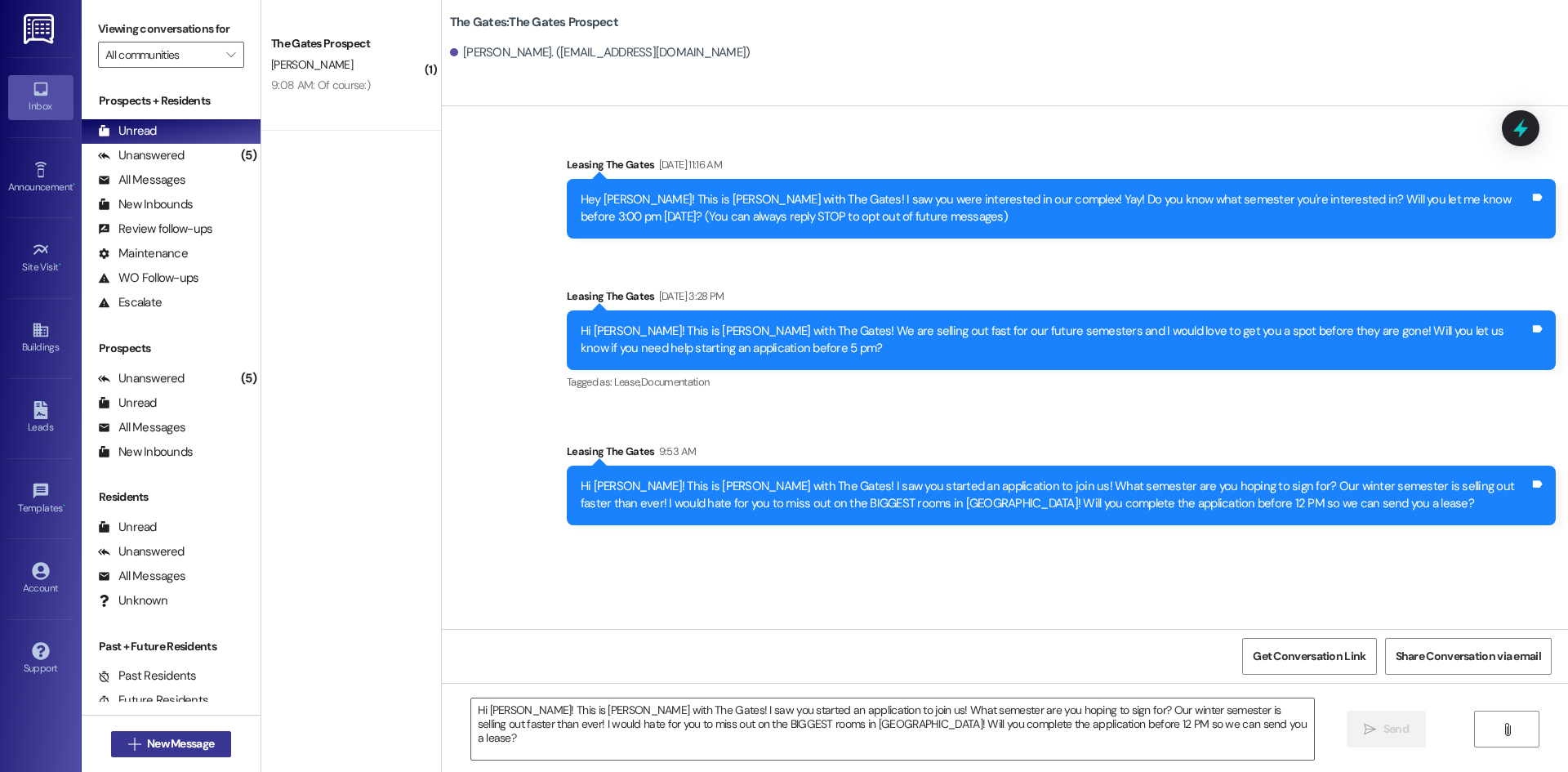
click at [212, 747] on span "New Message" at bounding box center [180, 744] width 74 height 17
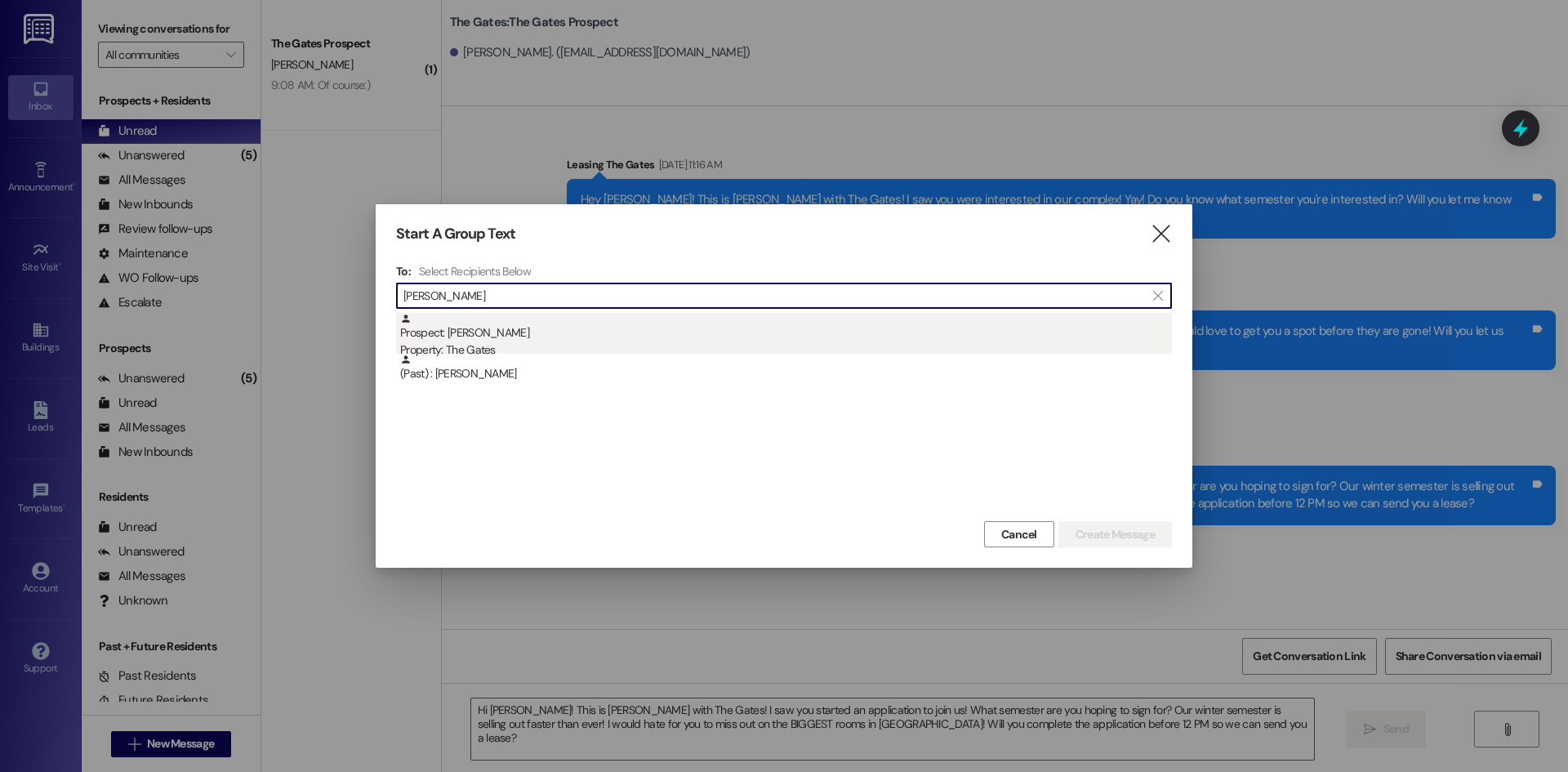
type input "[PERSON_NAME]"
click at [493, 347] on div "Property: The Gates" at bounding box center [785, 350] width 772 height 17
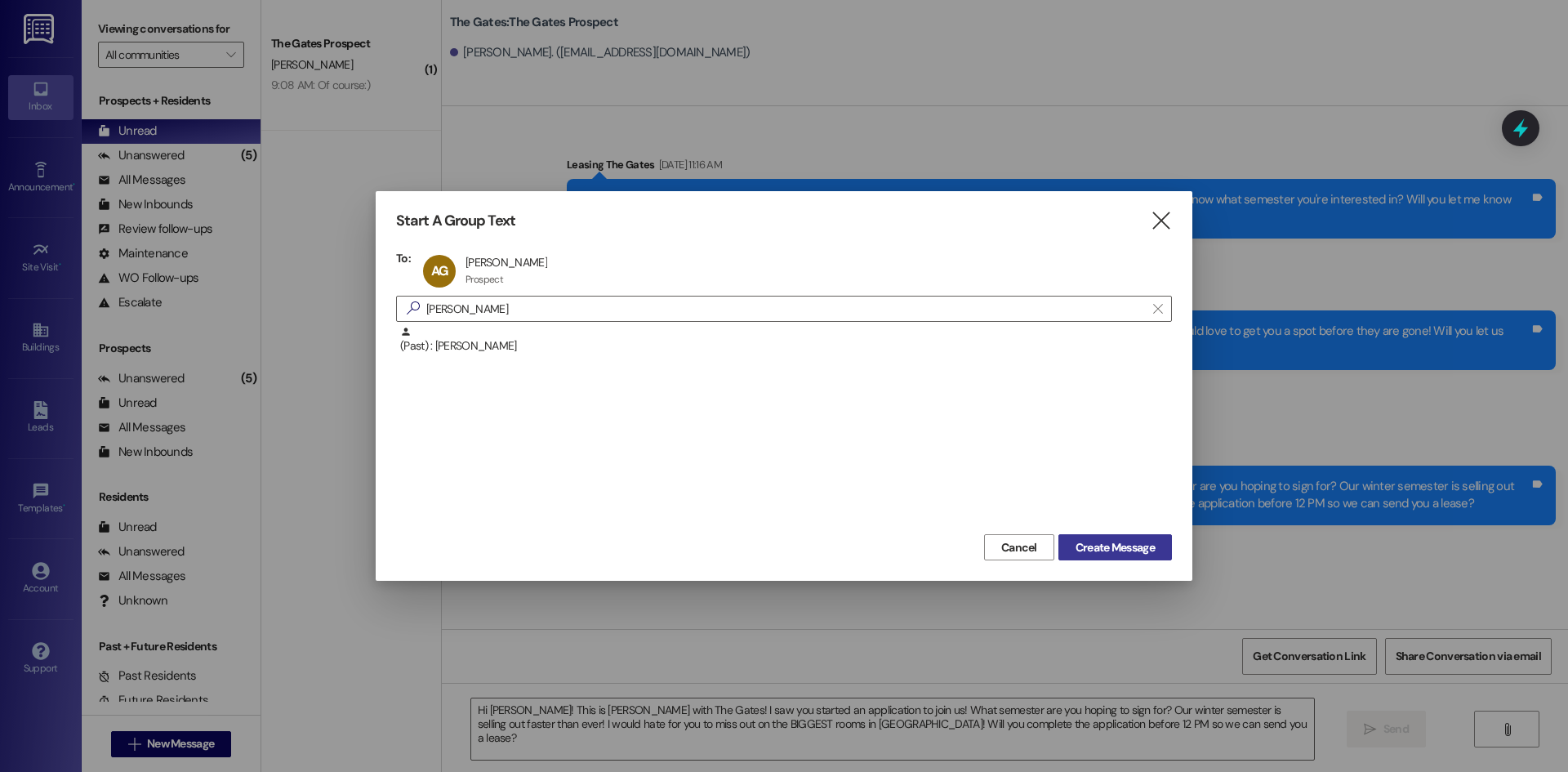
click at [1106, 543] on span "Create Message" at bounding box center [1116, 548] width 79 height 17
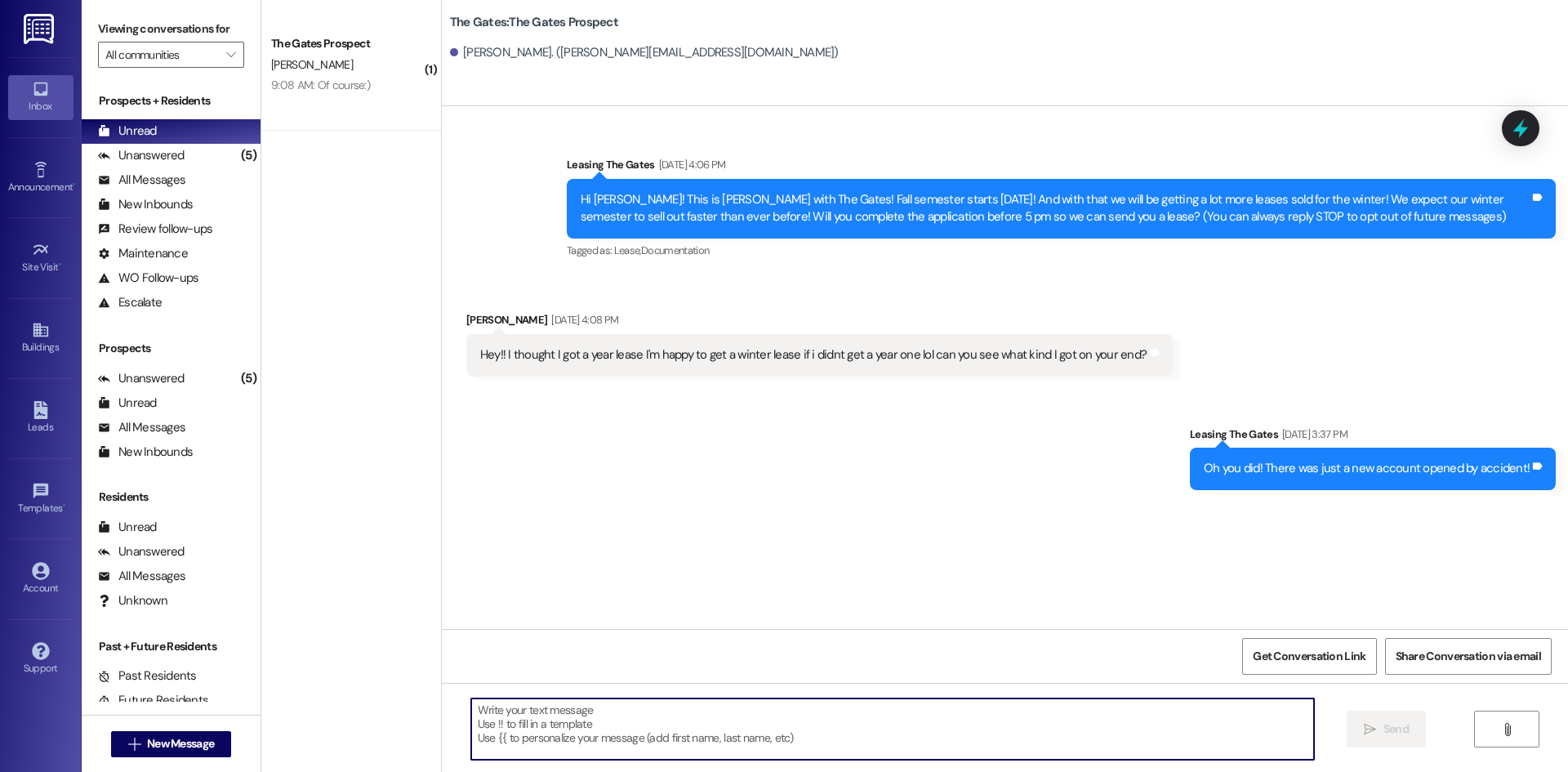
click at [592, 720] on textarea at bounding box center [893, 728] width 843 height 61
click at [554, 716] on textarea at bounding box center [893, 728] width 843 height 61
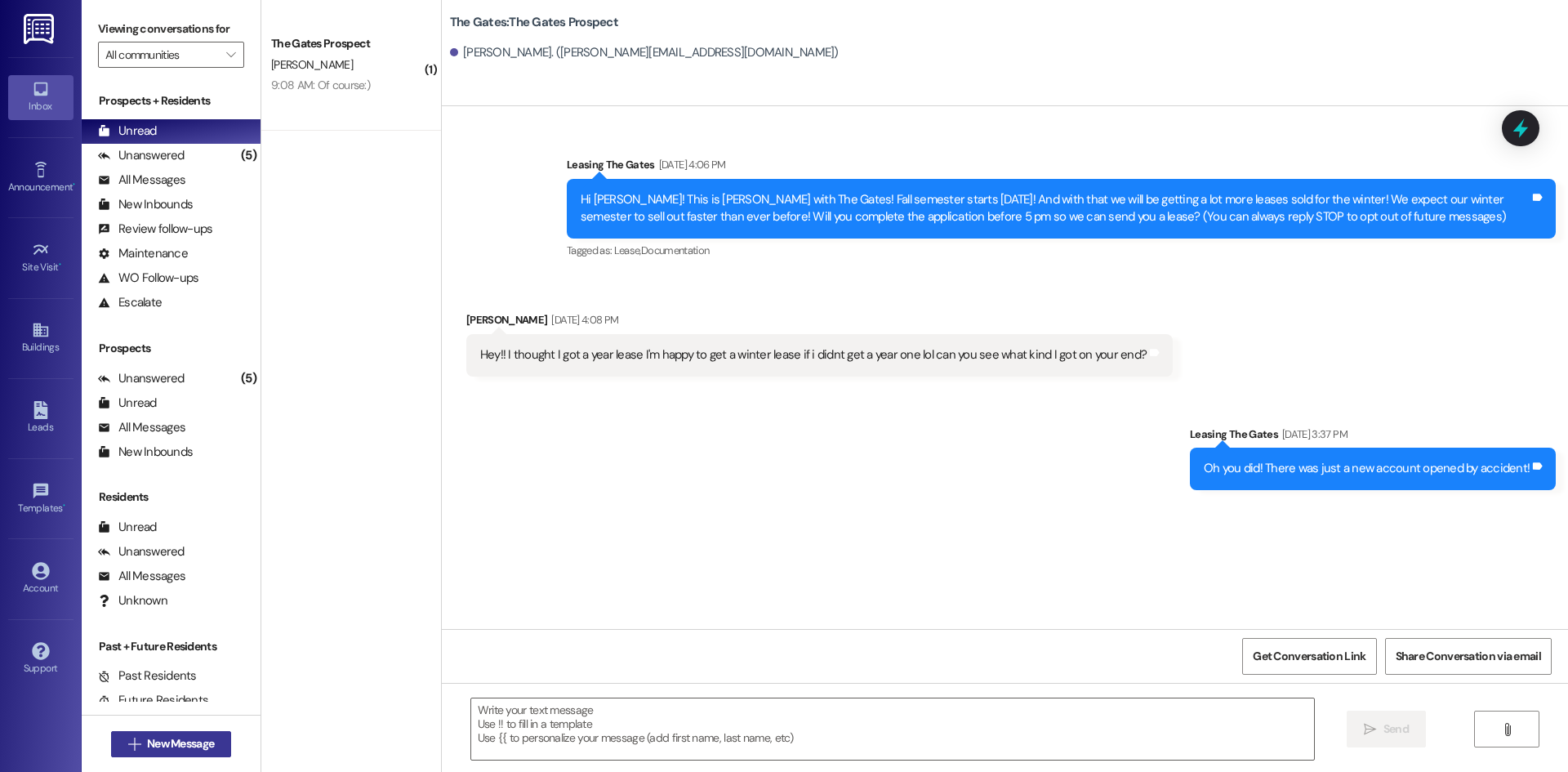
click at [143, 749] on span "New Message" at bounding box center [180, 744] width 74 height 17
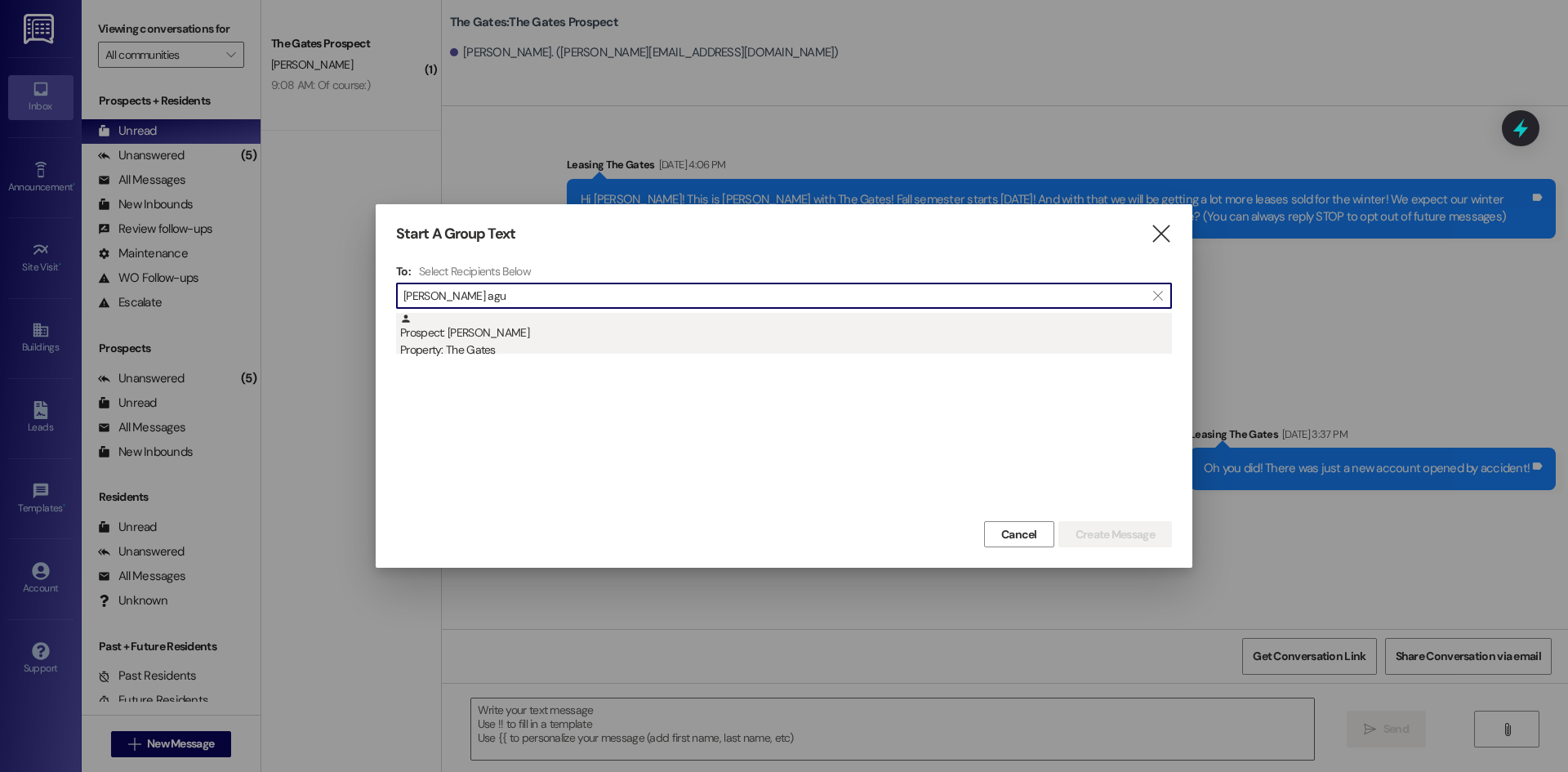
type input "[PERSON_NAME] agu"
click at [520, 339] on div "Prospect: [PERSON_NAME] Property: The Gates" at bounding box center [785, 336] width 772 height 46
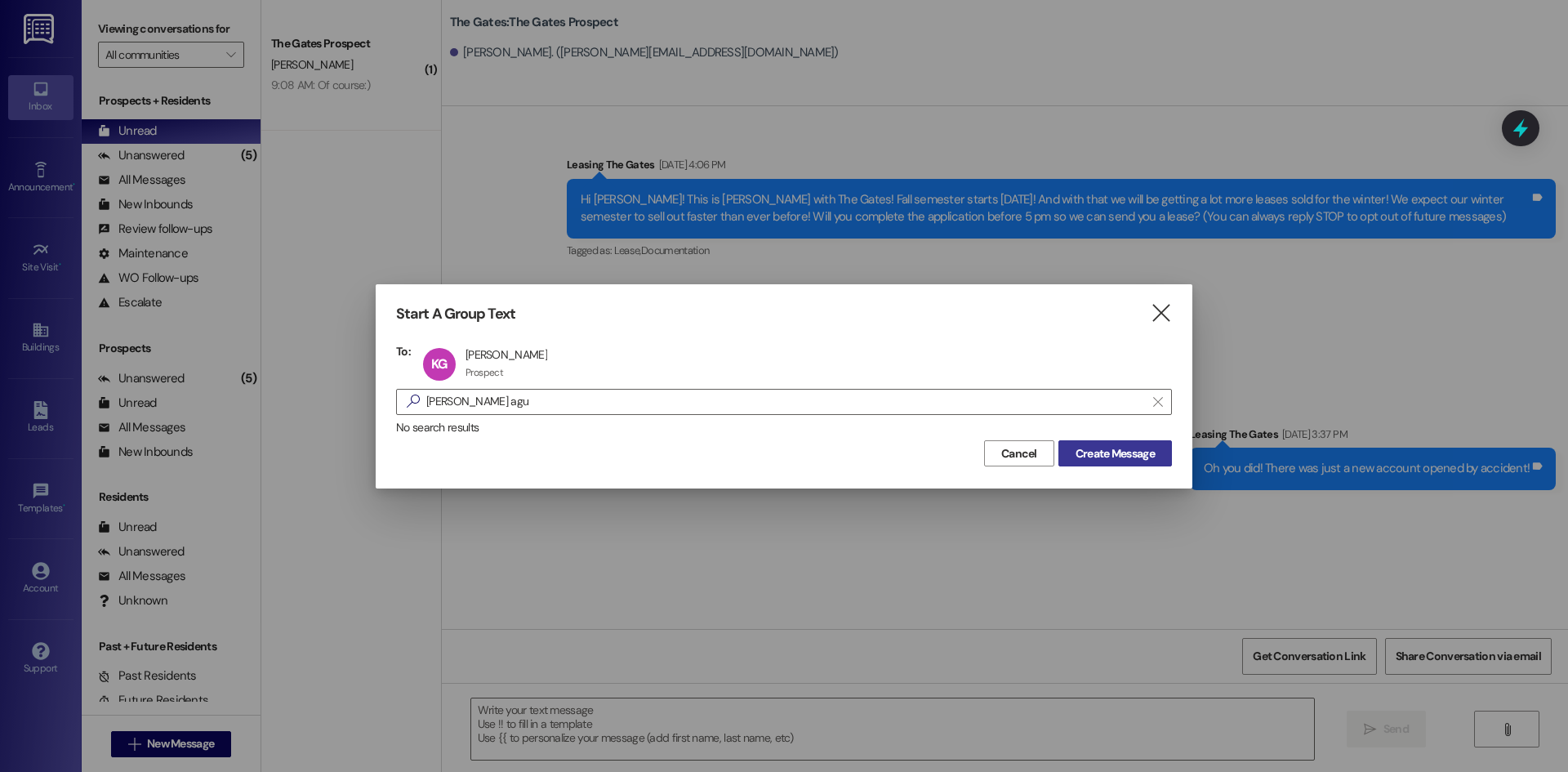
click at [1081, 450] on span "Create Message" at bounding box center [1116, 454] width 79 height 17
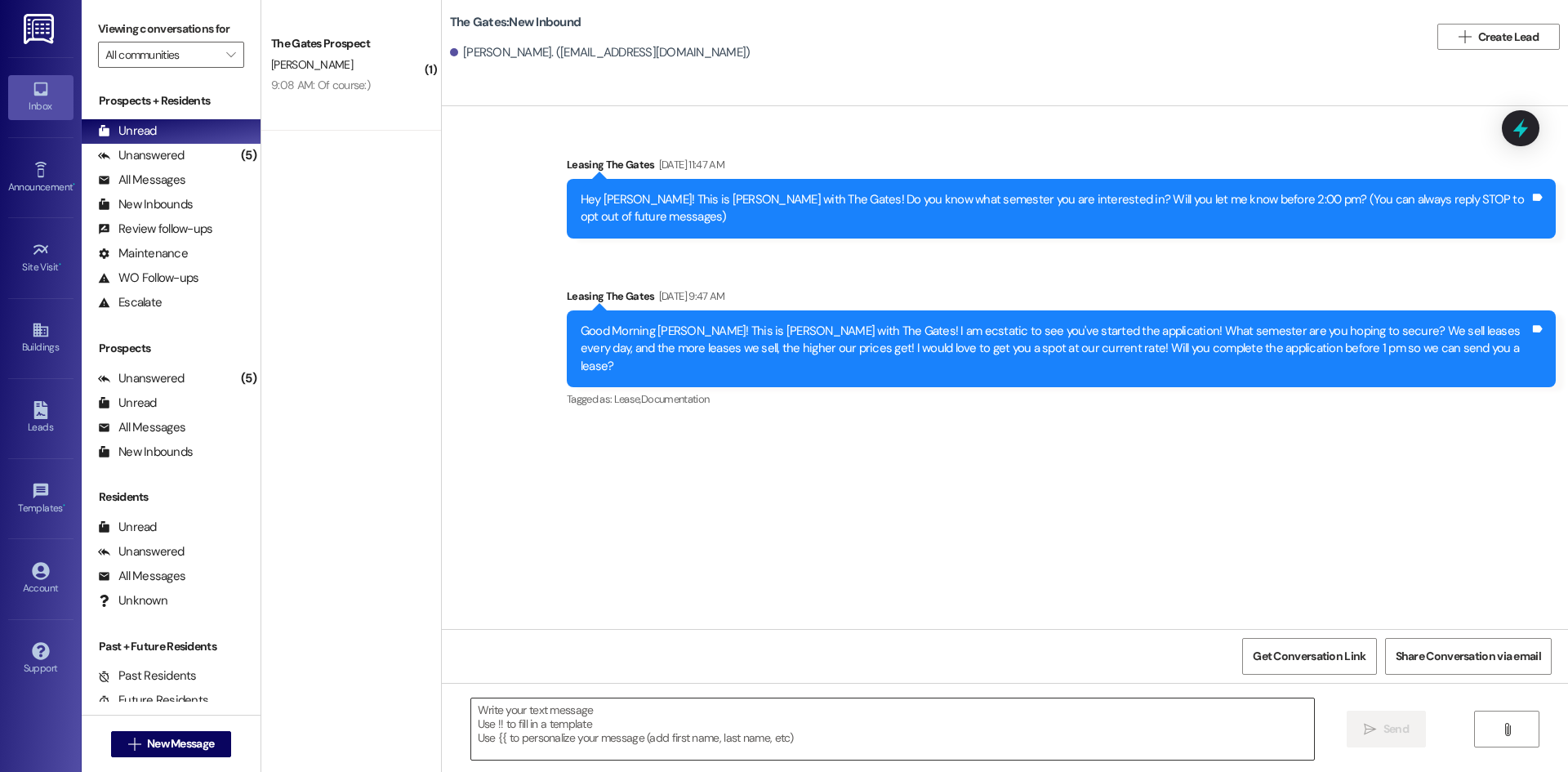
click at [509, 710] on textarea at bounding box center [893, 728] width 843 height 61
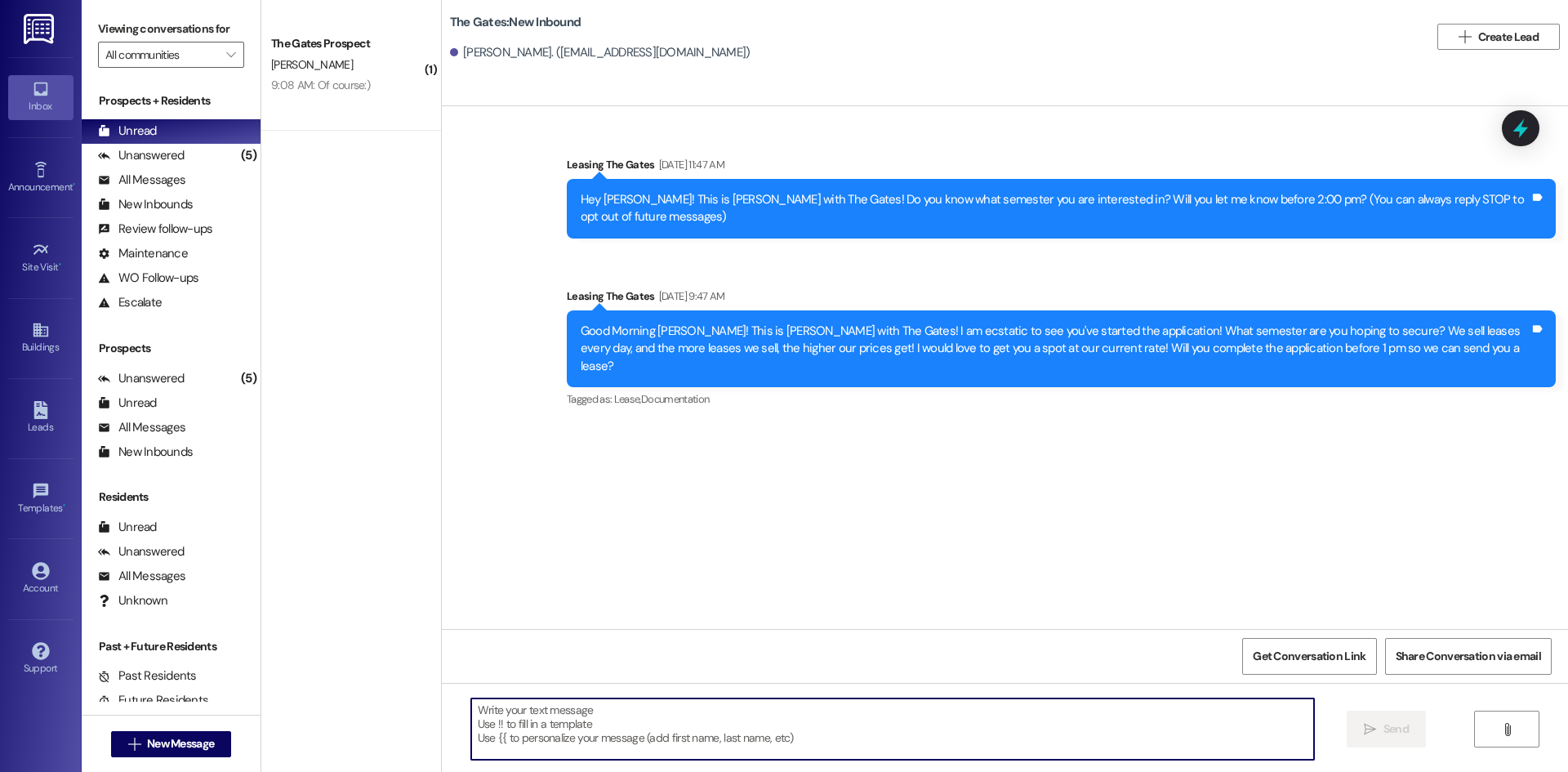
paste textarea "H"
click at [528, 727] on textarea at bounding box center [893, 728] width 843 height 61
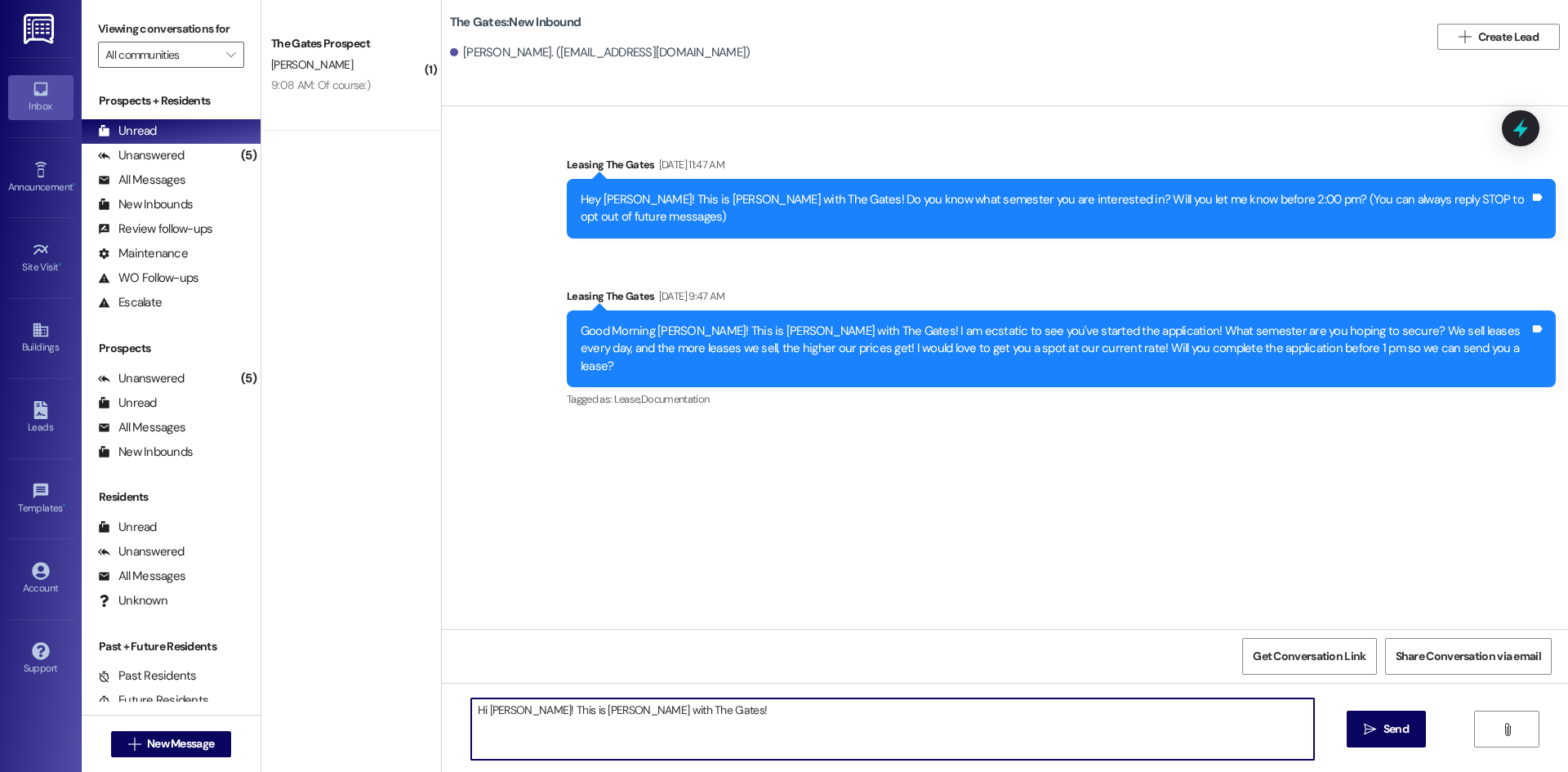
click at [741, 741] on textarea "Hi [PERSON_NAME]! This is [PERSON_NAME] with The Gates!" at bounding box center [893, 728] width 843 height 61
click at [935, 722] on textarea "Hi [PERSON_NAME]! This is [PERSON_NAME] with The Gates! We are almost sold out …" at bounding box center [893, 728] width 843 height 61
click at [1026, 722] on textarea "Hi [PERSON_NAME]! This is [PERSON_NAME] with The Gates! We are almost sold out …" at bounding box center [893, 728] width 843 height 61
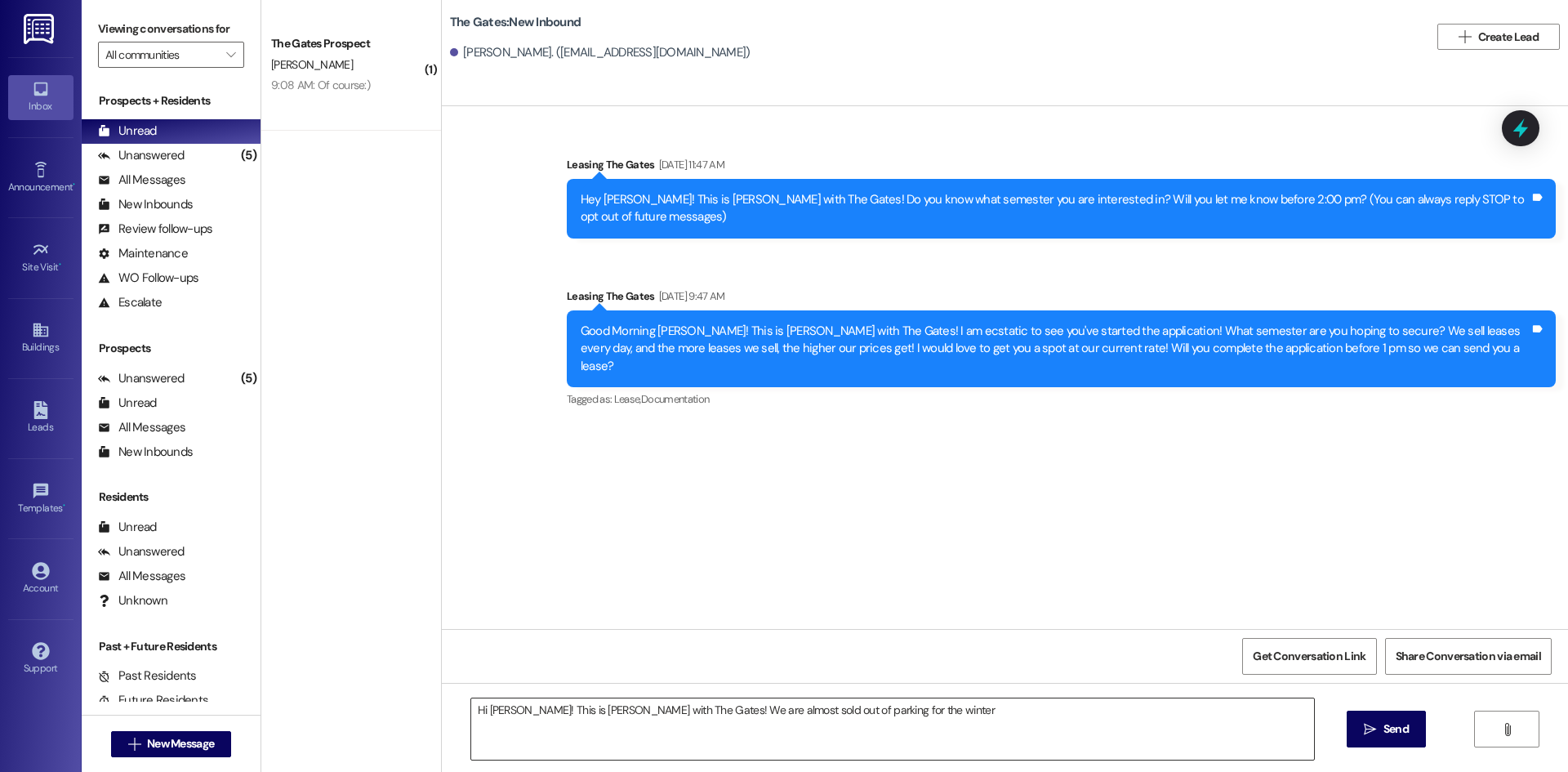
click at [914, 723] on textarea "Hi [PERSON_NAME]! This is [PERSON_NAME] with The Gates! We are almost sold out …" at bounding box center [893, 728] width 843 height 61
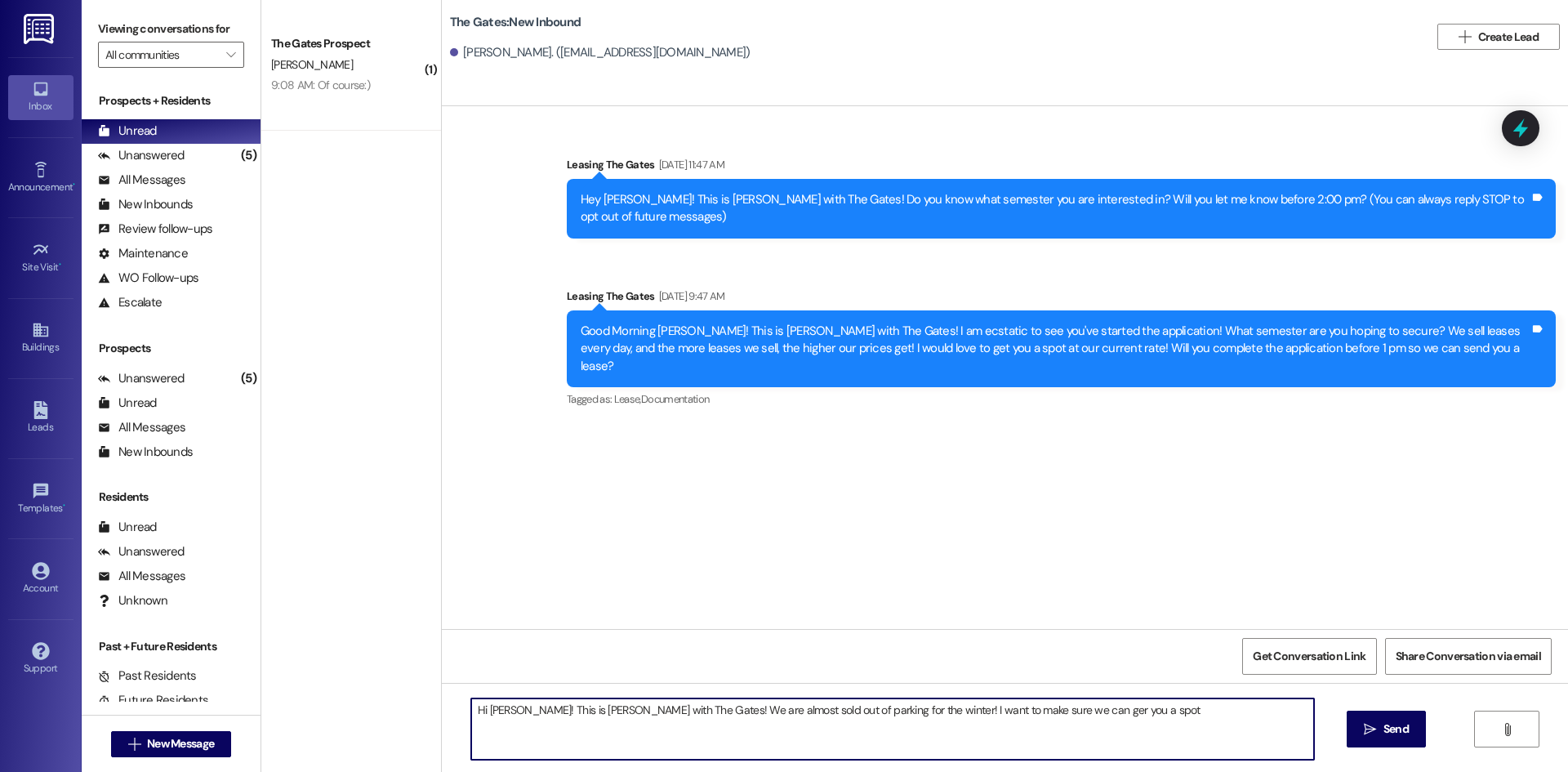
click at [1054, 710] on textarea "Hi [PERSON_NAME]! This is [PERSON_NAME] with The Gates! We are almost sold out …" at bounding box center [893, 728] width 843 height 61
click at [1169, 734] on textarea "Hi [PERSON_NAME]! This is [PERSON_NAME] with The Gates! We are almost sold out …" at bounding box center [893, 728] width 843 height 61
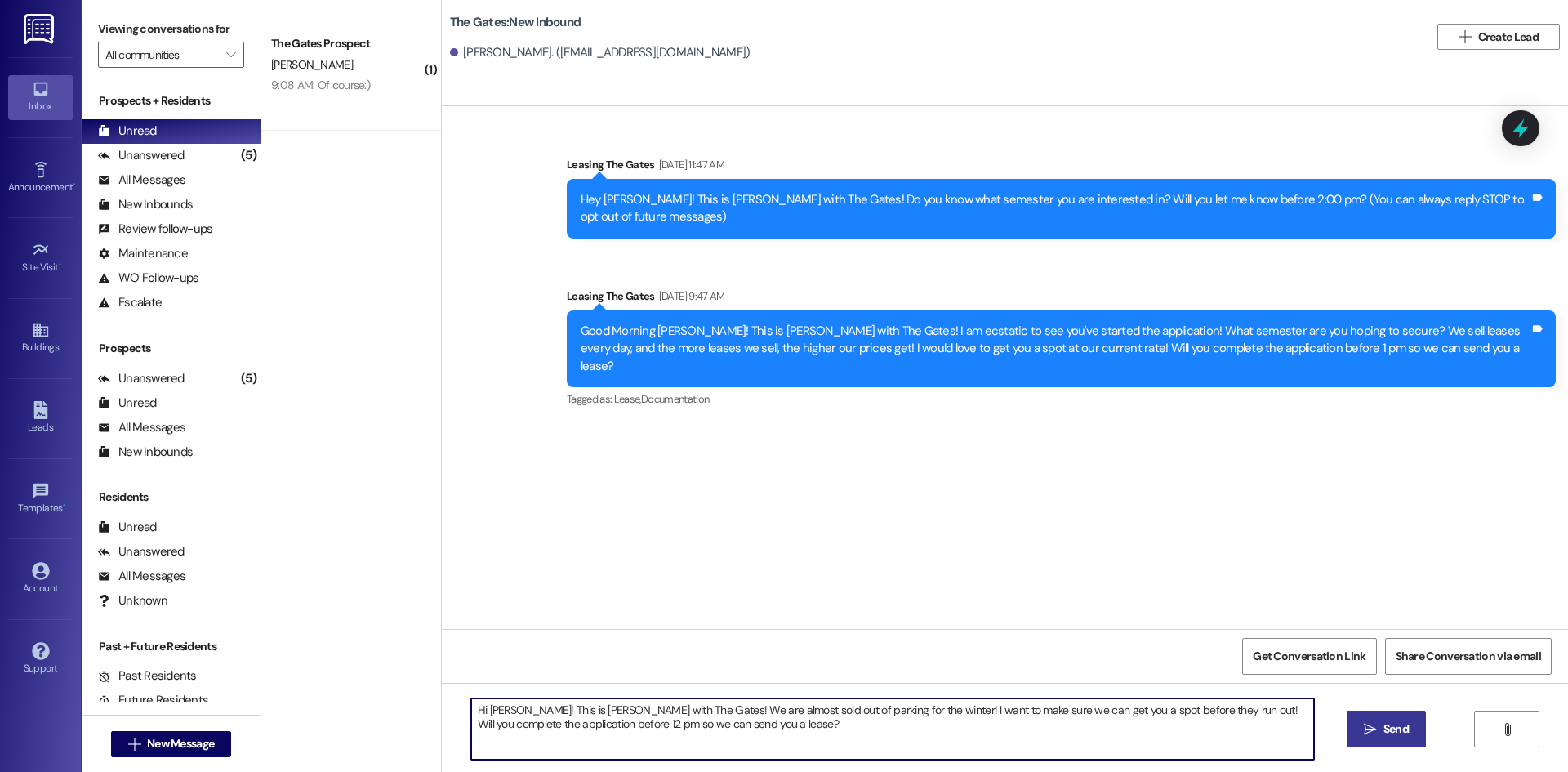
type textarea "Hi [PERSON_NAME]! This is [PERSON_NAME] with The Gates! We are almost sold out …"
click at [1367, 720] on button " Send" at bounding box center [1387, 729] width 79 height 37
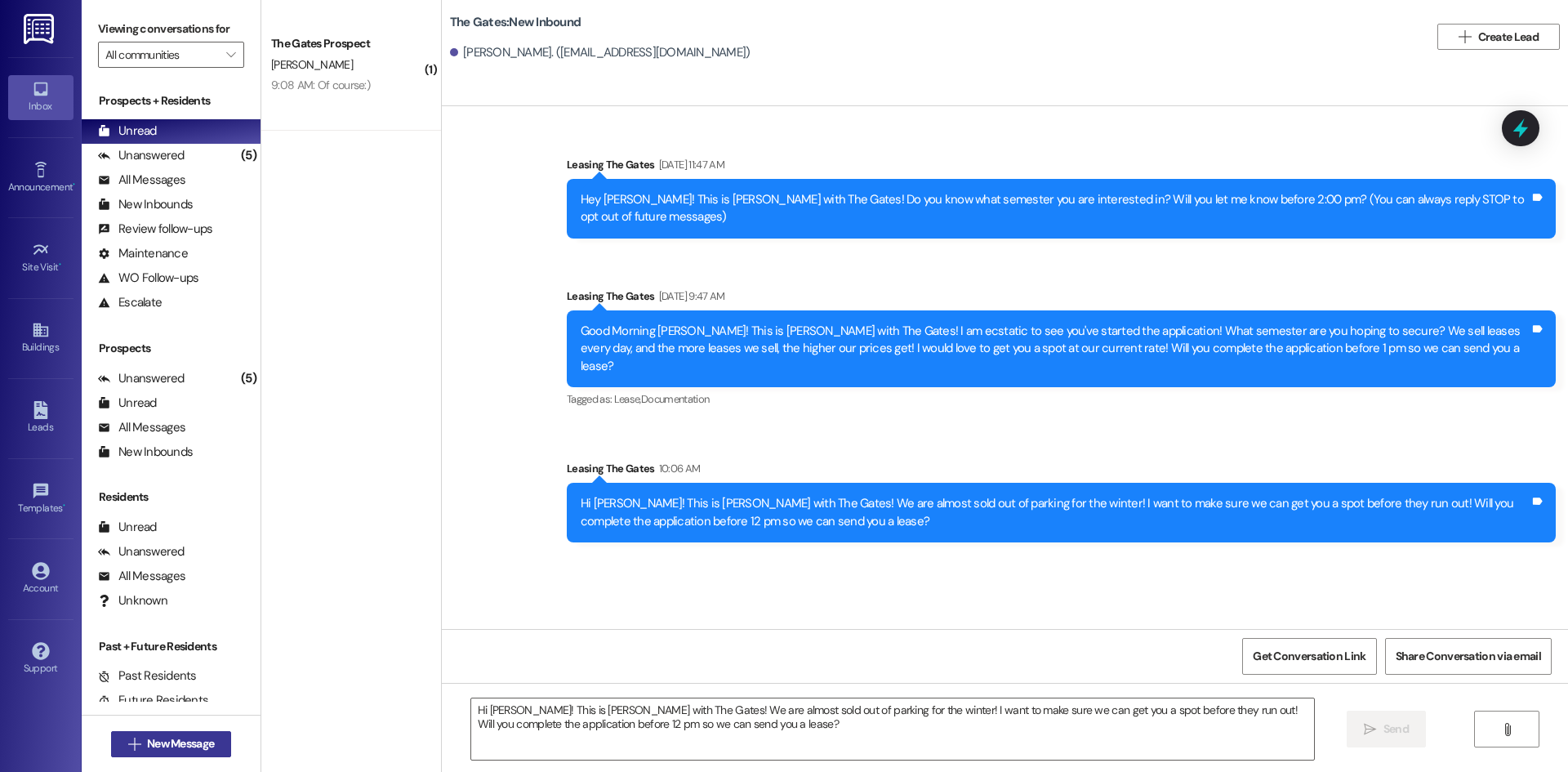
click at [153, 744] on span "New Message" at bounding box center [180, 744] width 67 height 17
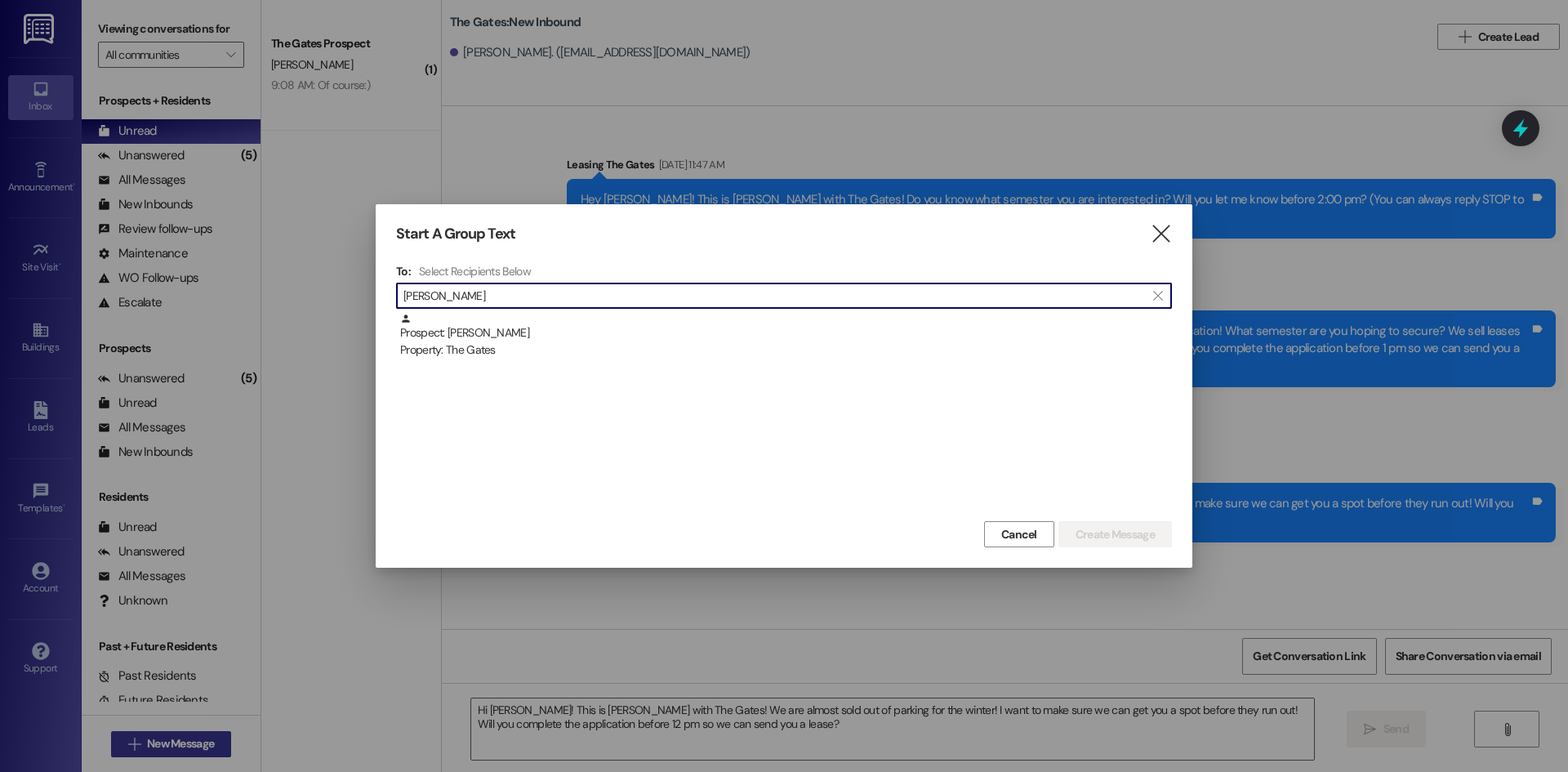
type input "[PERSON_NAME]"
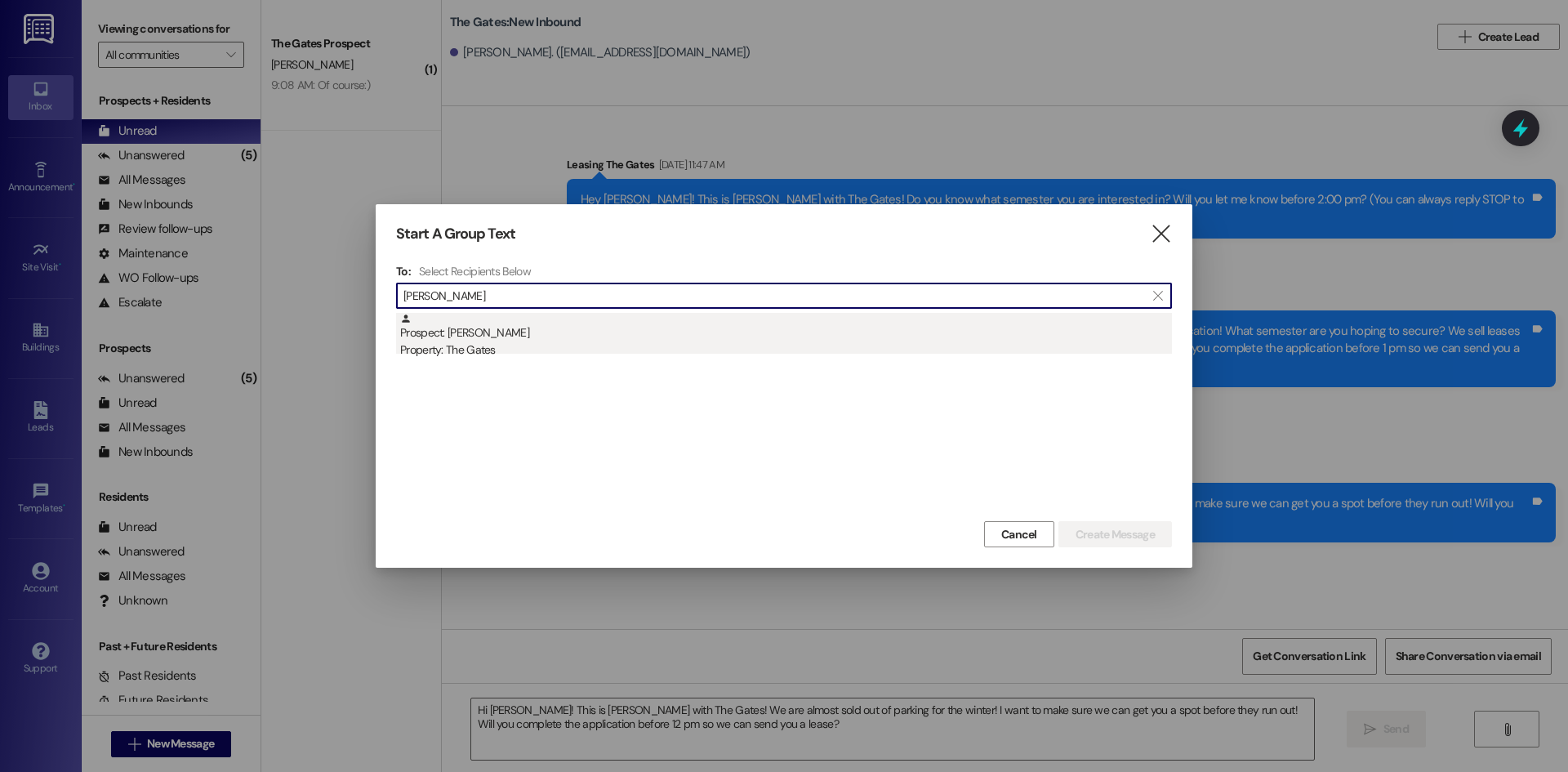
click at [464, 331] on div "Prospect: [PERSON_NAME] Property: The Gates" at bounding box center [785, 336] width 772 height 46
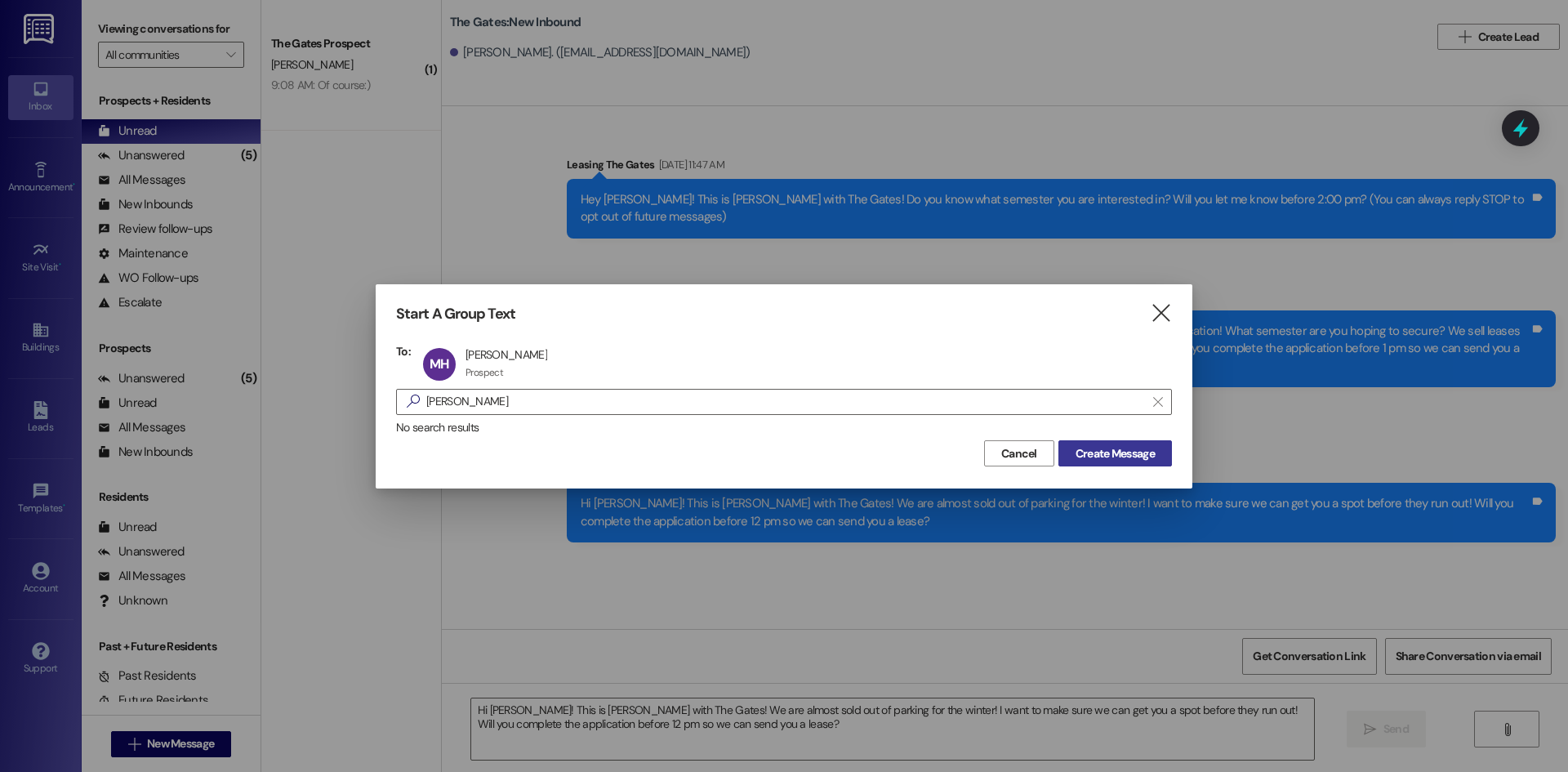
click at [1102, 457] on span "Create Message" at bounding box center [1116, 454] width 79 height 17
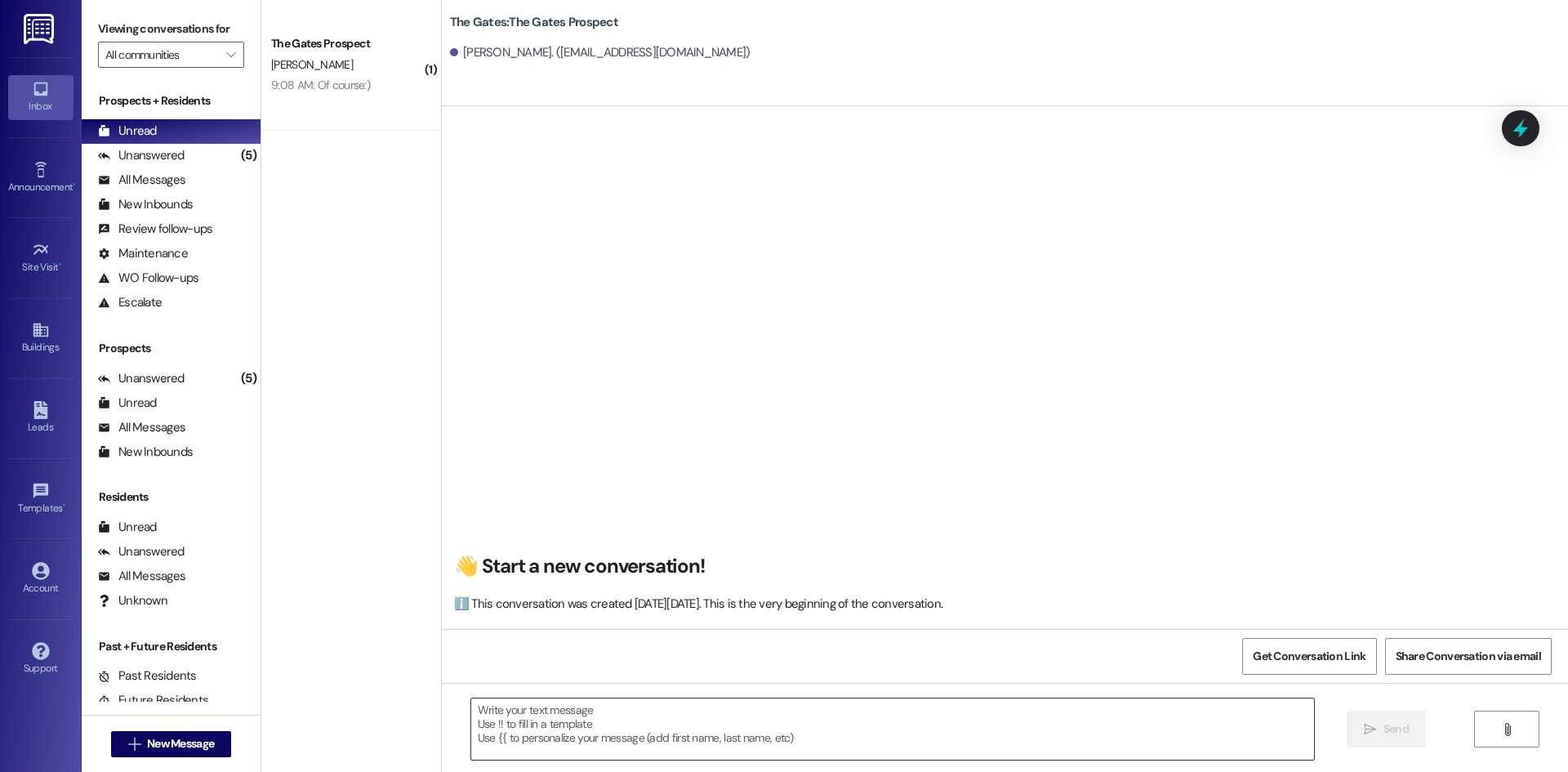
click at [587, 721] on textarea at bounding box center [893, 728] width 843 height 61
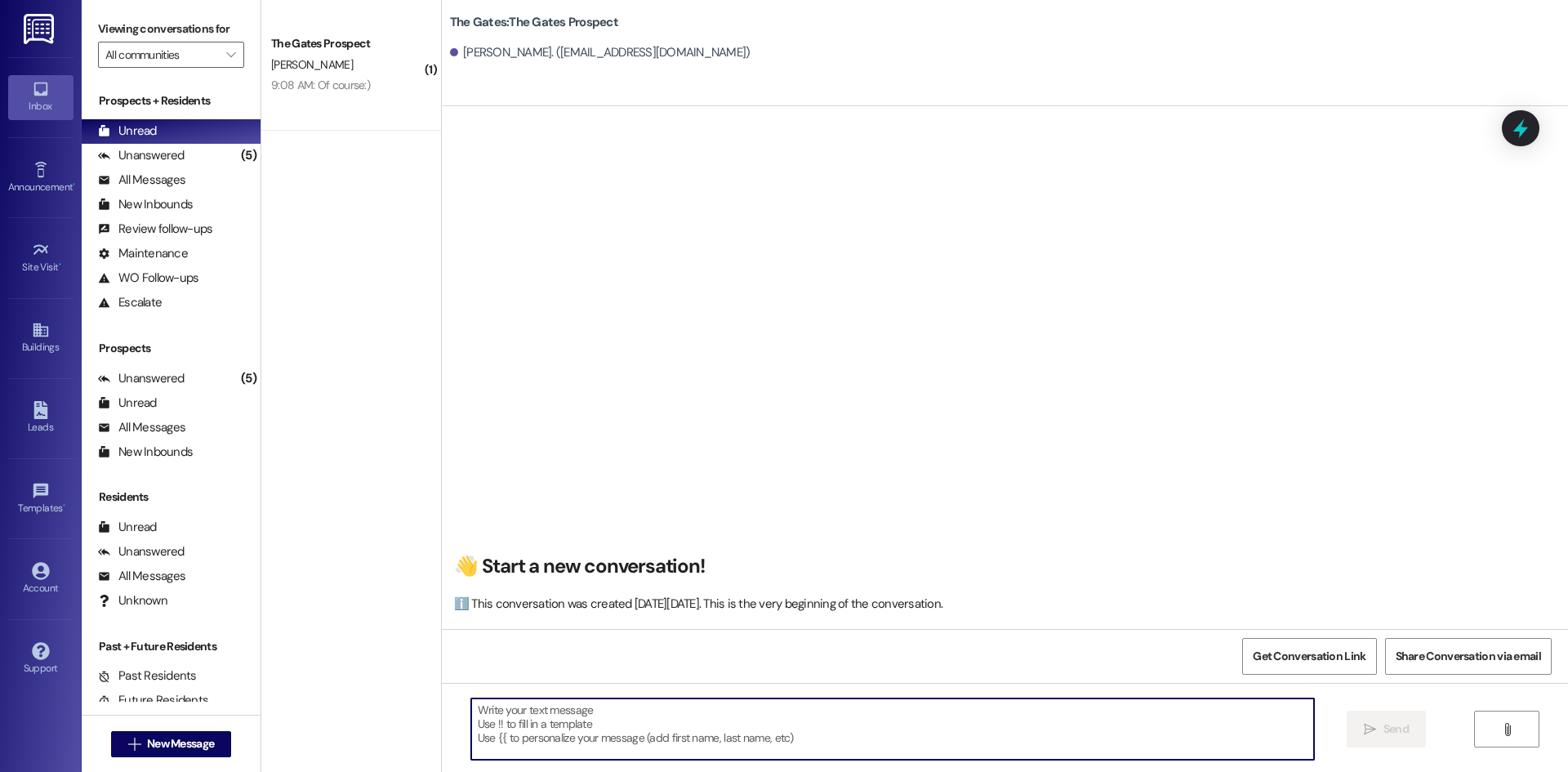
paste textarea "Hi [PERSON_NAME]! This is [PERSON_NAME] with The Gates! We are almost sold out …"
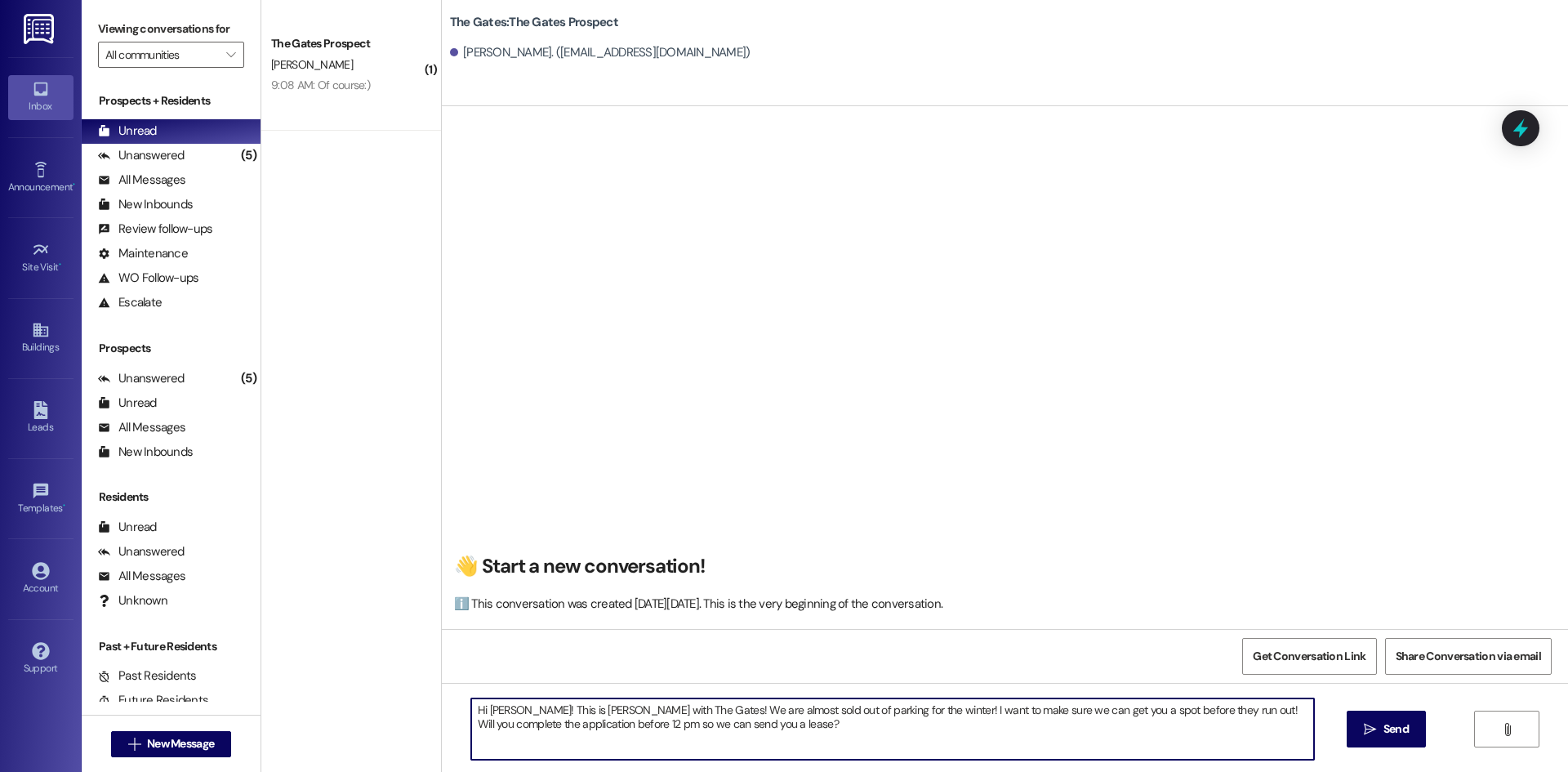
click at [510, 709] on textarea "Hi [PERSON_NAME]! This is [PERSON_NAME] with The Gates! We are almost sold out …" at bounding box center [893, 728] width 843 height 61
type textarea "Hi [PERSON_NAME]! This is [PERSON_NAME] with The Gates! We are almost sold out …"
click at [1414, 721] on button " Send" at bounding box center [1387, 729] width 79 height 37
